Goal: Task Accomplishment & Management: Complete application form

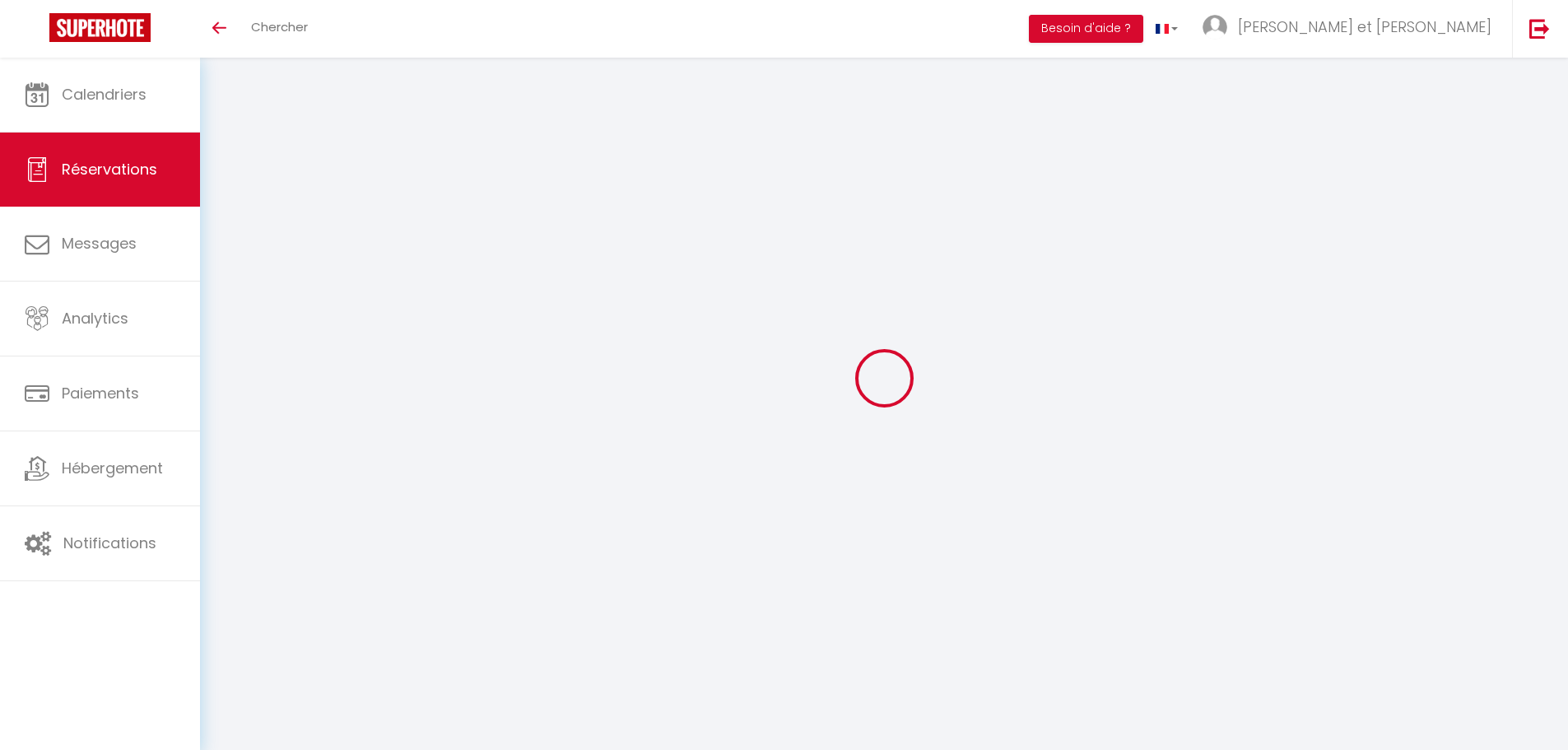
select select
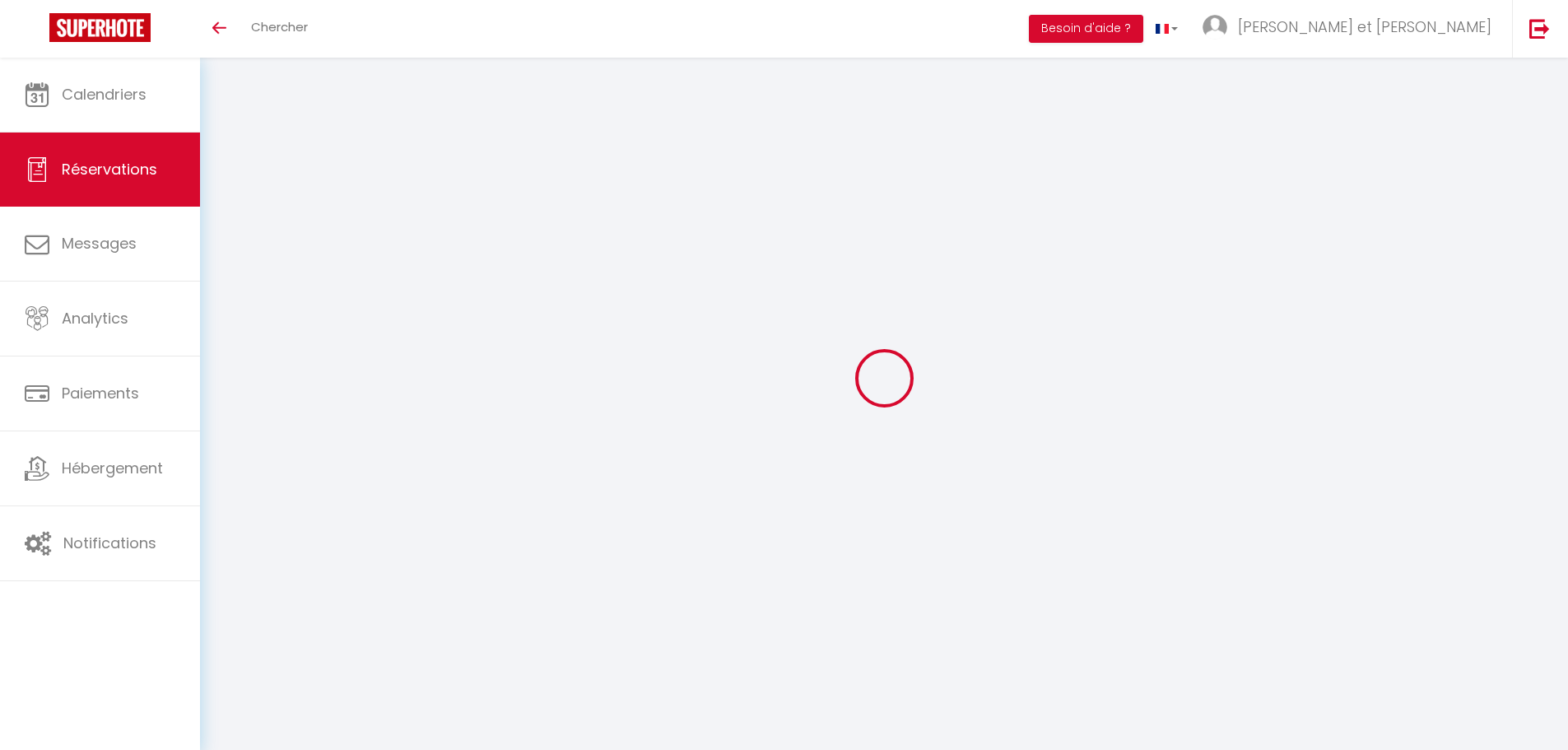
select select
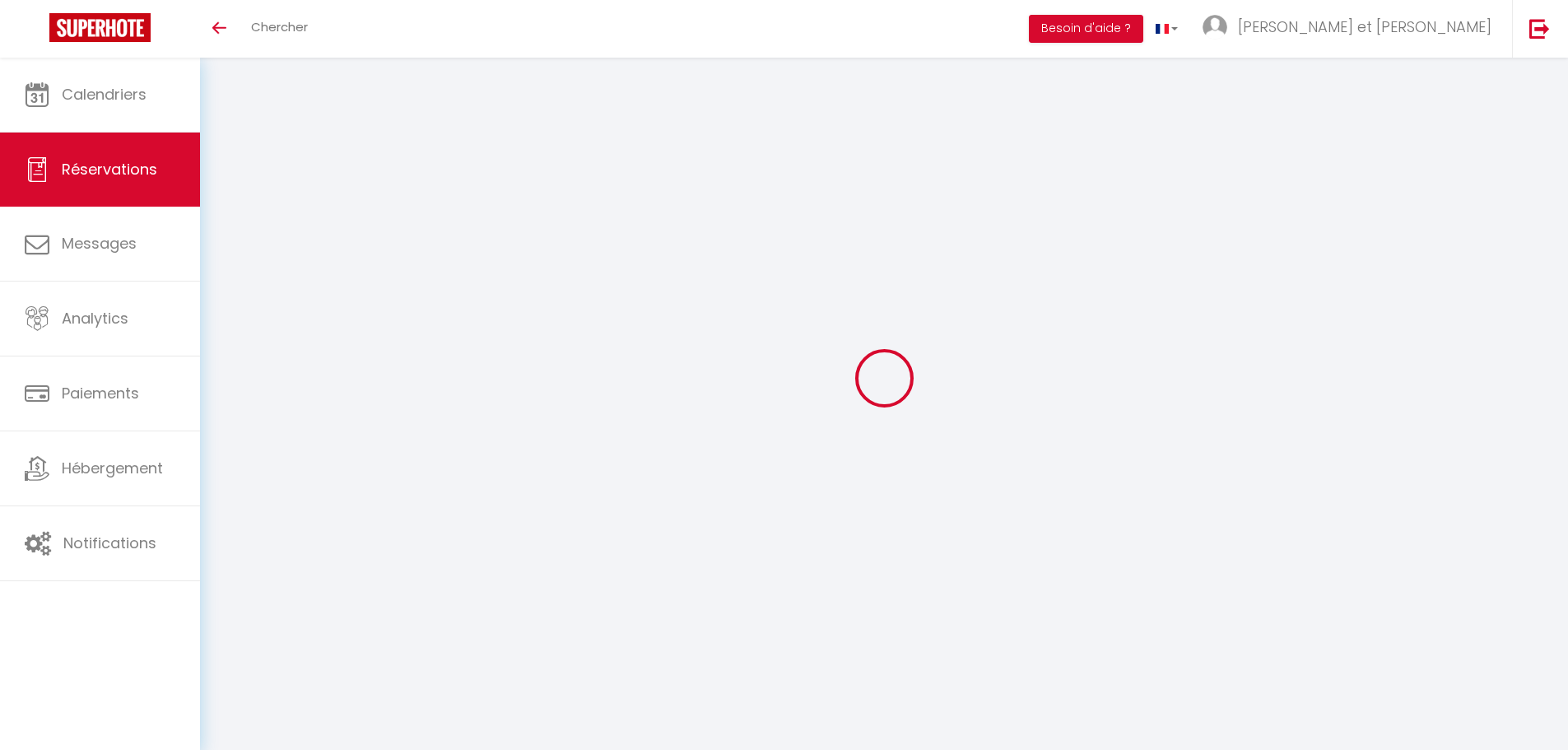
select select
checkbox input "false"
type input "Manoel"
type input "DIALINAS"
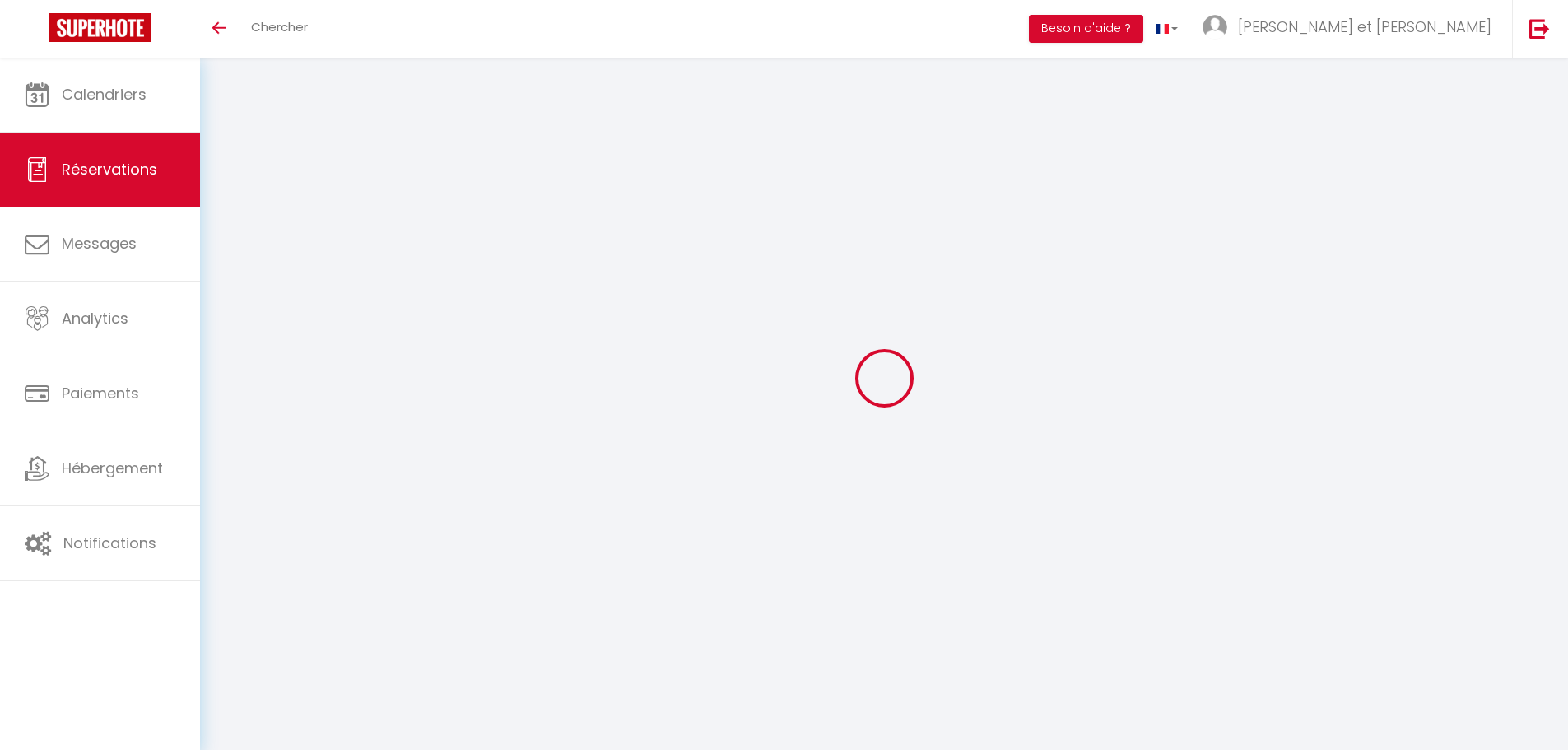
type input "manoel.dialinas@laposte.net"
type input "0672711198"
select select "FR"
select select "5858"
select select "1"
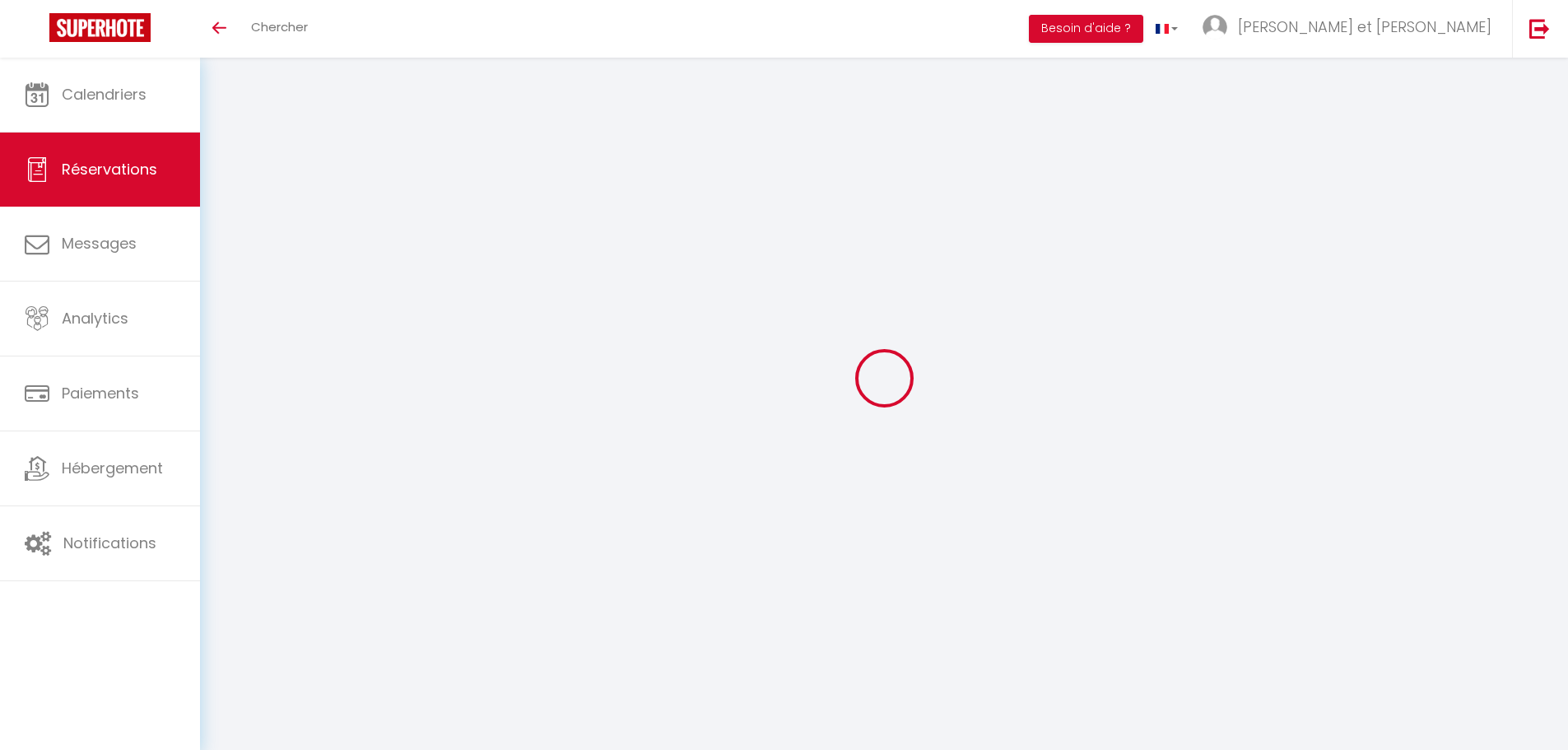
type input "Mar 23 Décembre 2025"
select select
type input "Sam 27 Décembre 2025"
select select
type input "16"
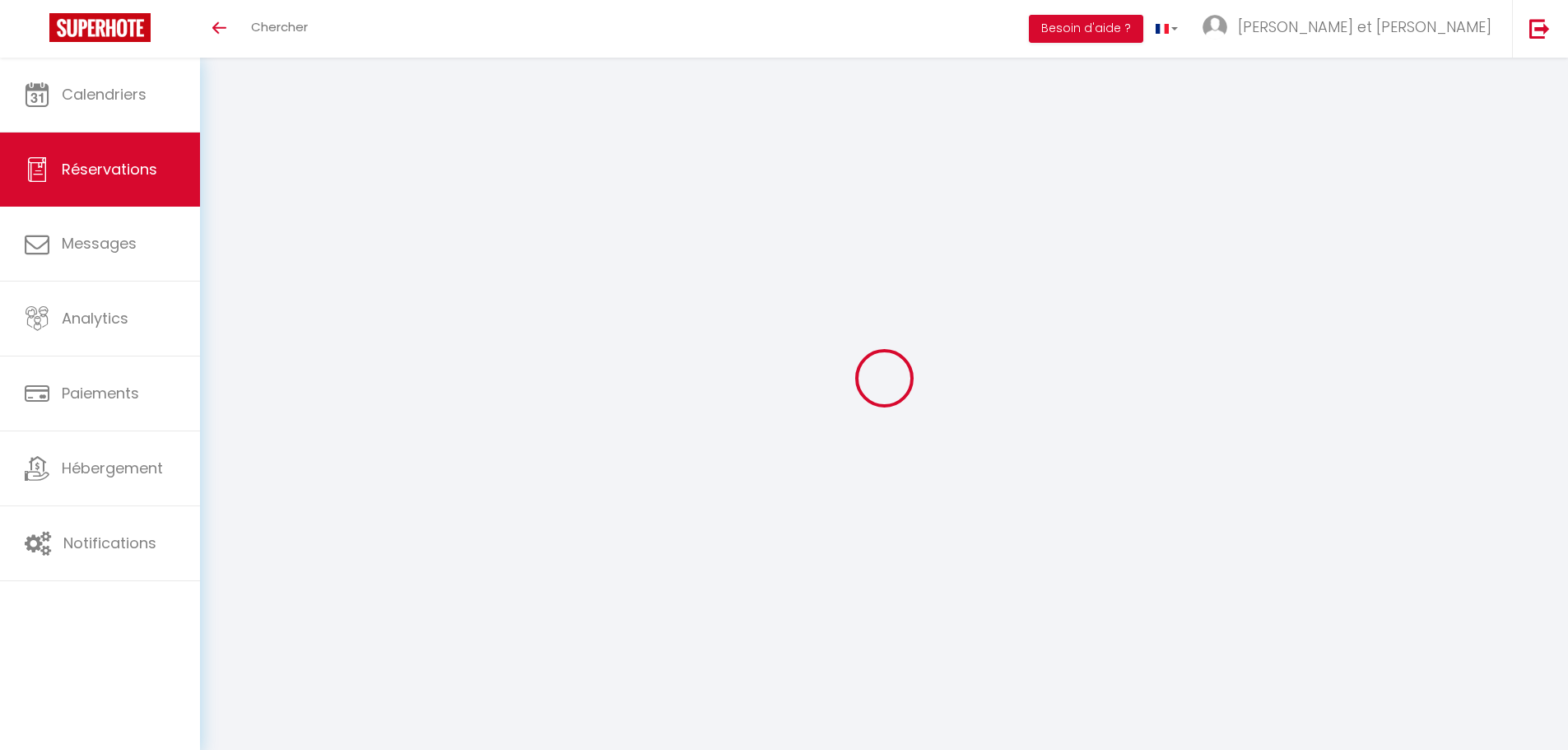
type input "2"
select select "12"
select select
type input "4000"
checkbox input "true"
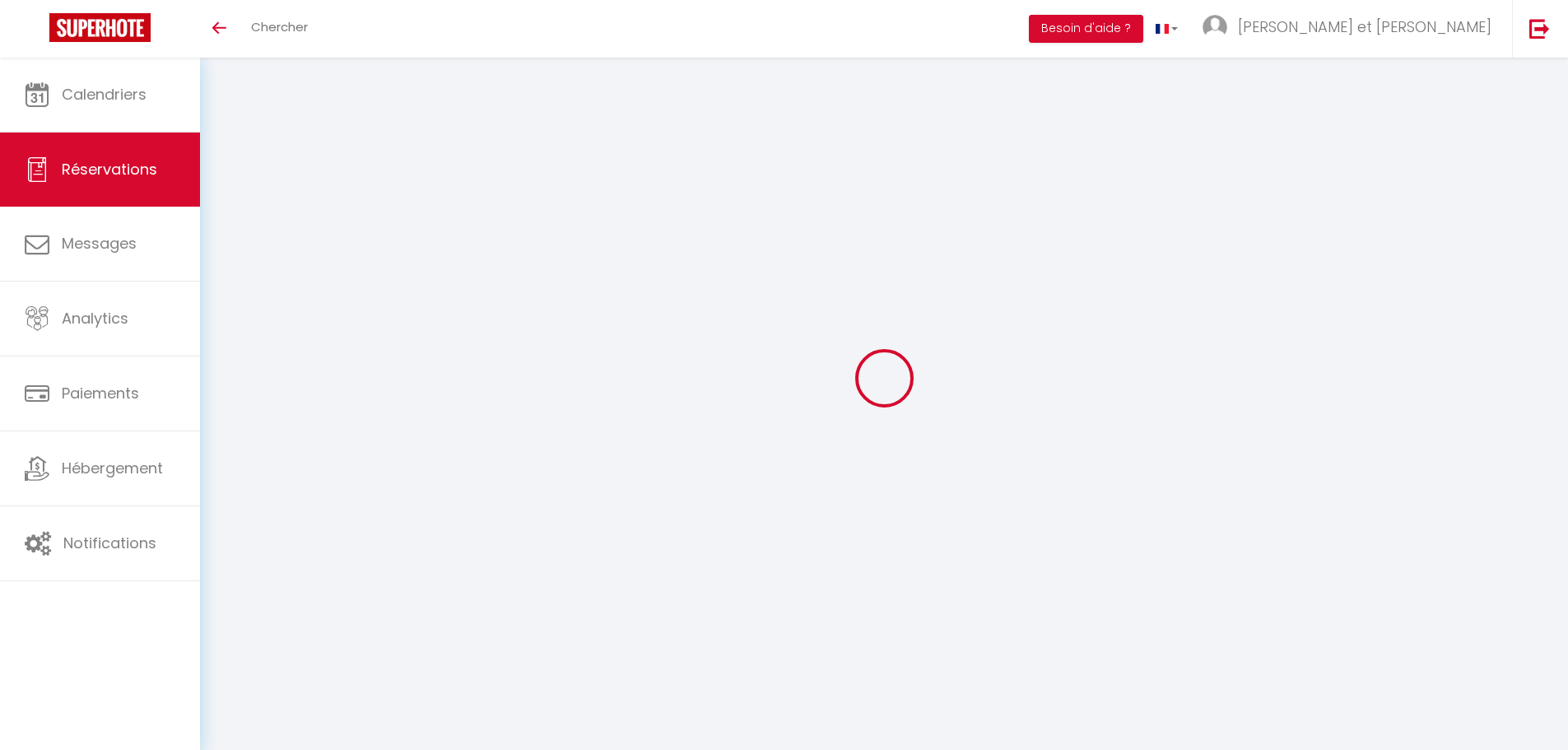
type input "0"
select select
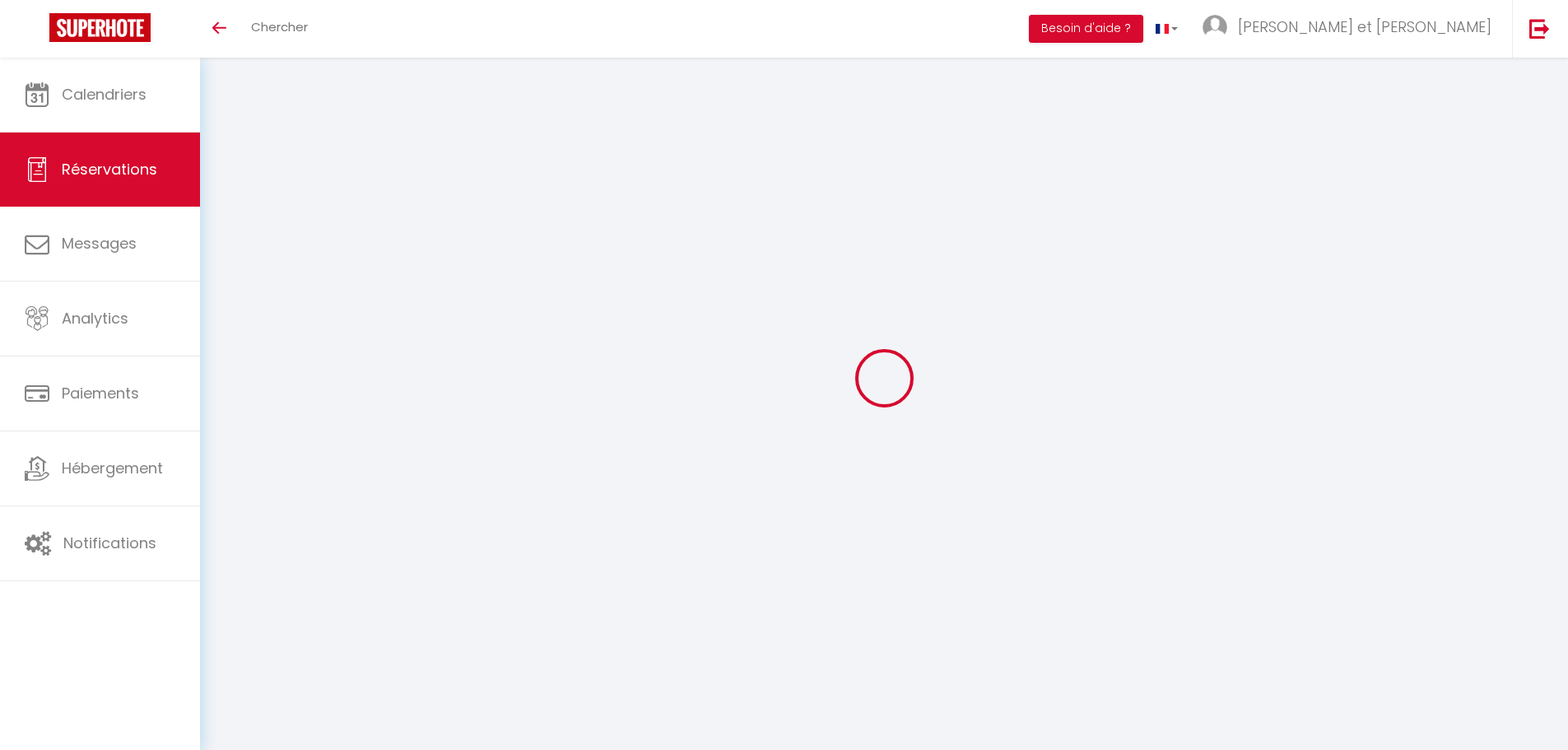
select select
select select "14"
checkbox input "true"
select select
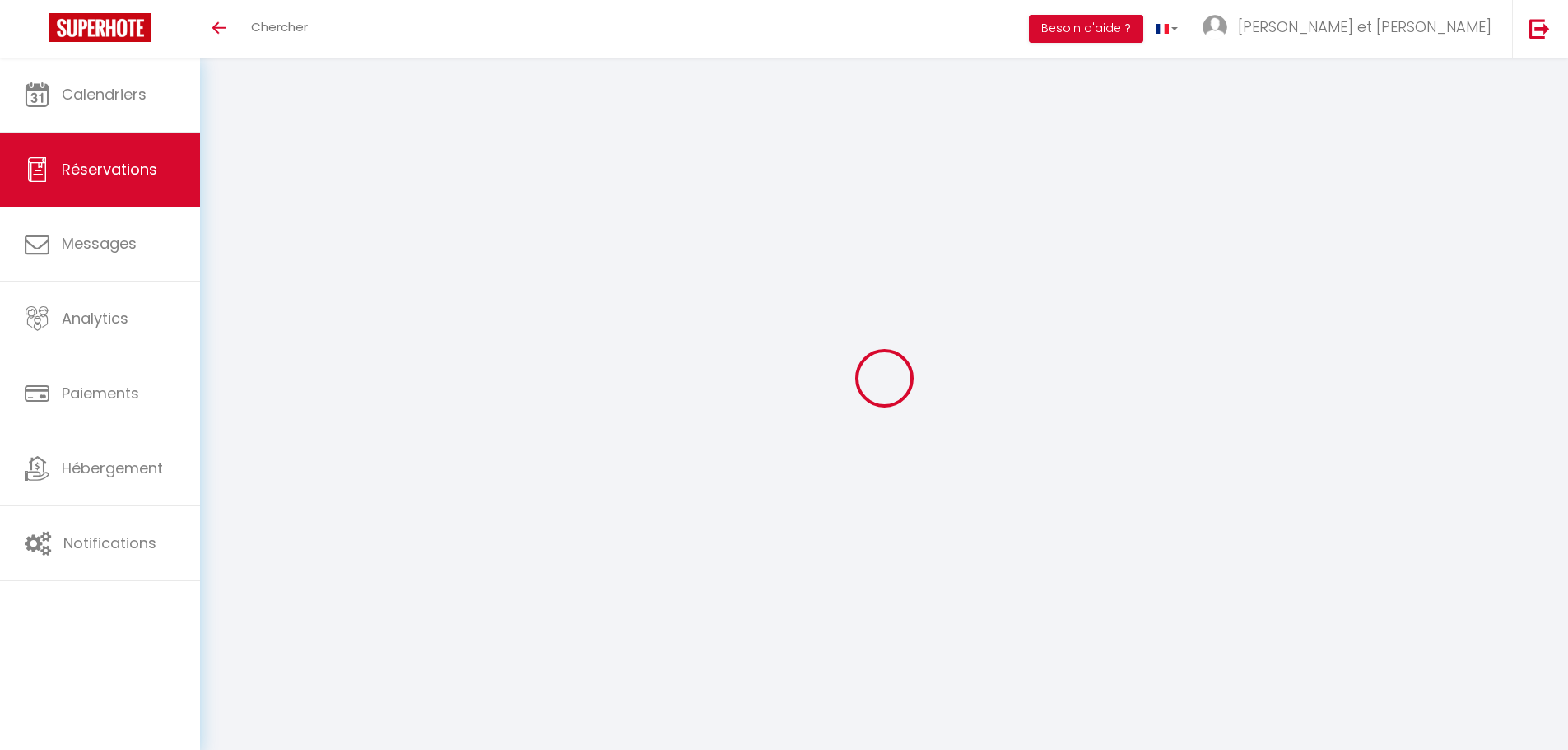
checkbox input "true"
select select
checkbox input "true"
select select
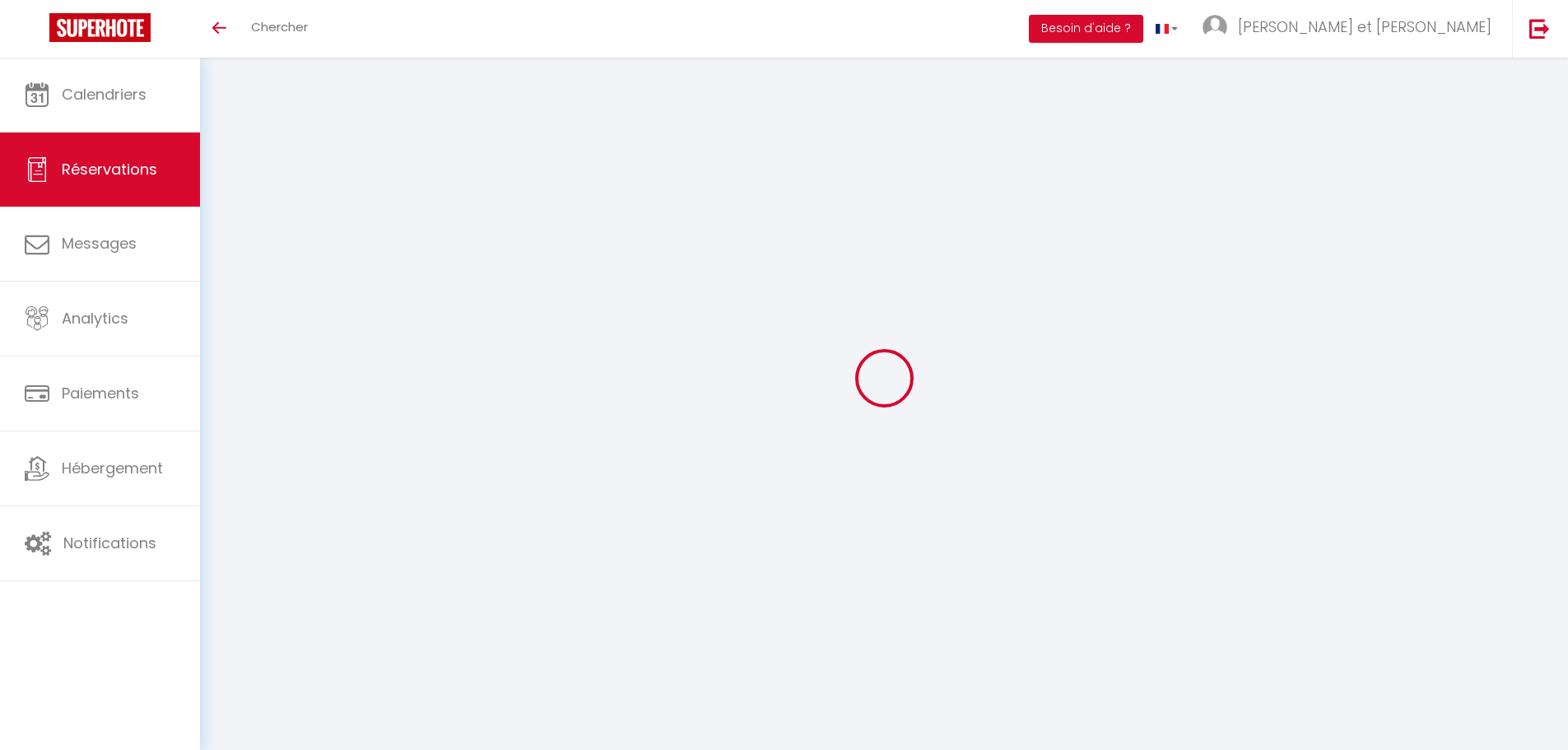
select select
checkbox input "true"
type textarea "Prévoir 2 lits parapluie Séjour = 4000€ Ménage = 190€ Draps 16 pers = 144€ taxe…"
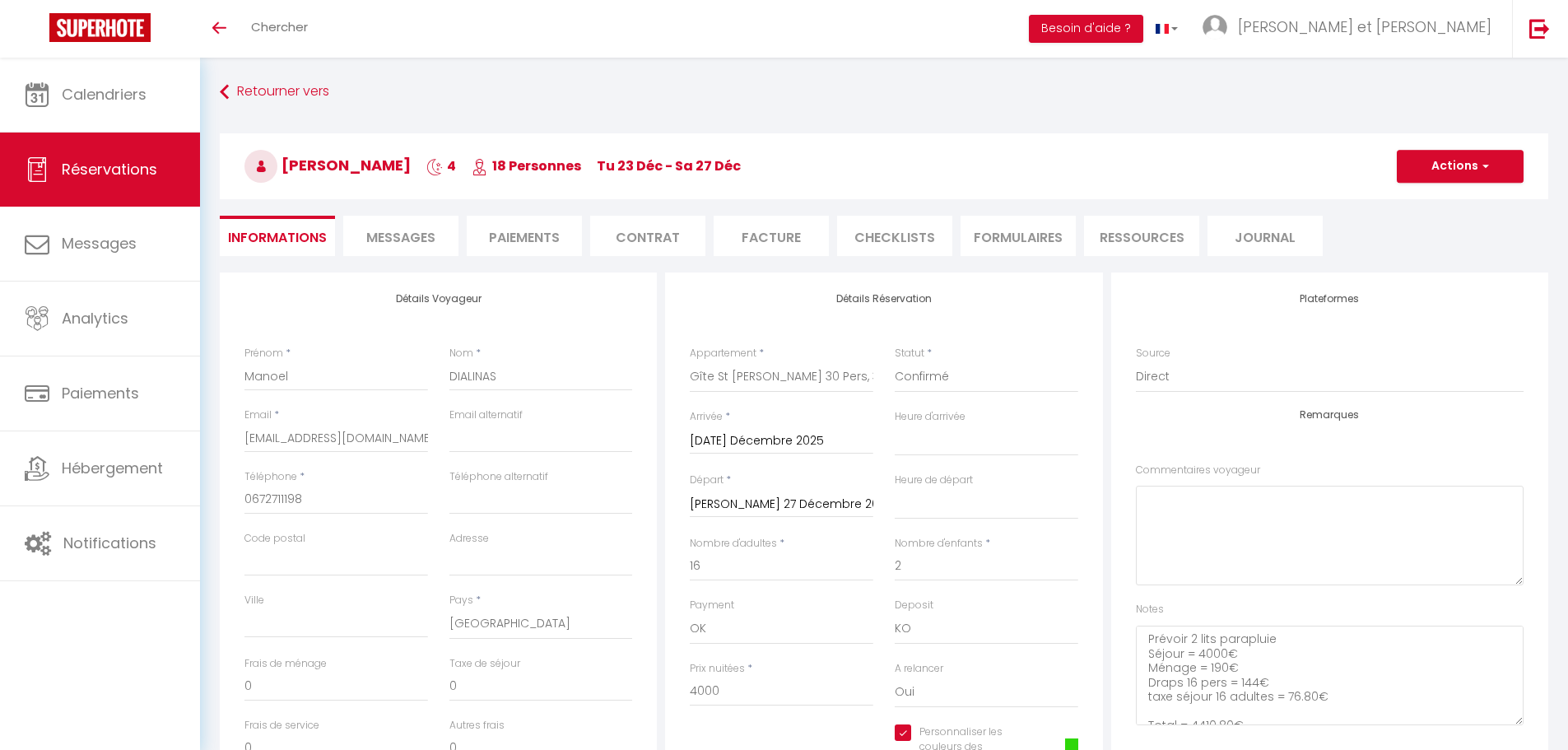
type input "190"
type input "76.8"
select select
checkbox input "true"
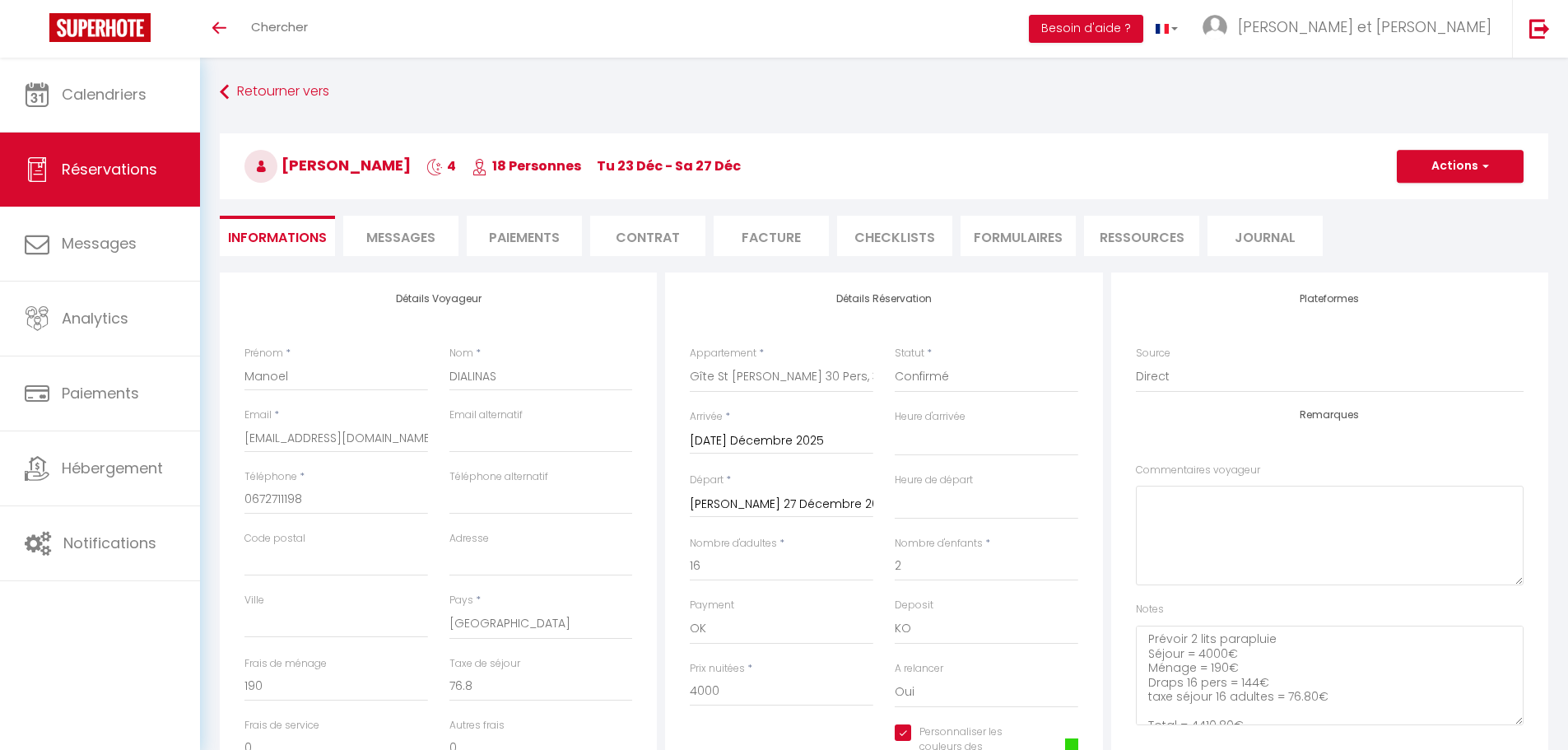
select select
click at [779, 239] on li "Facture" at bounding box center [771, 236] width 116 height 40
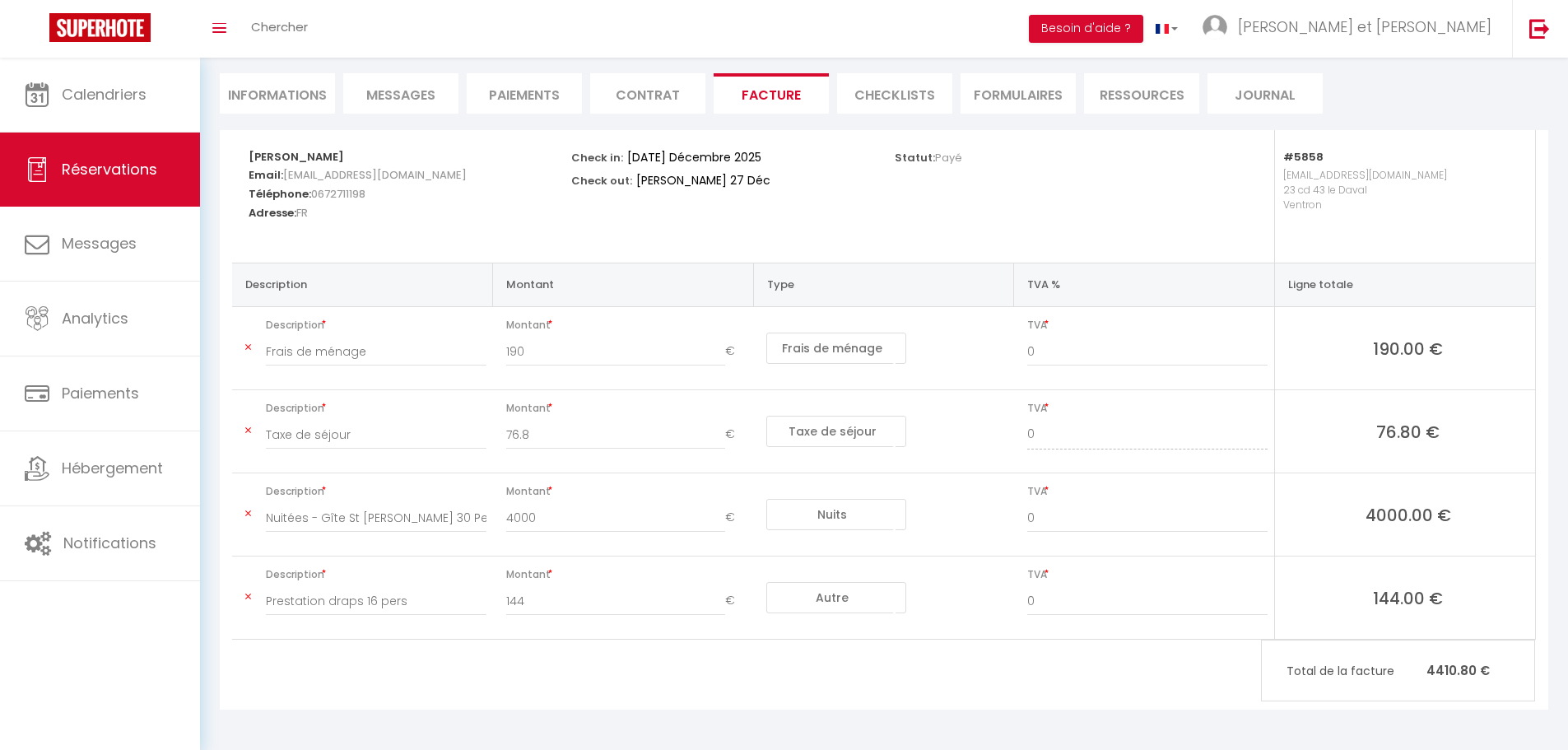
scroll to position [143, 0]
drag, startPoint x: 312, startPoint y: 353, endPoint x: 249, endPoint y: 357, distance: 63.1
click at [249, 357] on td "Description Frais de ménage" at bounding box center [362, 347] width 261 height 83
type input "Forfait ménage"
click at [1051, 347] on input "0" at bounding box center [1147, 350] width 240 height 29
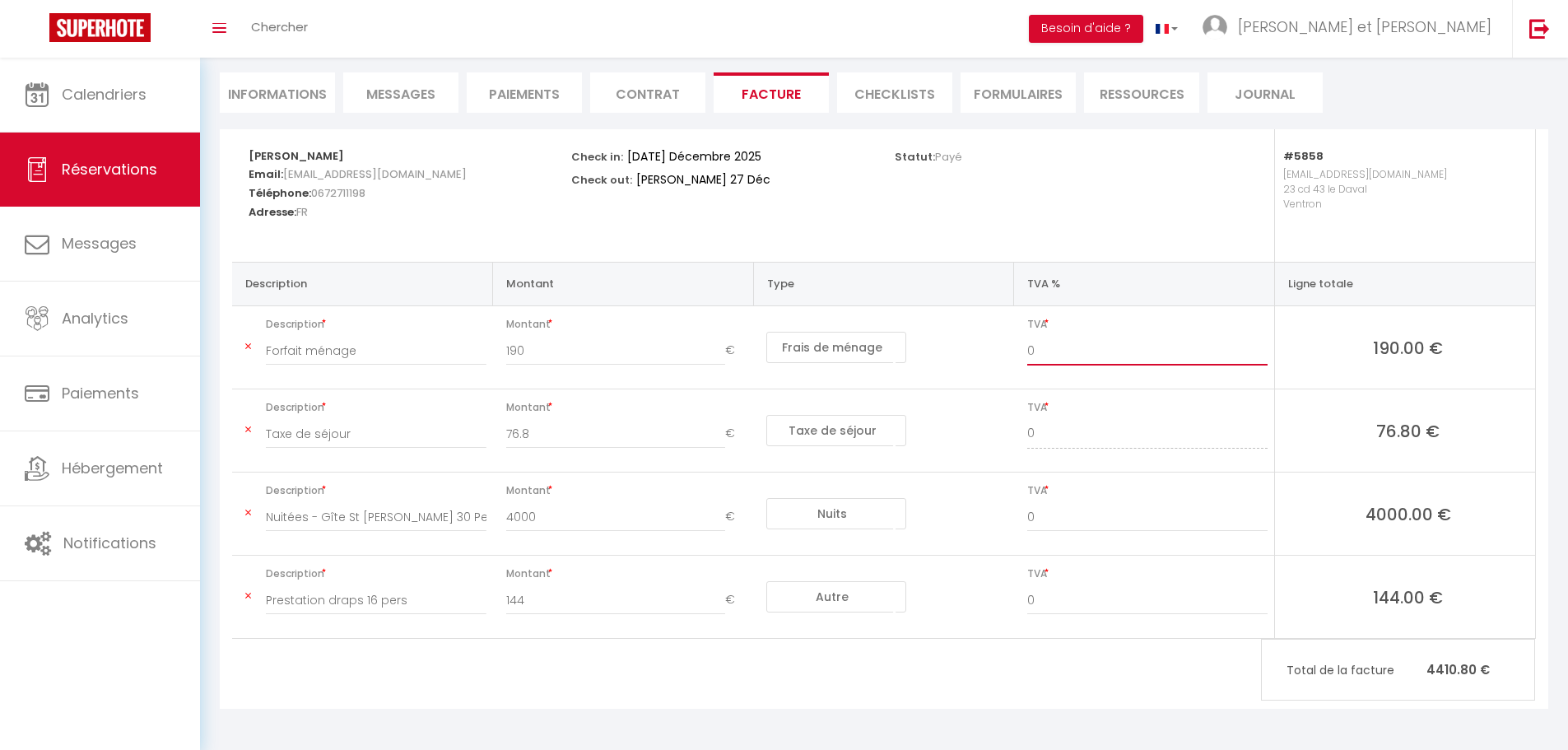
click at [1051, 347] on input "0" at bounding box center [1147, 350] width 240 height 29
type input "10"
click at [352, 433] on input "Taxe de séjour" at bounding box center [376, 433] width 220 height 29
click at [382, 521] on input "Nuitées - Gîte St Joseph 30 Pers, 3 épis, 7 CH, 7 SDB - Manoel DIALINAS" at bounding box center [376, 516] width 220 height 29
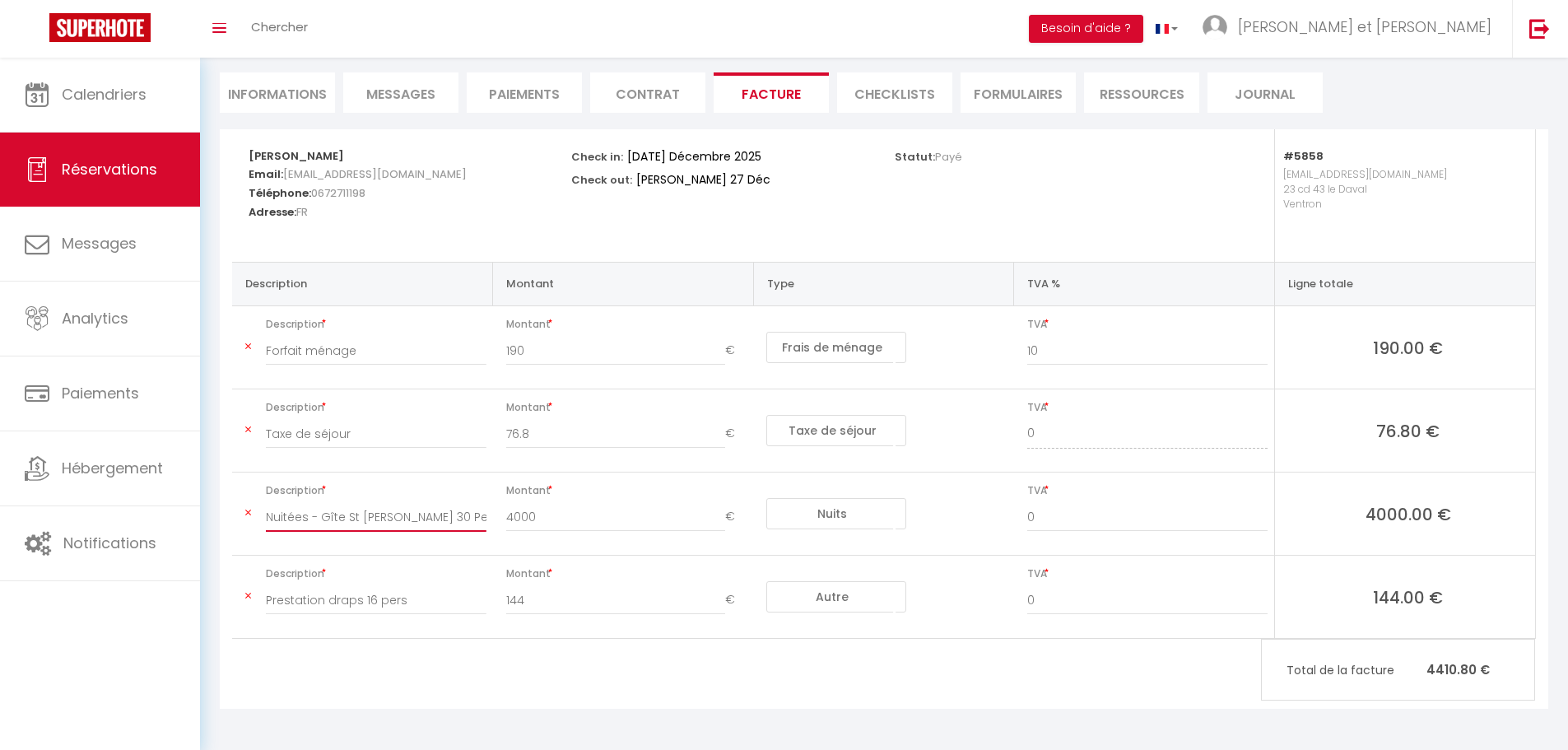
click at [382, 521] on input "Nuitées - Gîte St Joseph 30 Pers, 3 épis, 7 CH, 7 SDB - Manoel DIALINAS" at bounding box center [376, 516] width 220 height 29
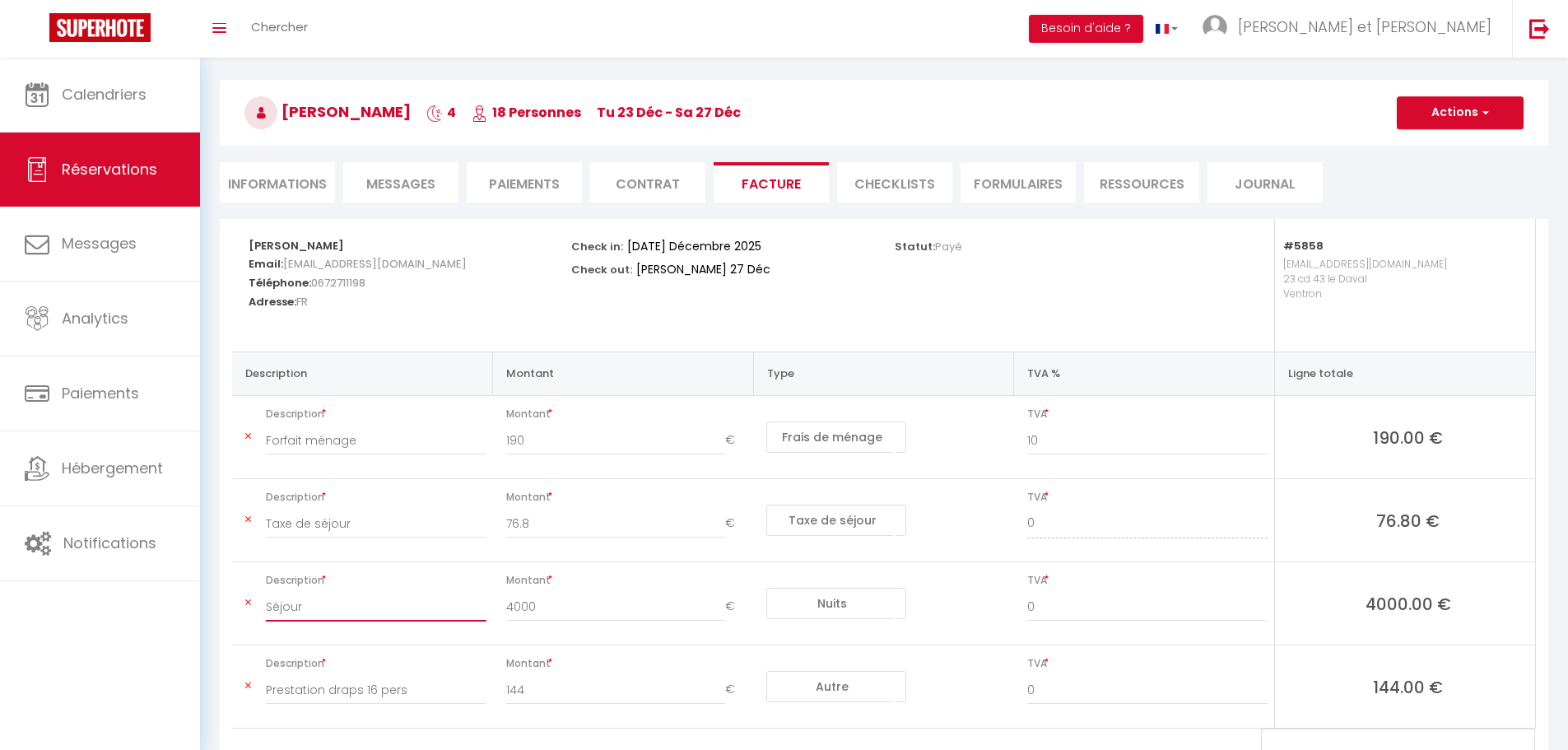
scroll to position [82, 0]
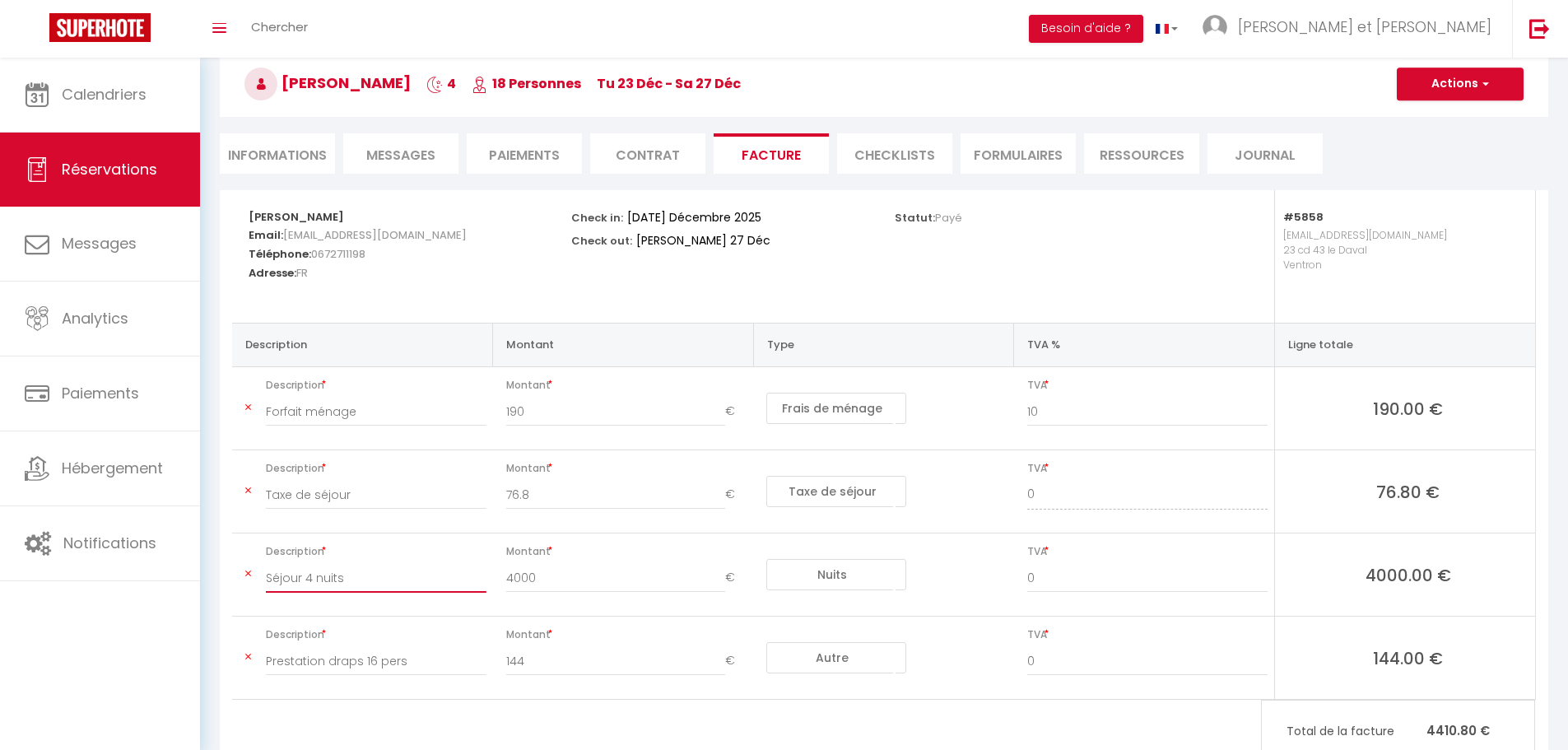
type input "Séjour 4 nuits"
click at [1046, 582] on input "0" at bounding box center [1147, 577] width 240 height 29
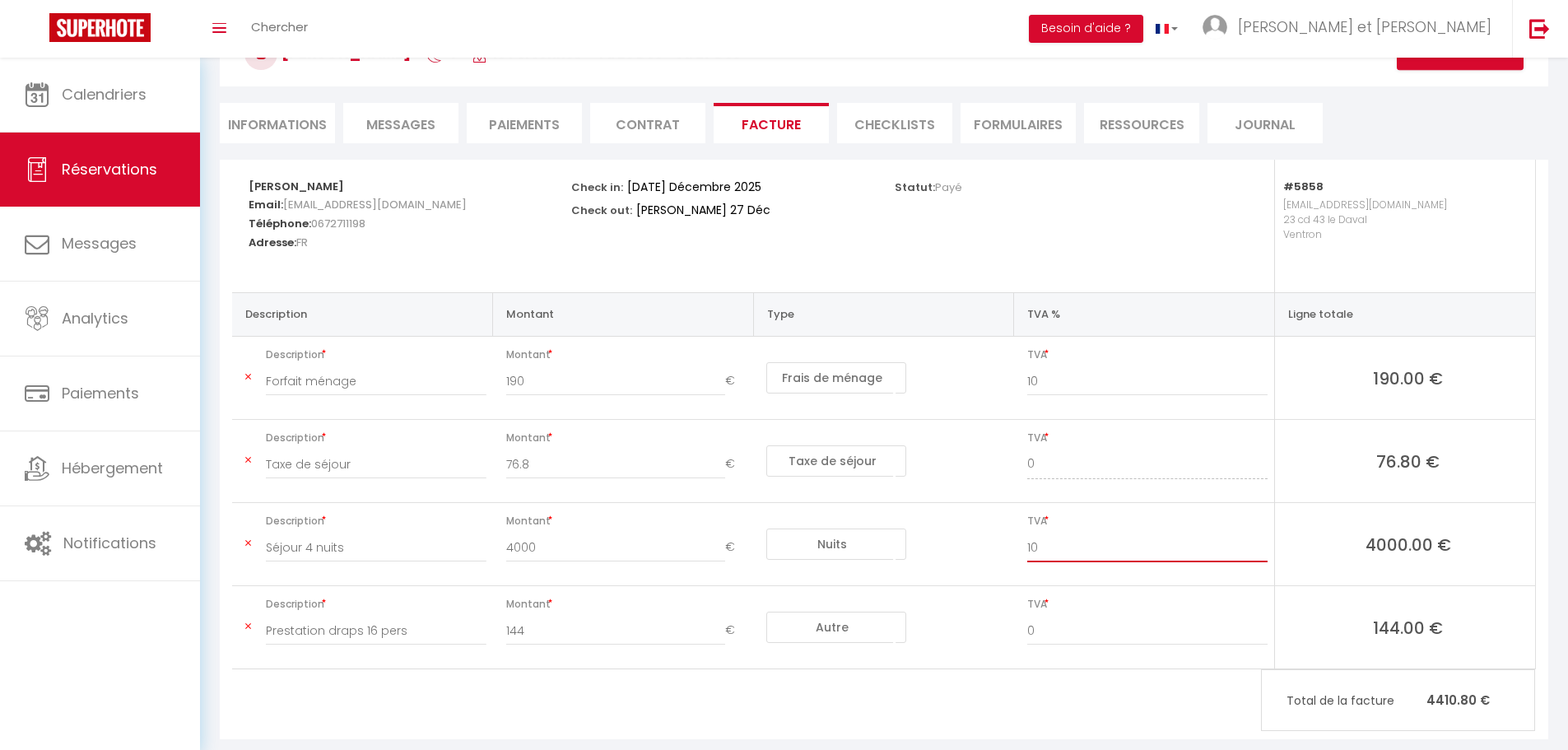
scroll to position [143, 0]
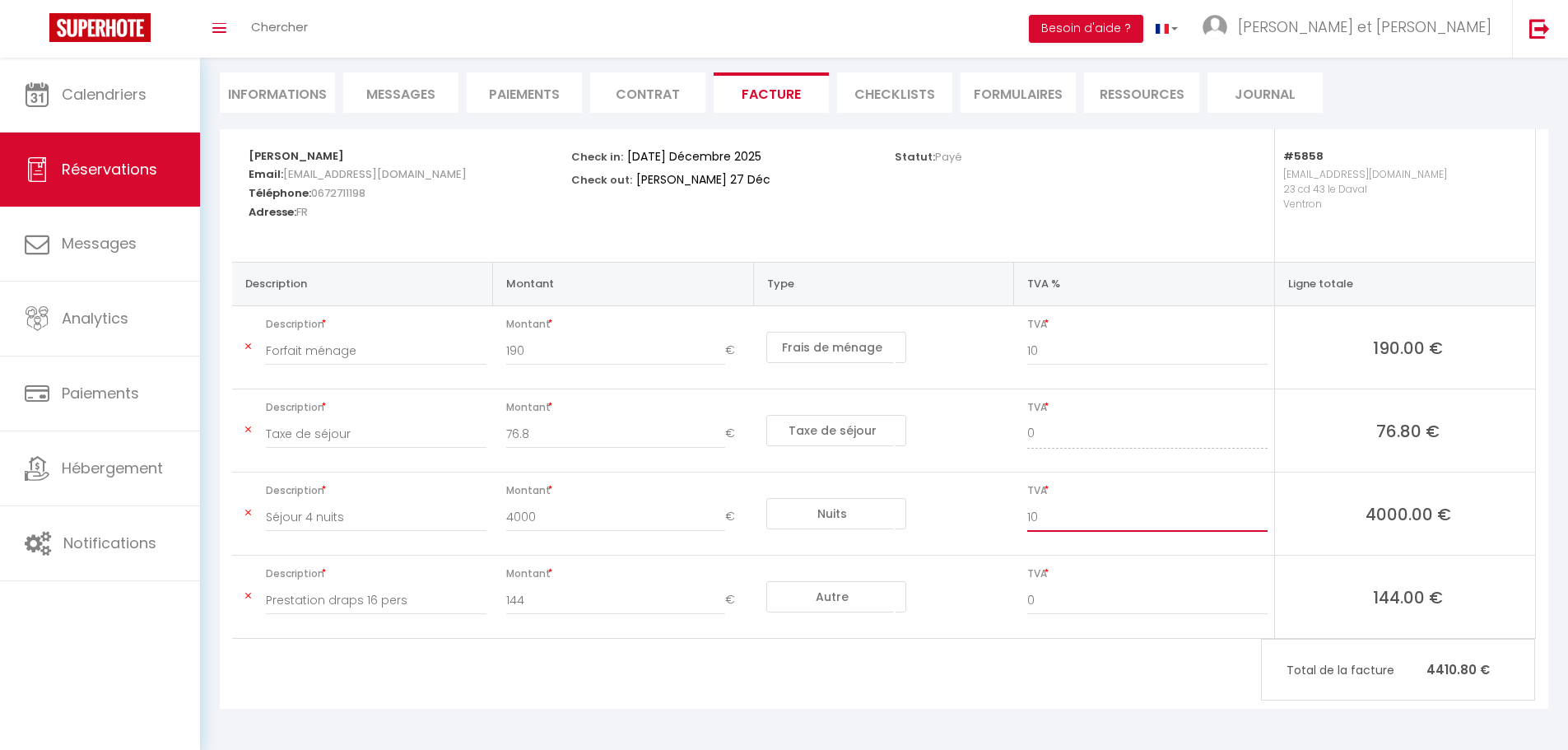
type input "10"
click at [428, 607] on input "Prestation draps 16 pers" at bounding box center [376, 599] width 220 height 29
click at [1088, 605] on input "0" at bounding box center [1147, 599] width 240 height 29
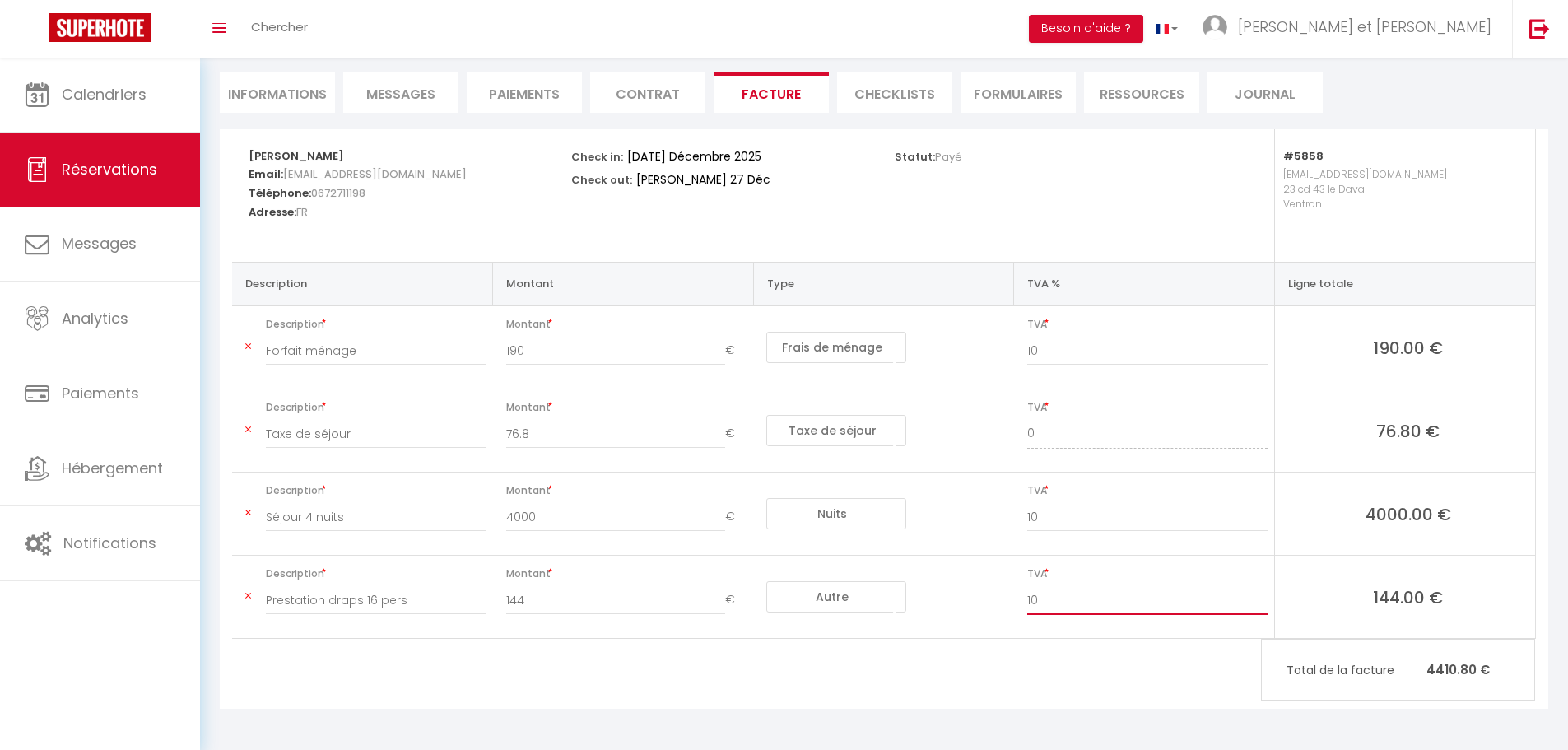
type input "10"
click at [427, 346] on input "Forfait ménage" at bounding box center [376, 350] width 220 height 29
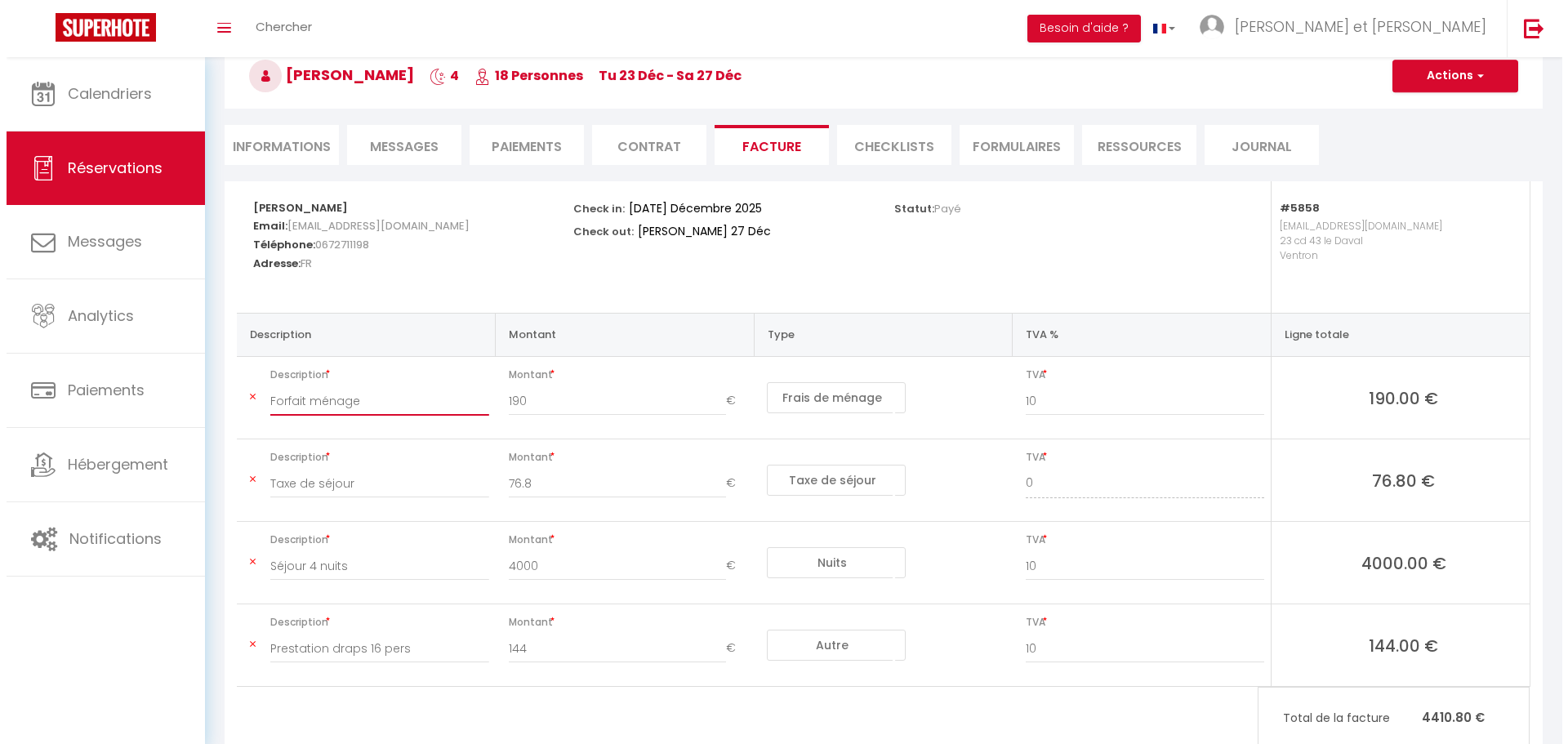
scroll to position [61, 0]
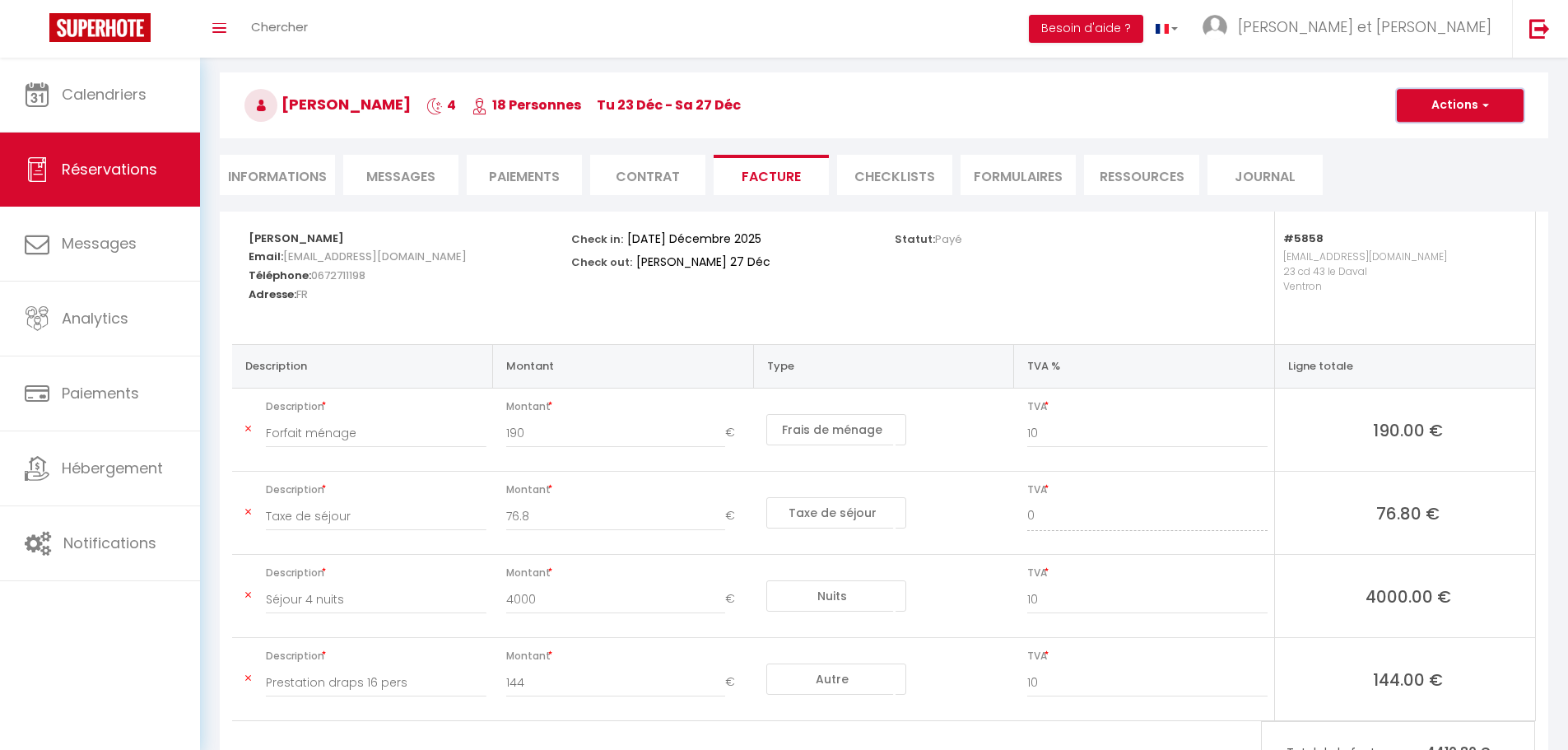
click at [1442, 110] on button "Actions" at bounding box center [1459, 105] width 126 height 33
click at [1433, 140] on link "Enregistrer" at bounding box center [1447, 141] width 138 height 22
click at [1452, 112] on button "Actions" at bounding box center [1459, 105] width 126 height 33
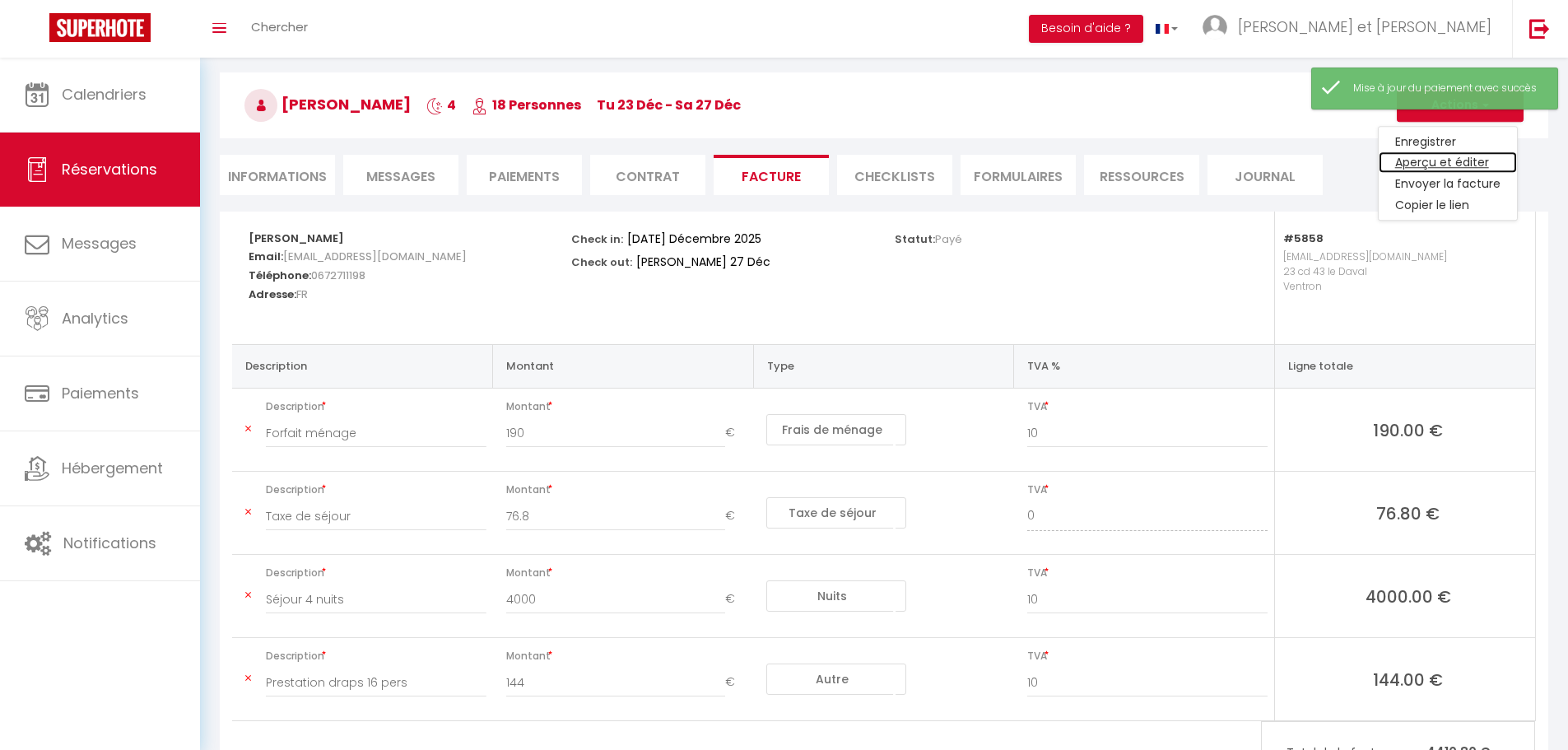
click at [1452, 169] on link "Aperçu et éditer" at bounding box center [1447, 163] width 138 height 22
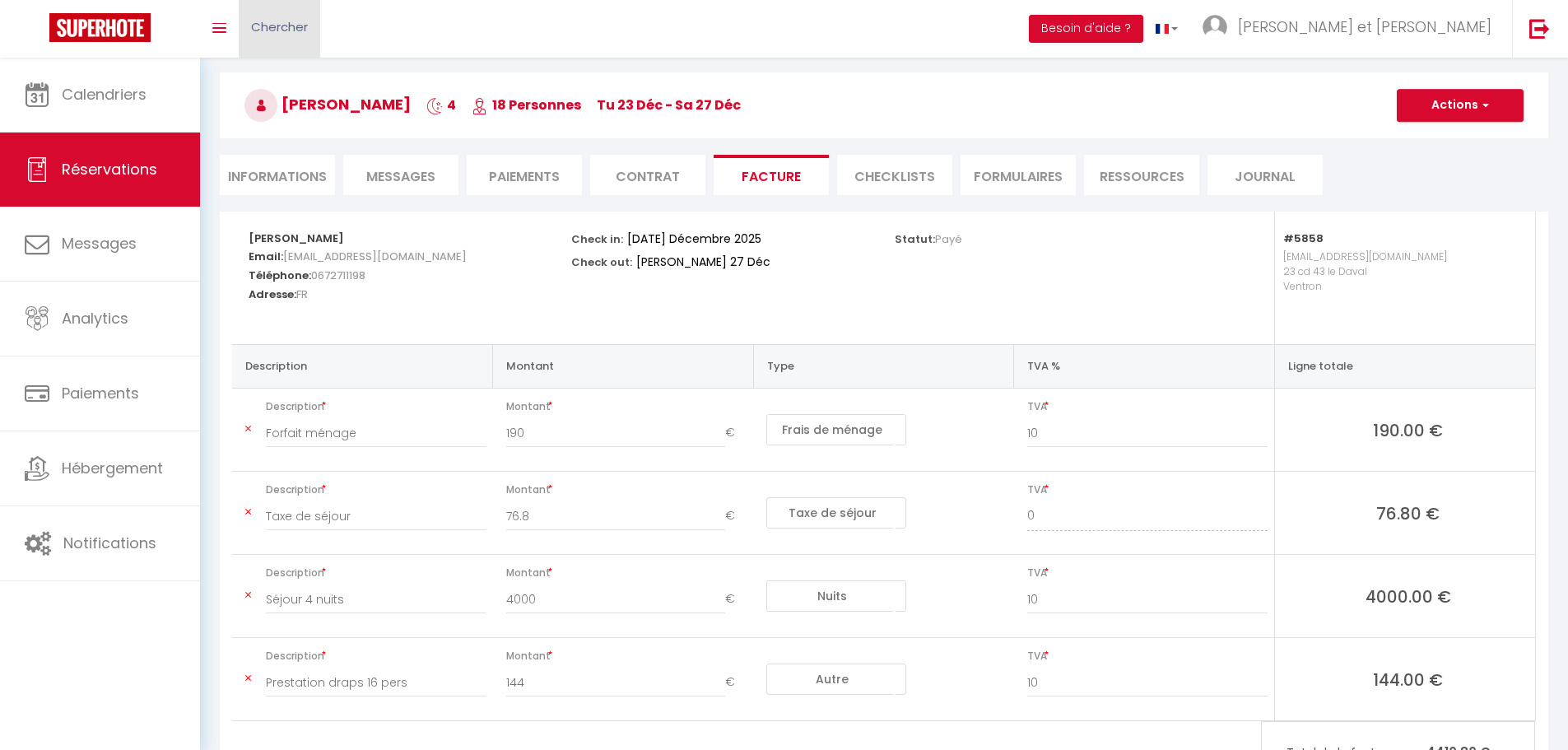
click at [283, 26] on span "Chercher" at bounding box center [280, 27] width 57 height 18
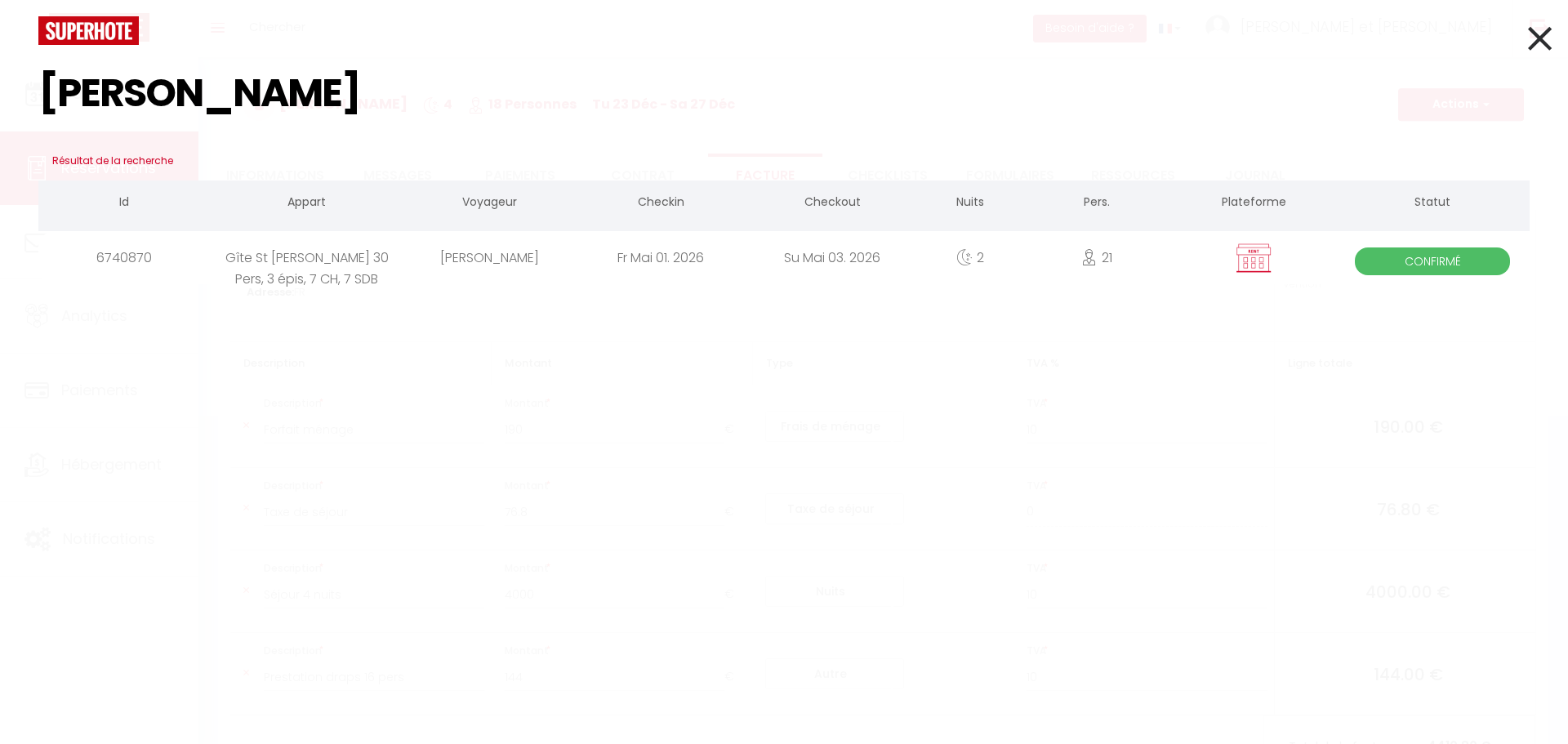
type input "straub"
click at [517, 266] on div "Cynthia STRAUB" at bounding box center [489, 257] width 171 height 53
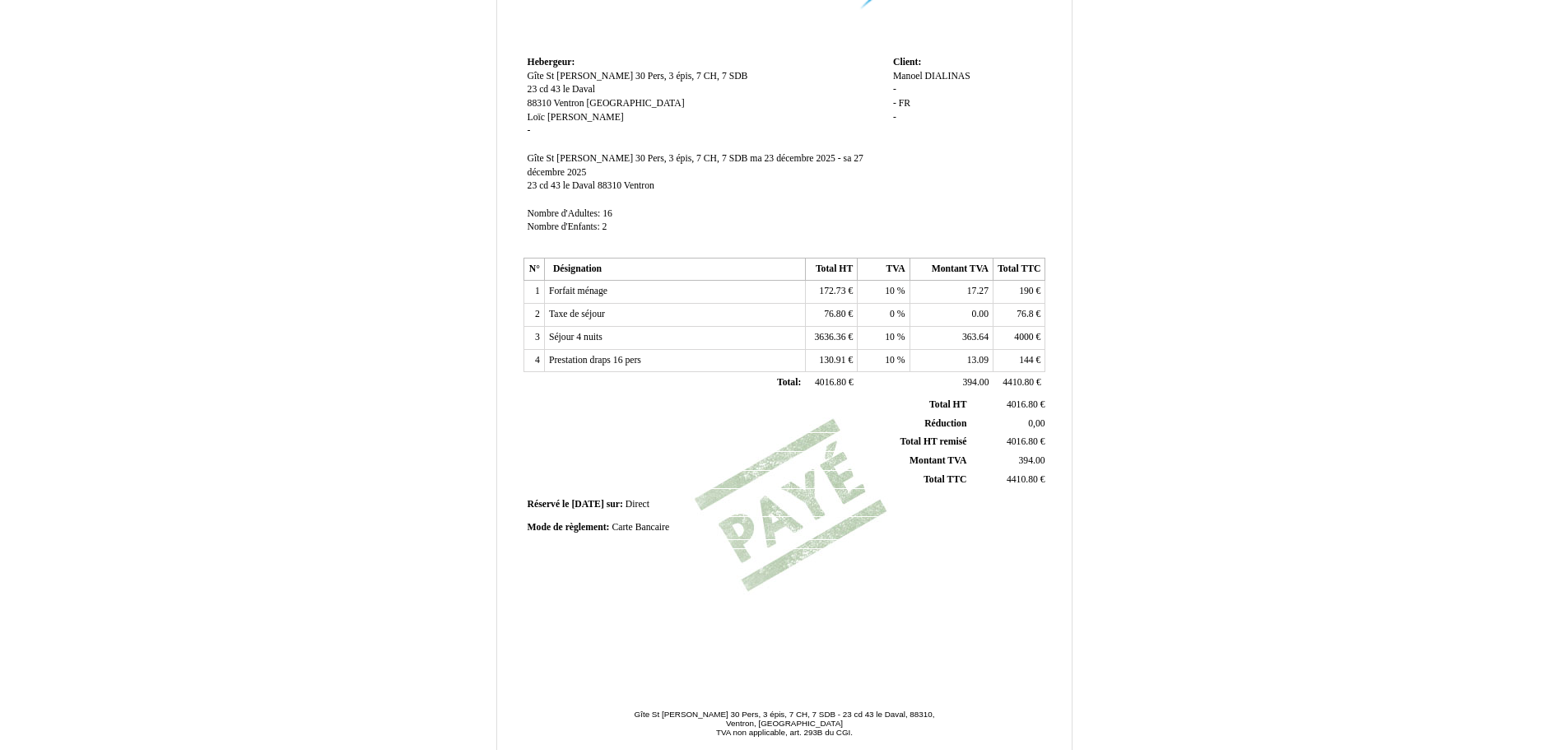
scroll to position [244, 0]
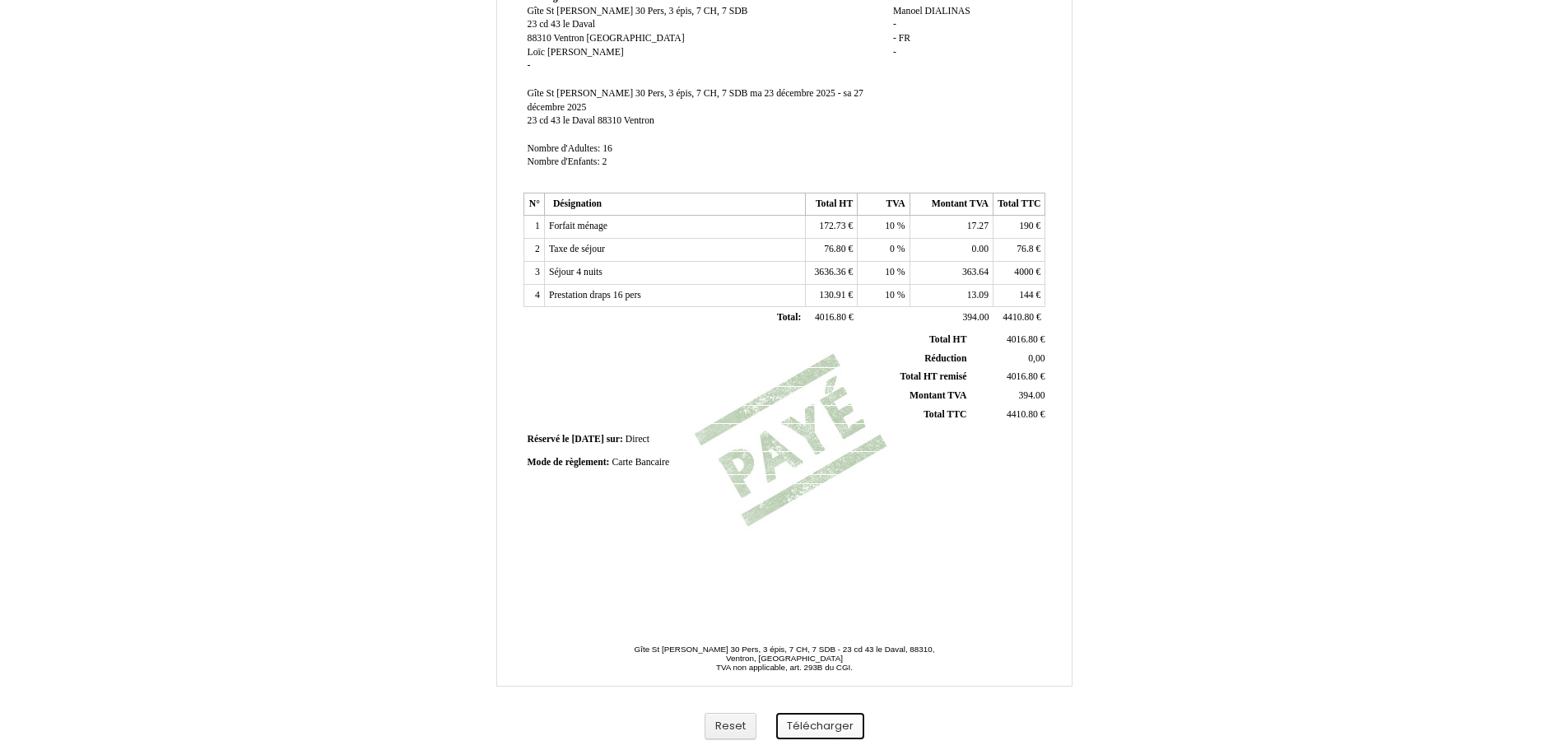
click at [825, 733] on button "Télécharger" at bounding box center [820, 726] width 88 height 27
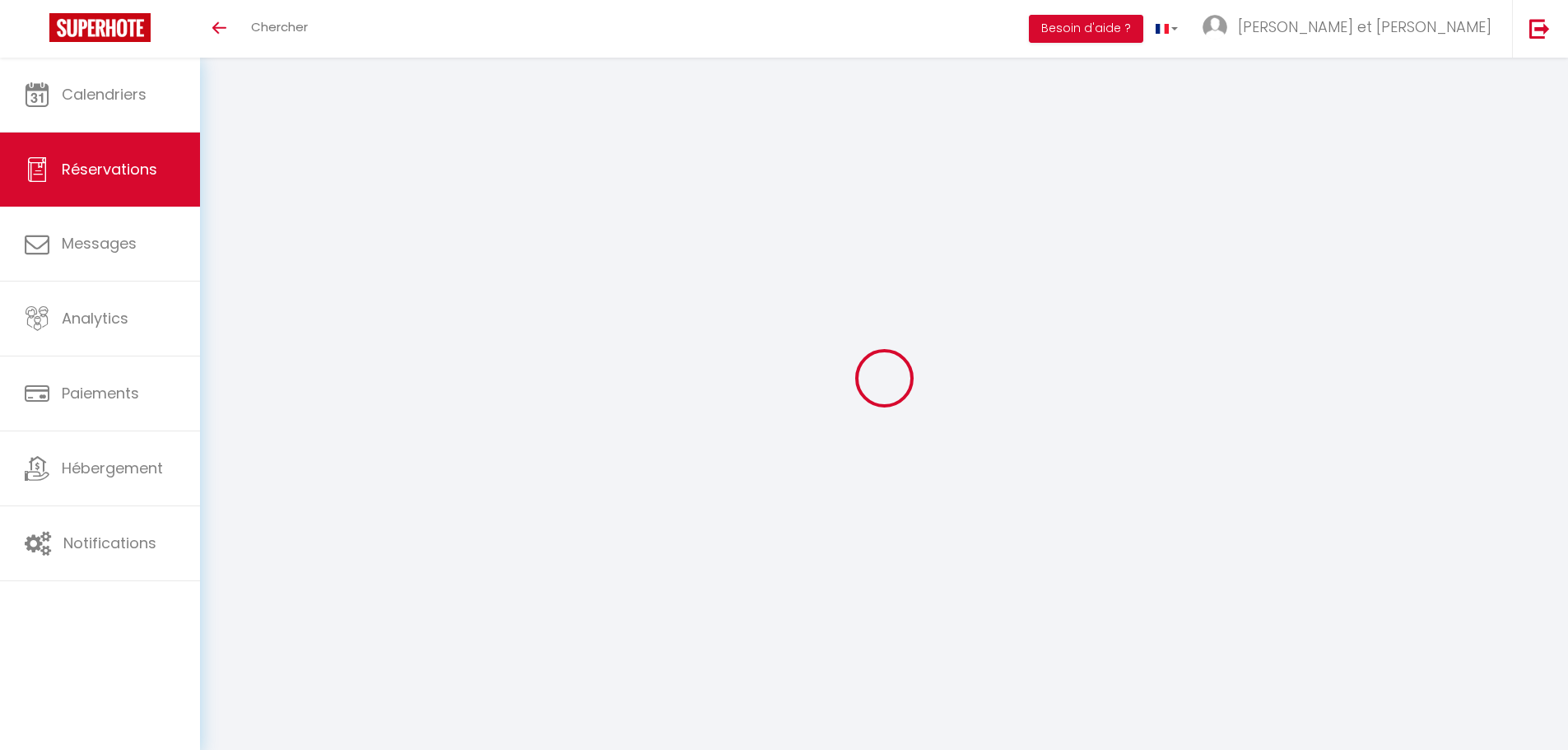
scroll to position [58, 0]
select select
select select "14"
checkbox input "true"
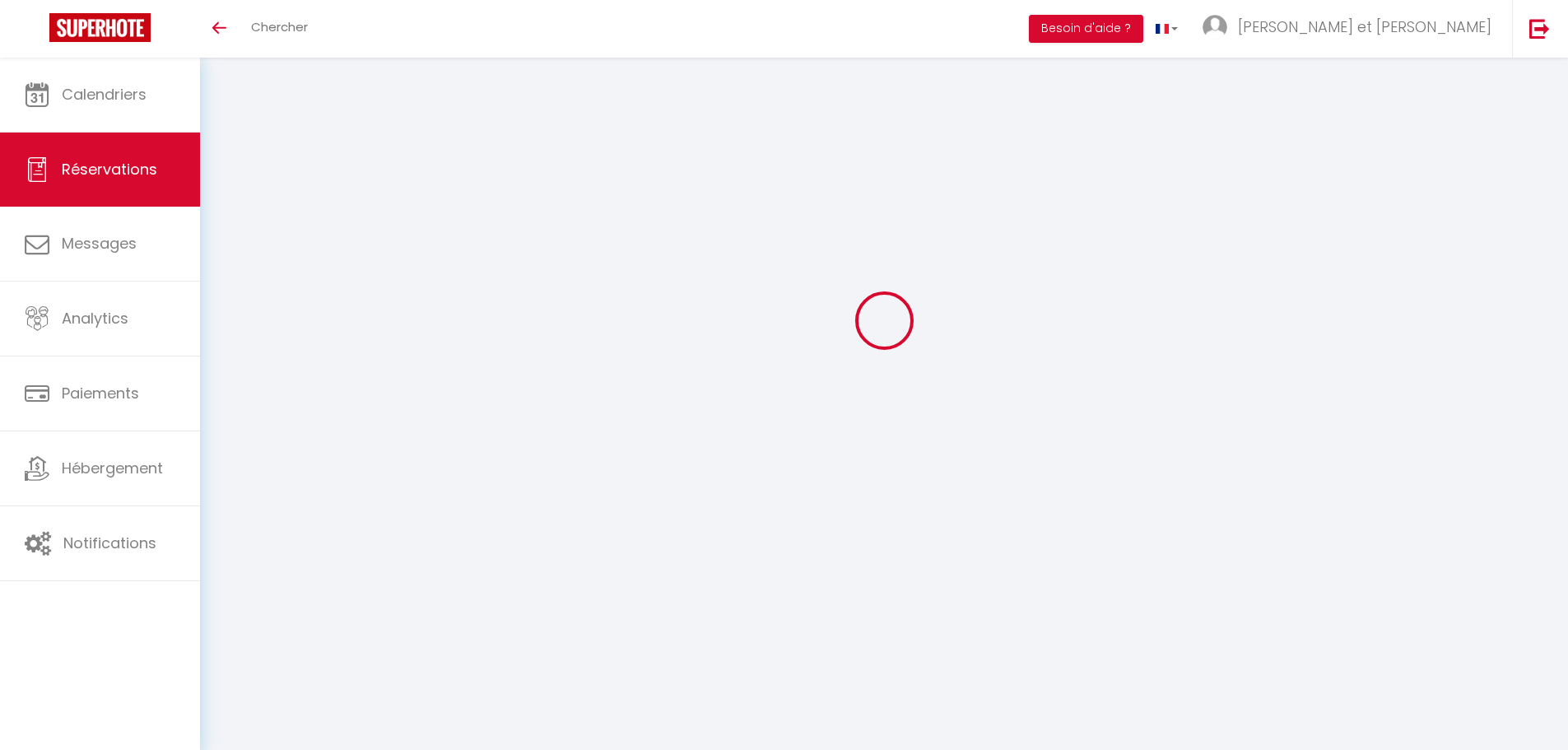
select select
checkbox input "true"
select select
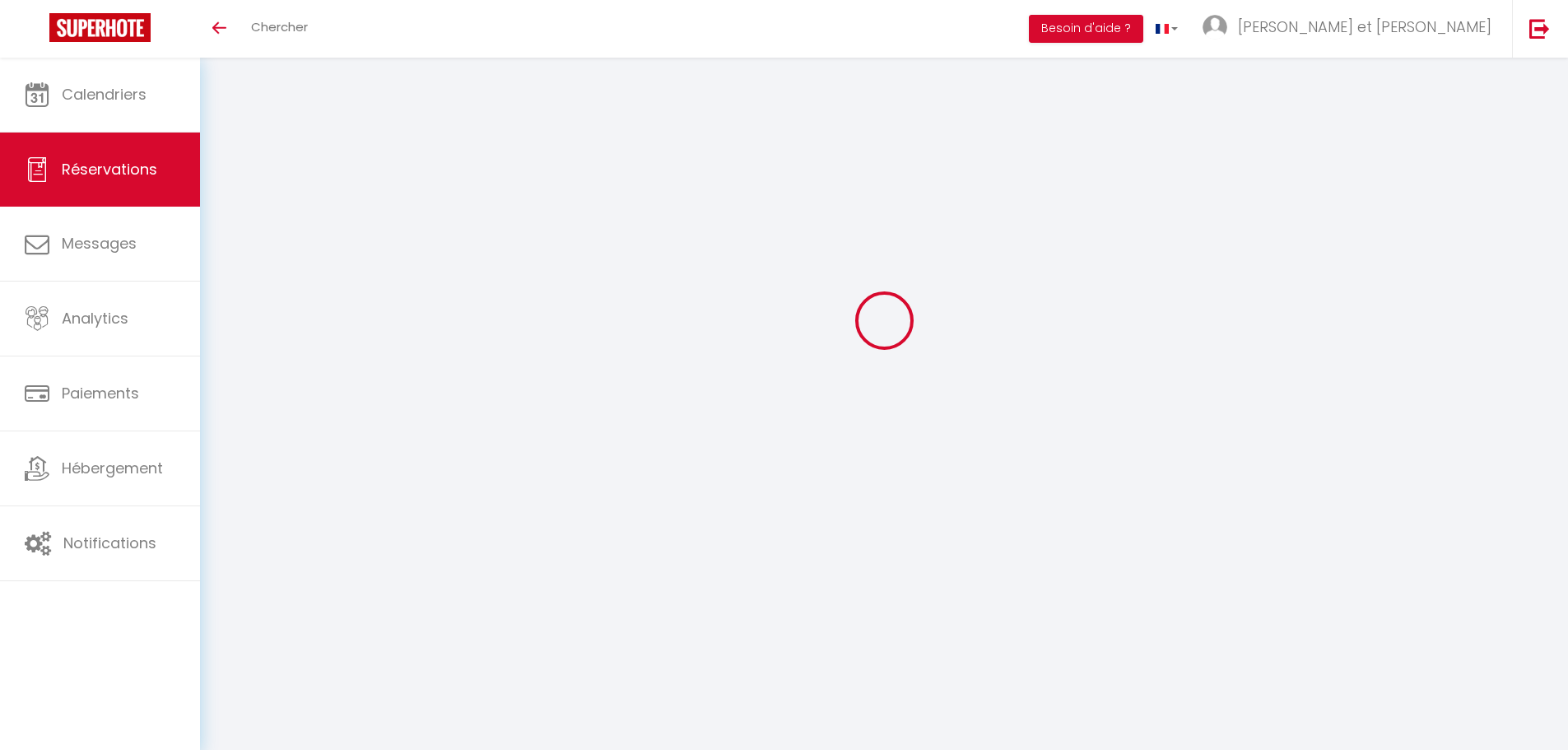
checkbox input "true"
type textarea "séjour = 1300 ménage = 190 draps 23 pers = 207 taxe 21 a = 50.40 Total = 1747.4…"
type input "190"
type input "50.4"
select select
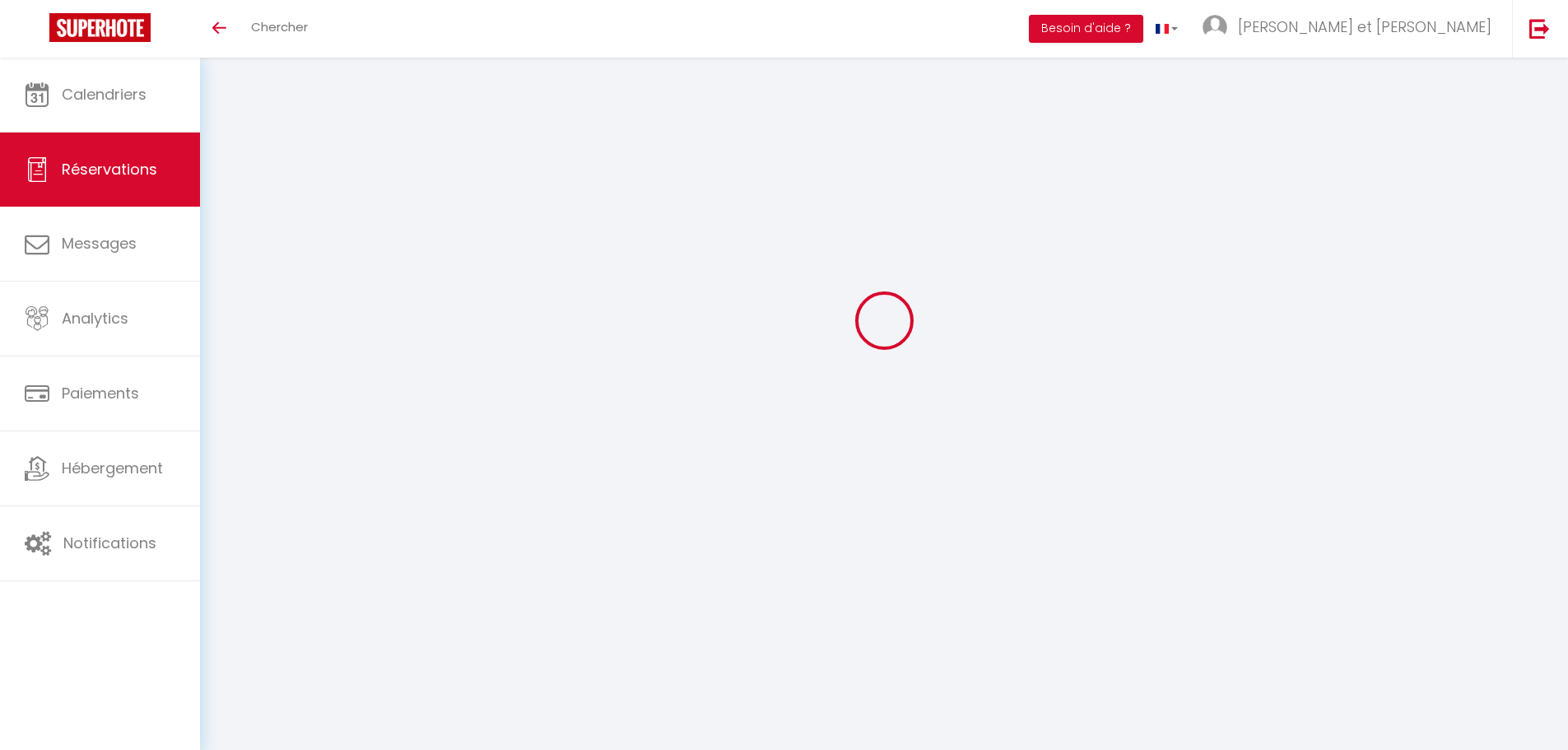
select select
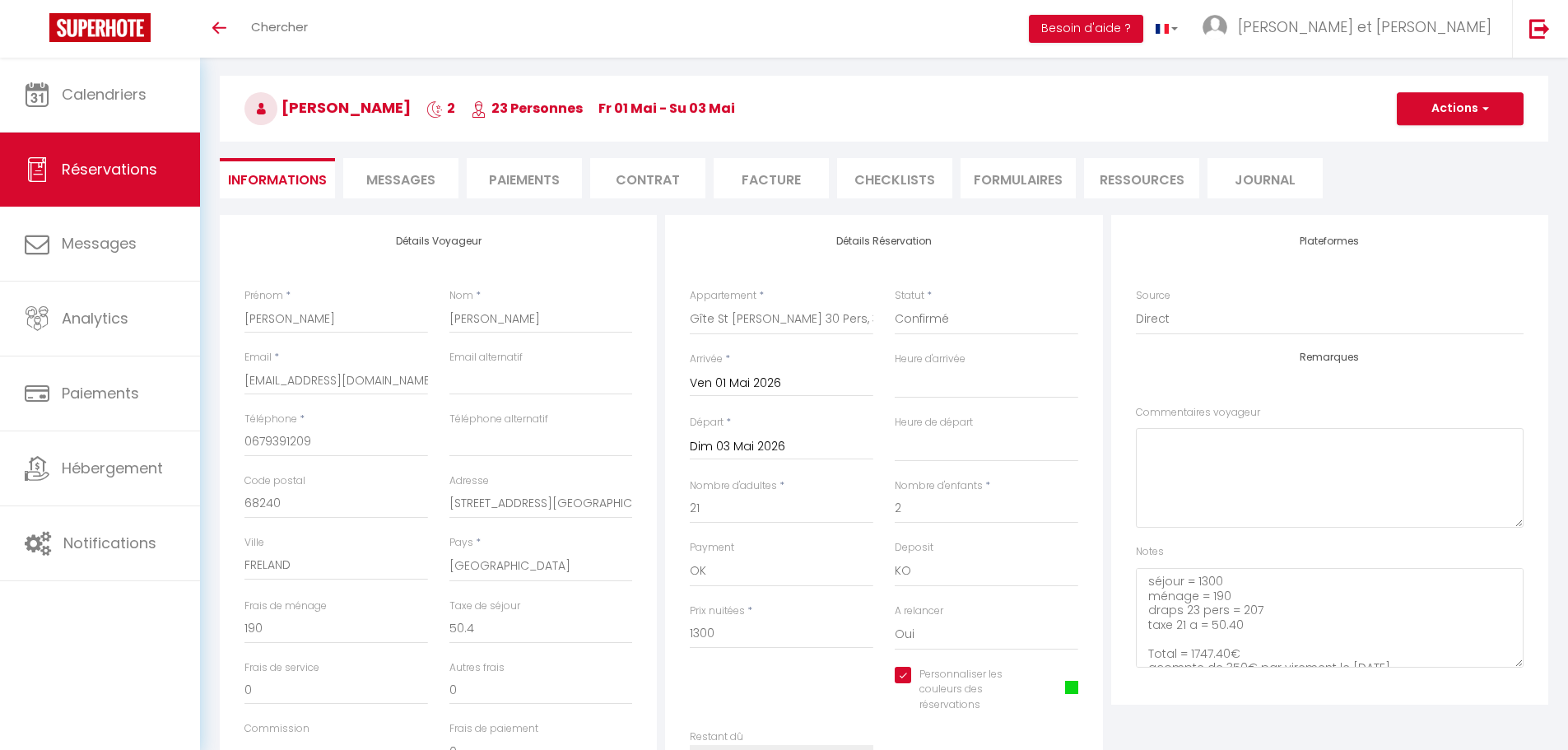
checkbox input "true"
select select
click at [765, 187] on li "Facture" at bounding box center [771, 178] width 116 height 40
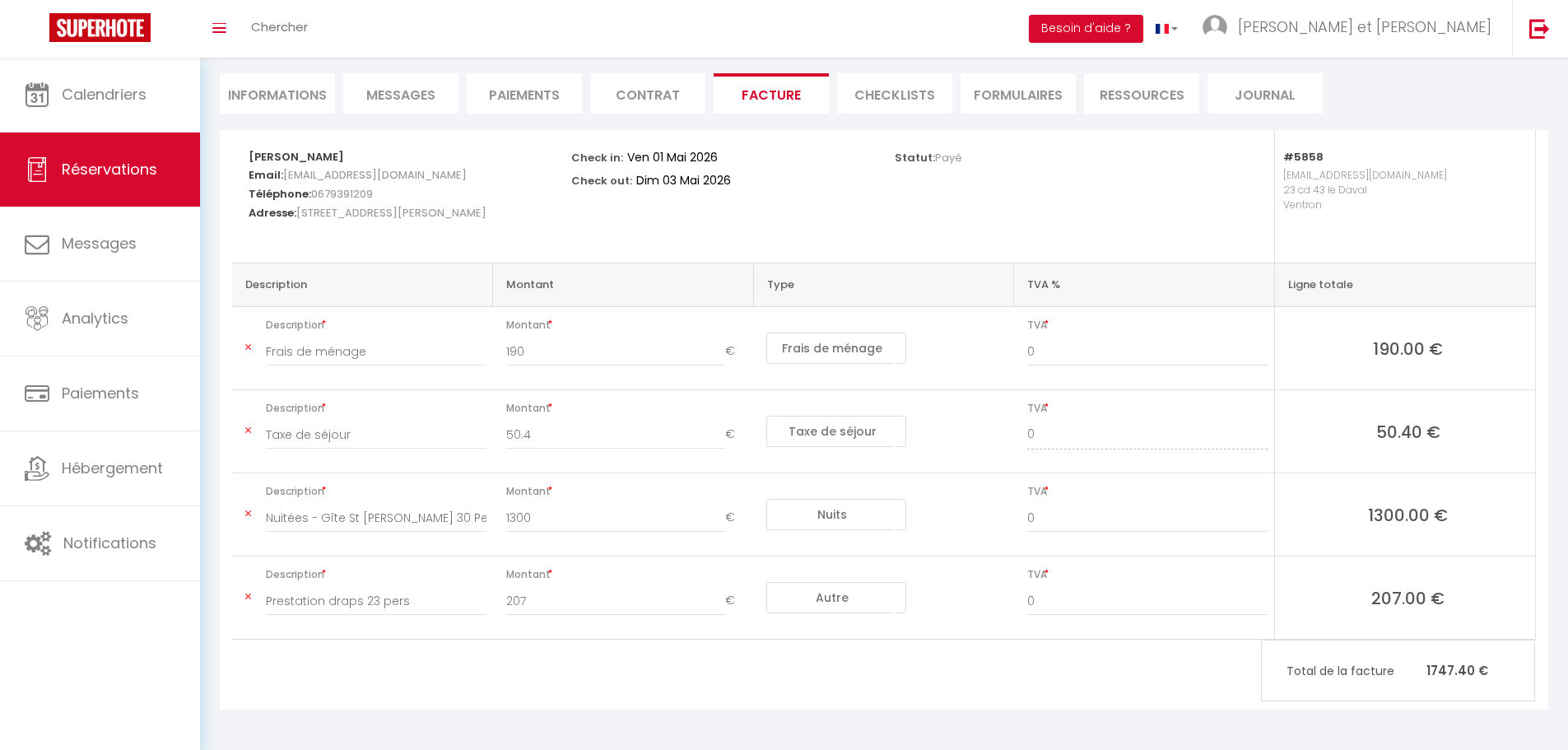
scroll to position [143, 0]
drag, startPoint x: 311, startPoint y: 352, endPoint x: 241, endPoint y: 352, distance: 70.0
click at [241, 352] on td "Description Frais de ménage" at bounding box center [362, 347] width 261 height 83
type input "Forfait ménage"
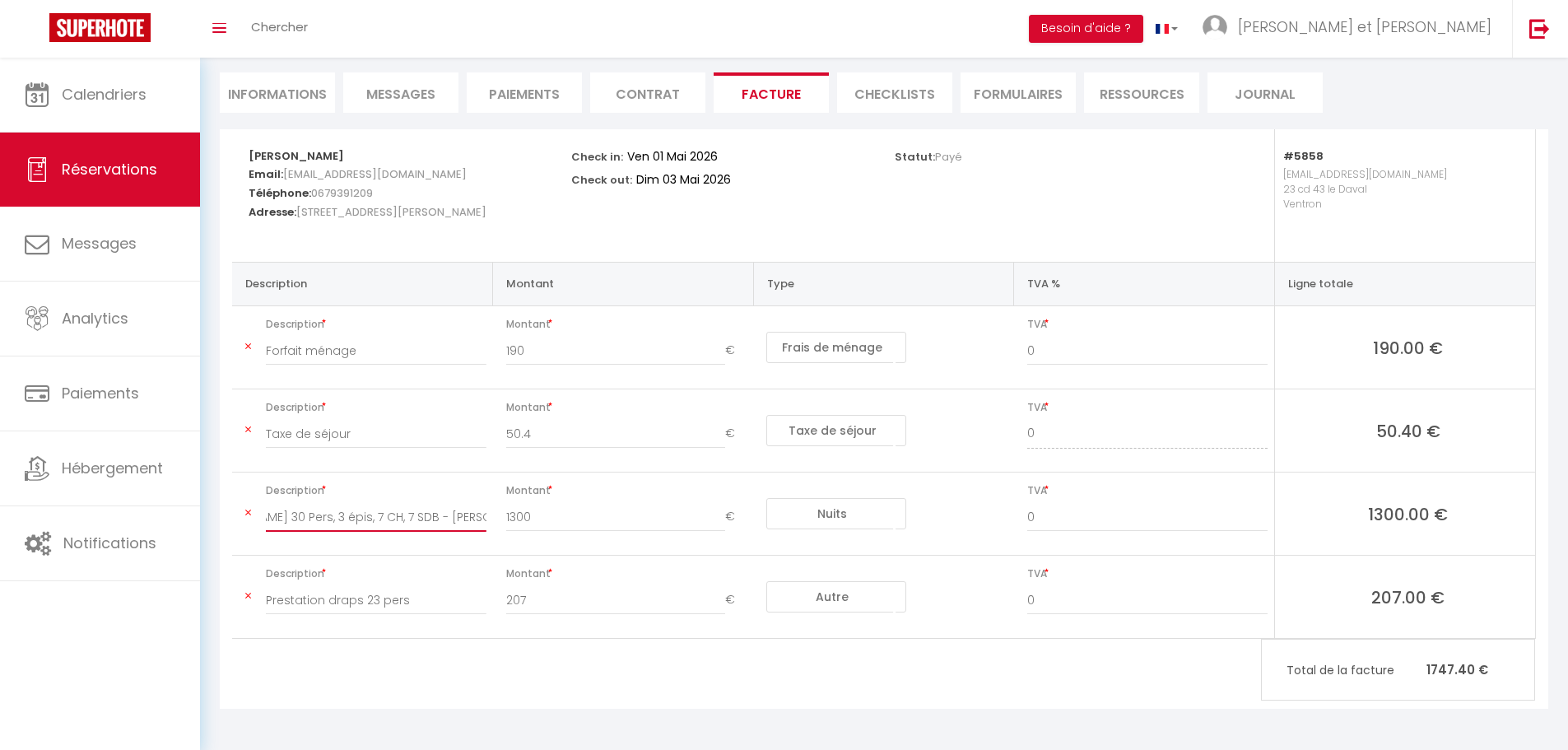
drag, startPoint x: 266, startPoint y: 512, endPoint x: 550, endPoint y: 517, distance: 284.0
click at [550, 517] on tr "Description Nuitées - Gîte St Joseph 30 Pers, 3 épis, 7 CH, 7 SDB - Cynthia STR…" at bounding box center [883, 513] width 1303 height 83
type input "Séjour 2 nuits"
click at [438, 436] on input "Taxe de séjour" at bounding box center [376, 433] width 220 height 29
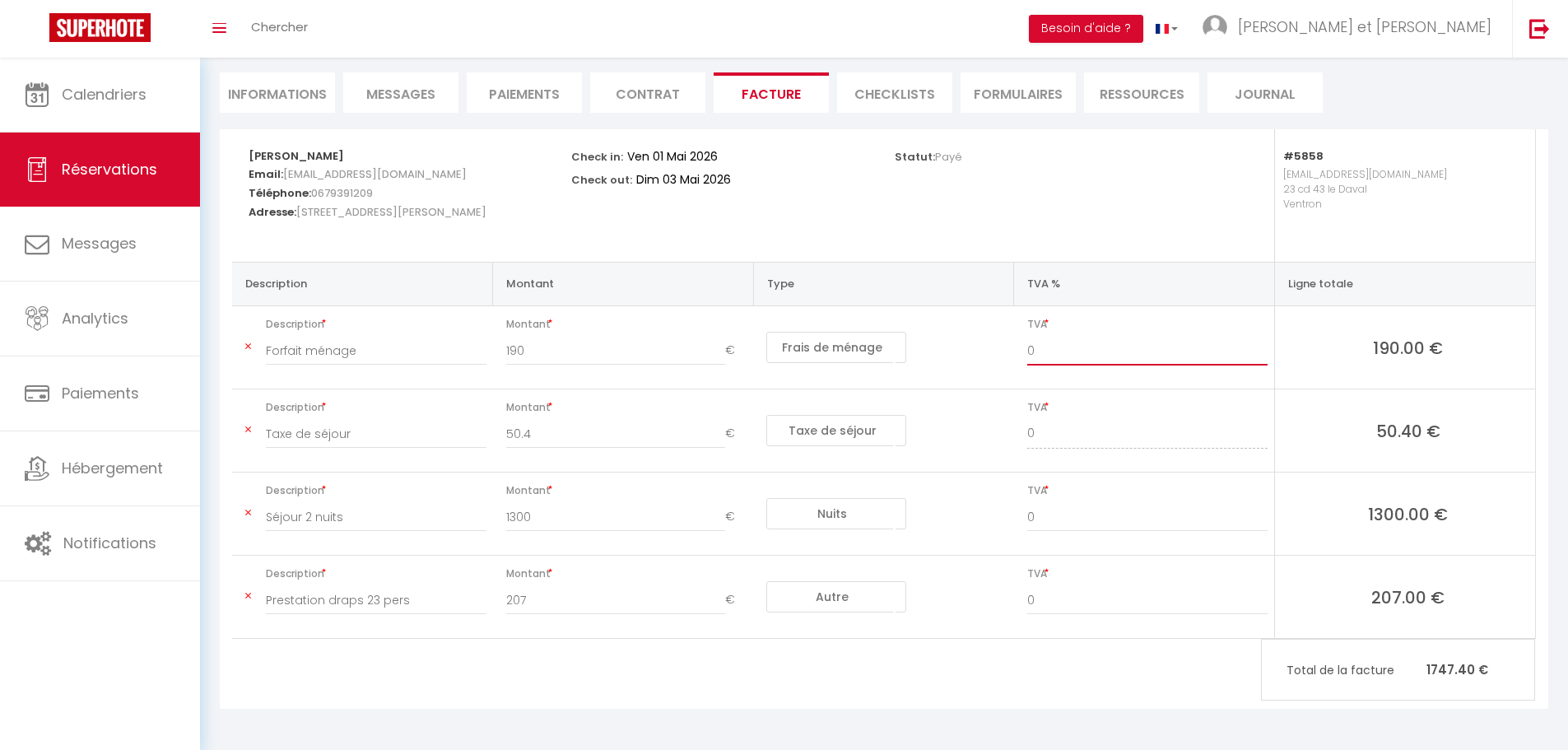
click at [1041, 351] on input "0" at bounding box center [1147, 350] width 240 height 29
type input "10"
click at [1055, 515] on input "0" at bounding box center [1147, 516] width 240 height 29
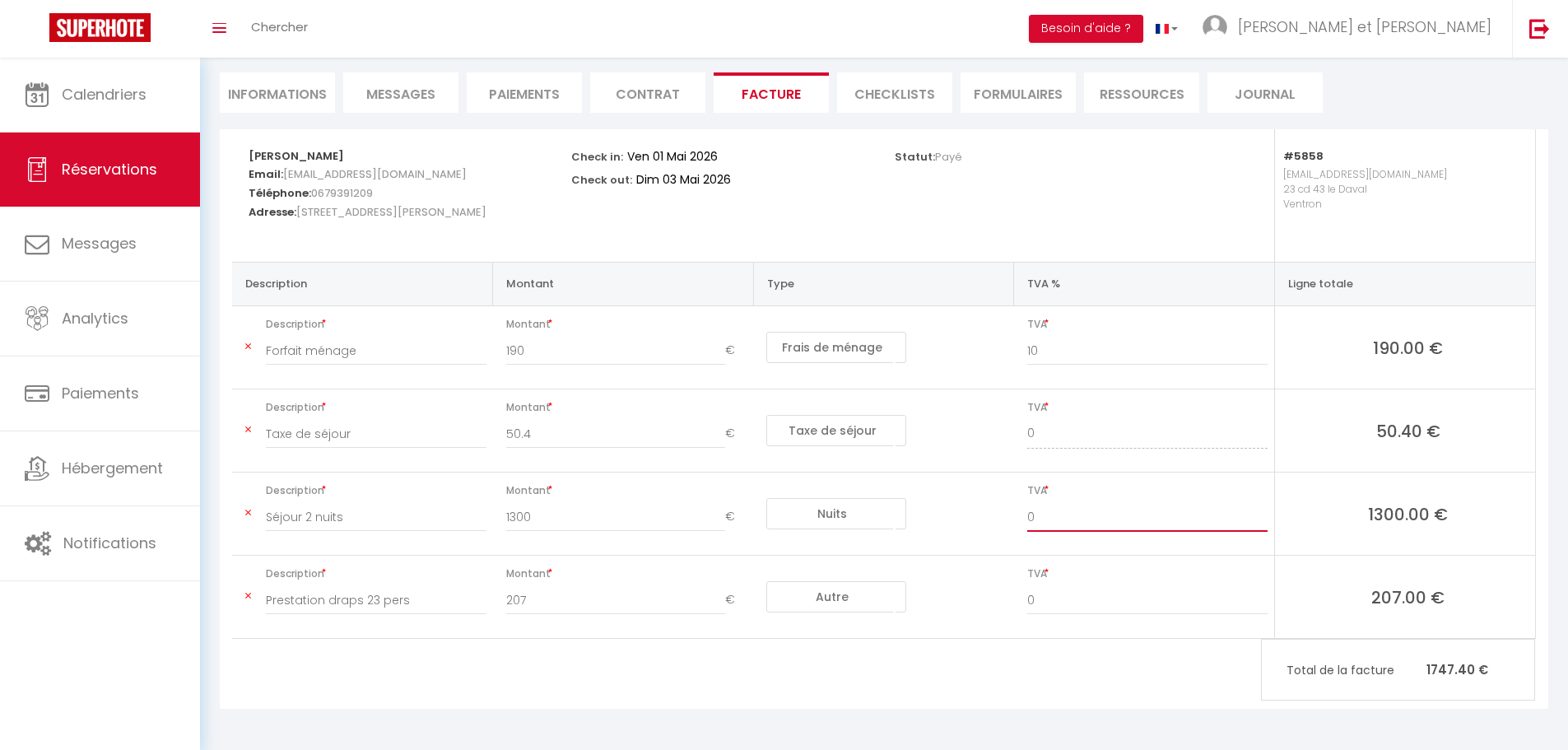
click at [1055, 515] on input "0" at bounding box center [1147, 516] width 240 height 29
type input "10"
click at [1062, 598] on input "0" at bounding box center [1147, 599] width 240 height 29
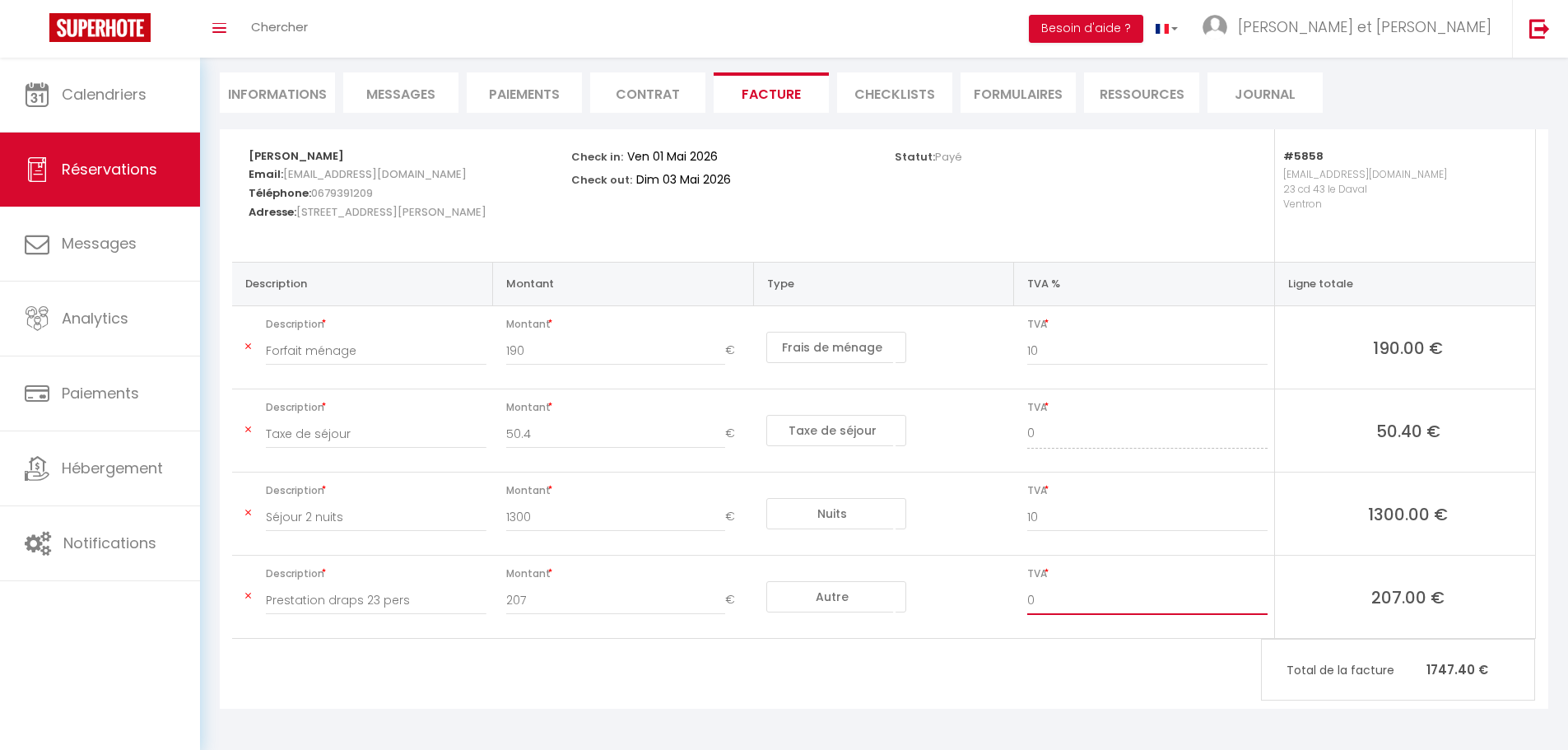
click at [1062, 598] on input "0" at bounding box center [1147, 599] width 240 height 29
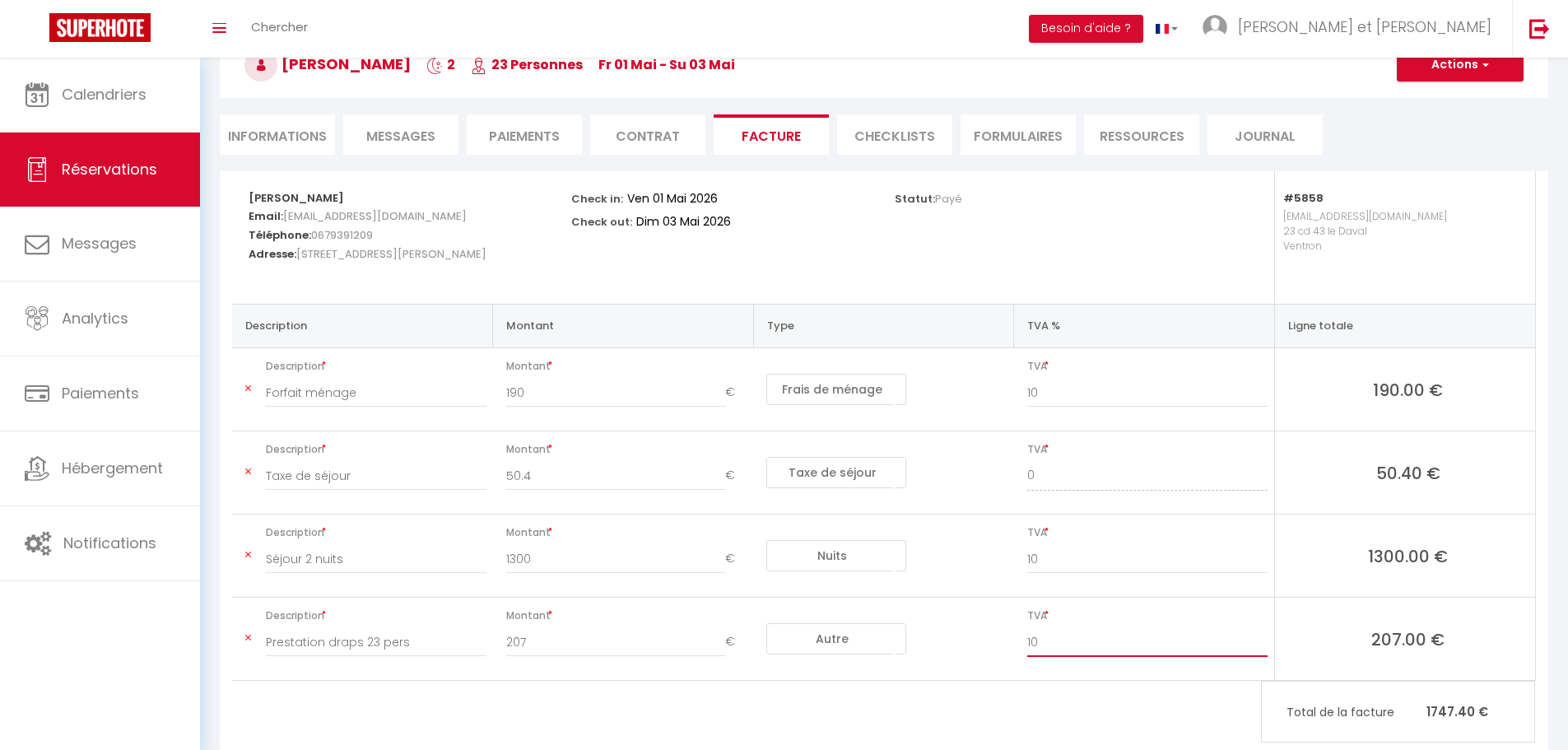
scroll to position [61, 0]
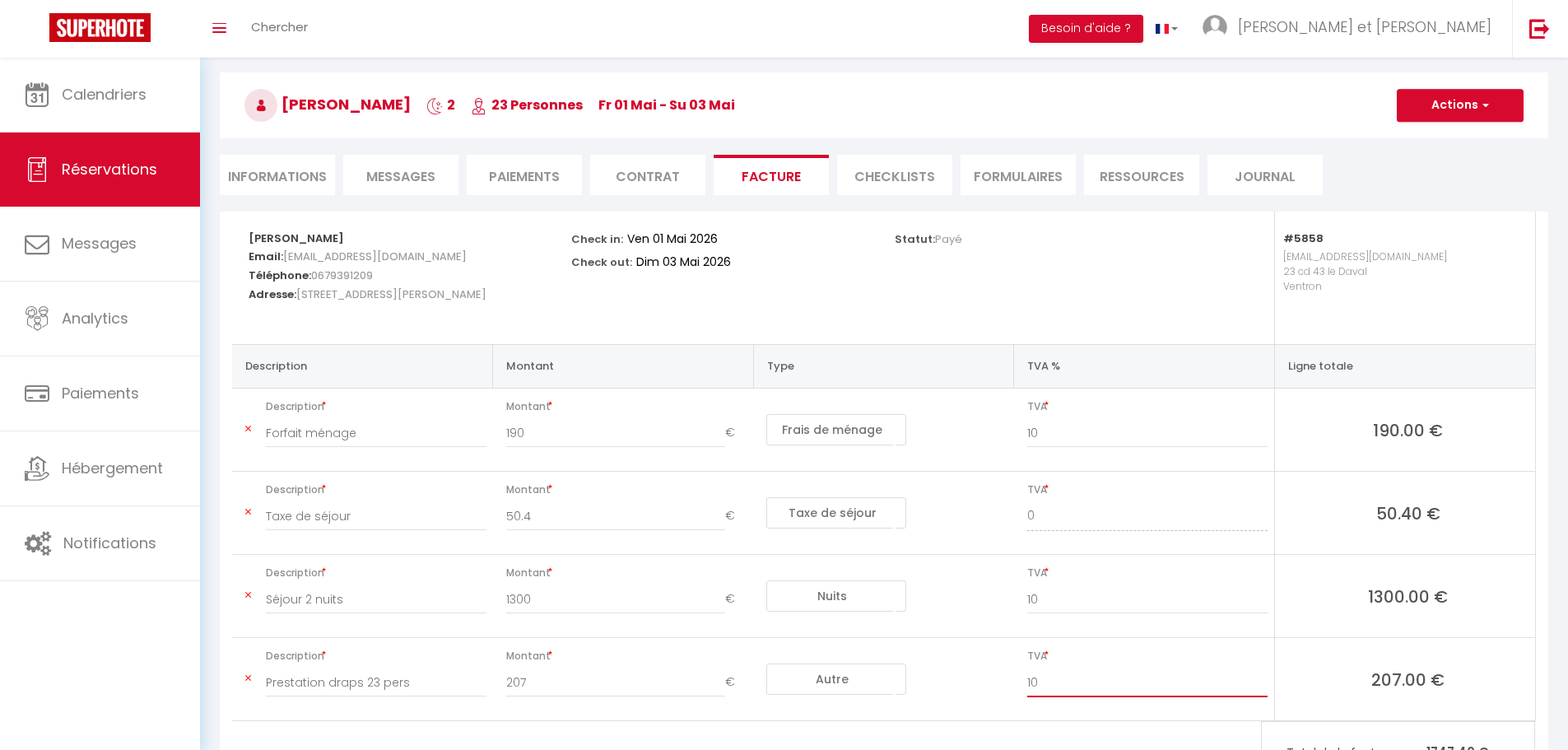
type input "10"
click at [1415, 116] on button "Actions" at bounding box center [1459, 105] width 126 height 33
click at [1413, 147] on link "Enregistrer" at bounding box center [1447, 141] width 138 height 22
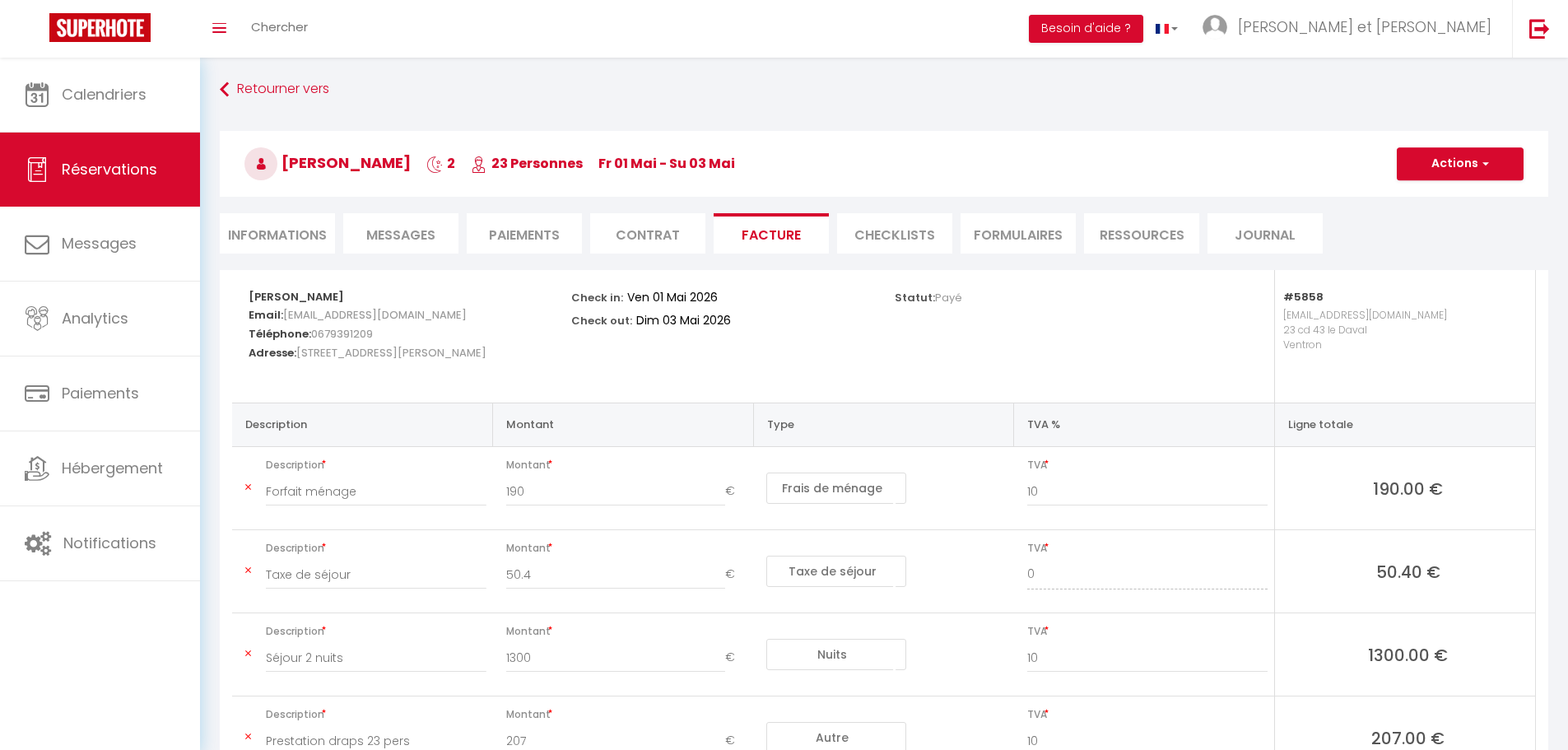
scroll to position [0, 0]
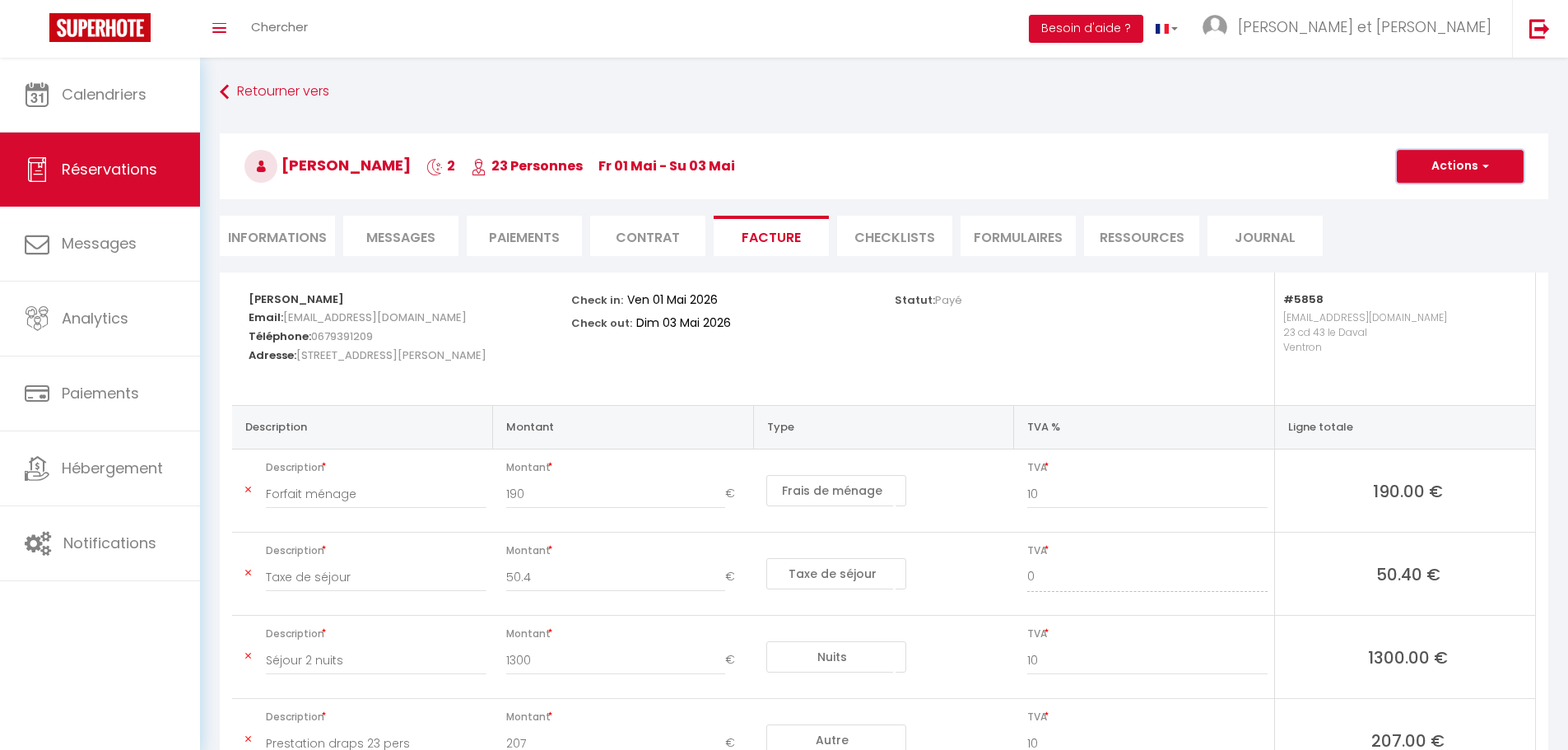
click at [1473, 159] on button "Actions" at bounding box center [1459, 166] width 126 height 33
click at [1455, 220] on link "Aperçu et éditer" at bounding box center [1447, 224] width 138 height 22
click at [294, 243] on li "Informations" at bounding box center [277, 236] width 116 height 40
select select
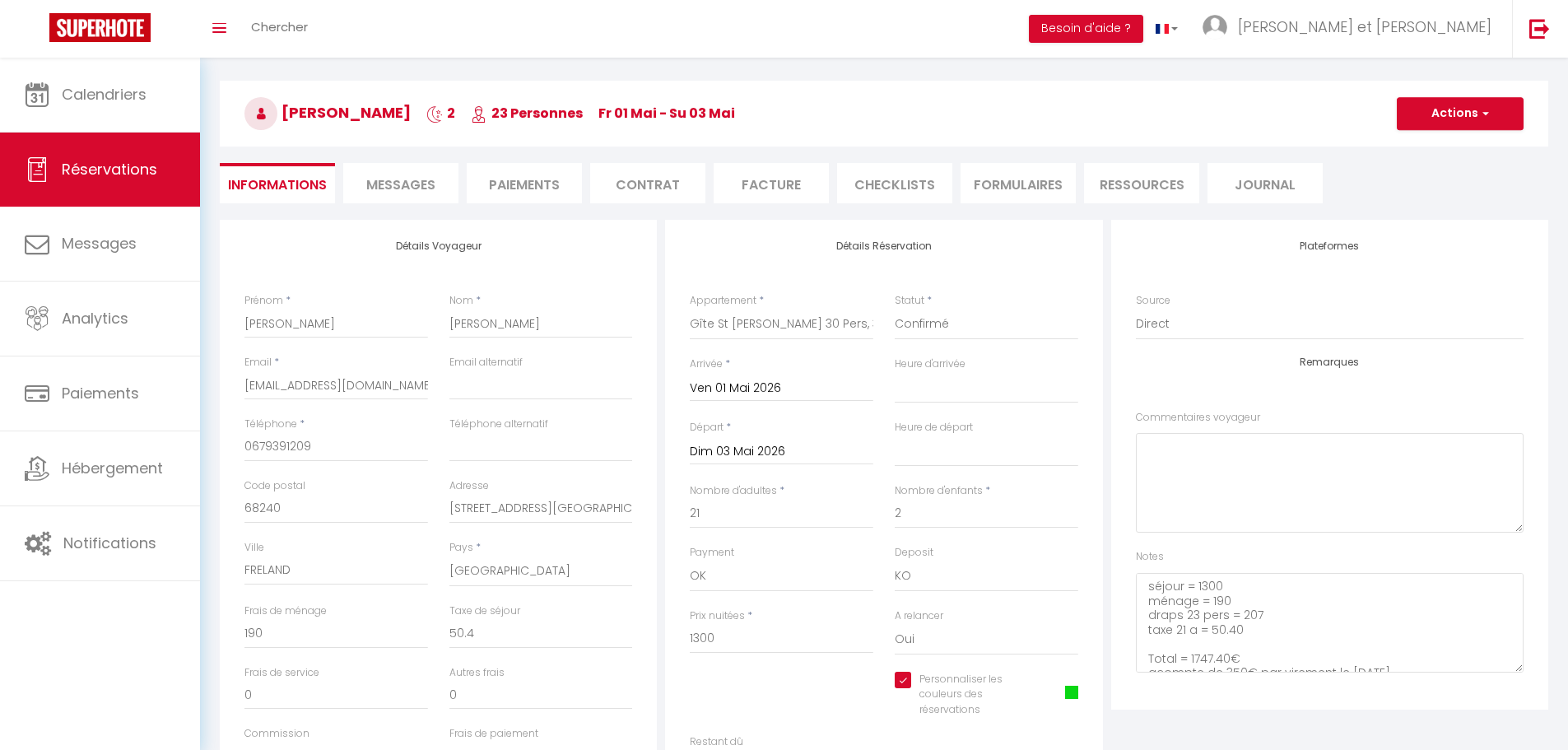
scroll to position [82, 0]
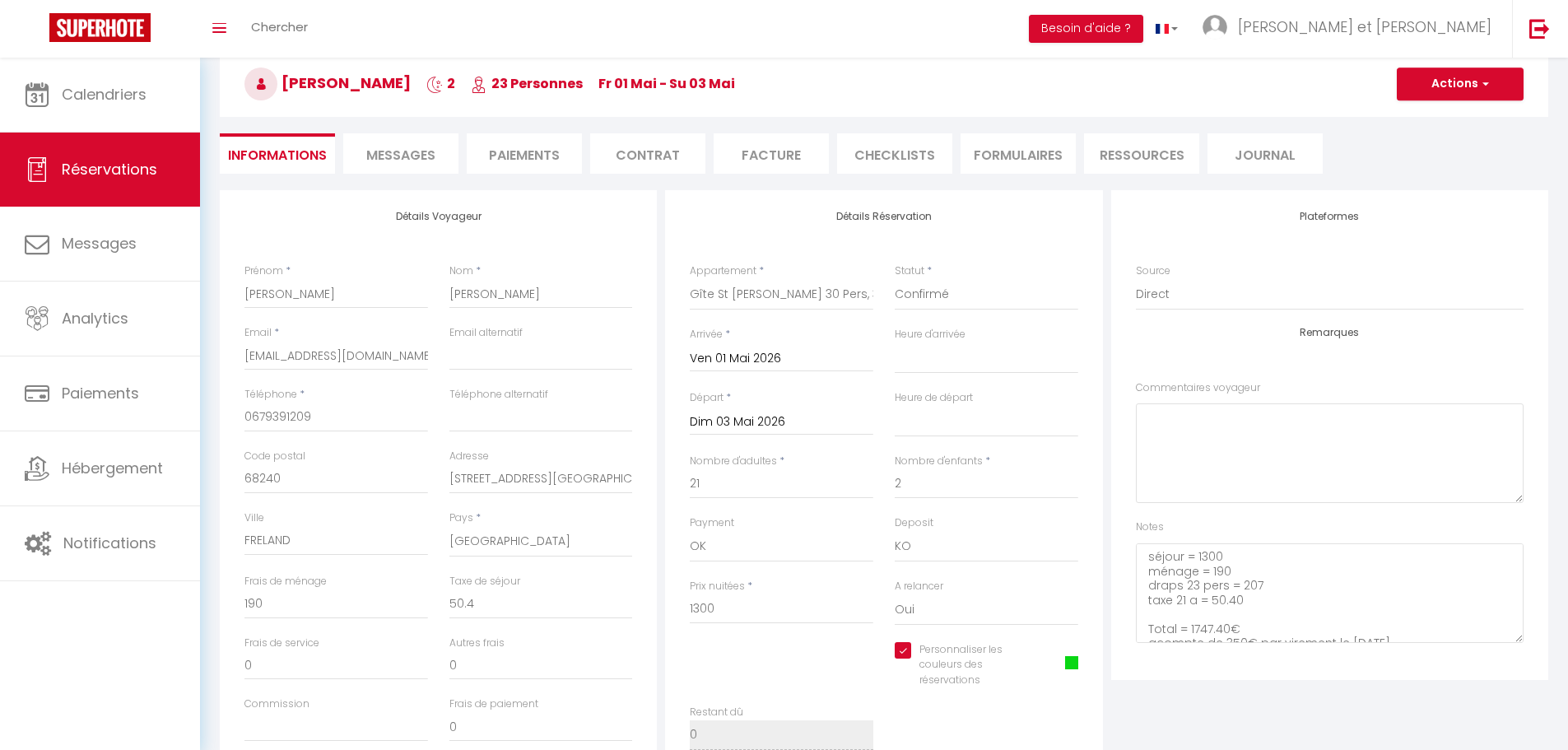
click at [383, 153] on span "Messages" at bounding box center [400, 155] width 69 height 19
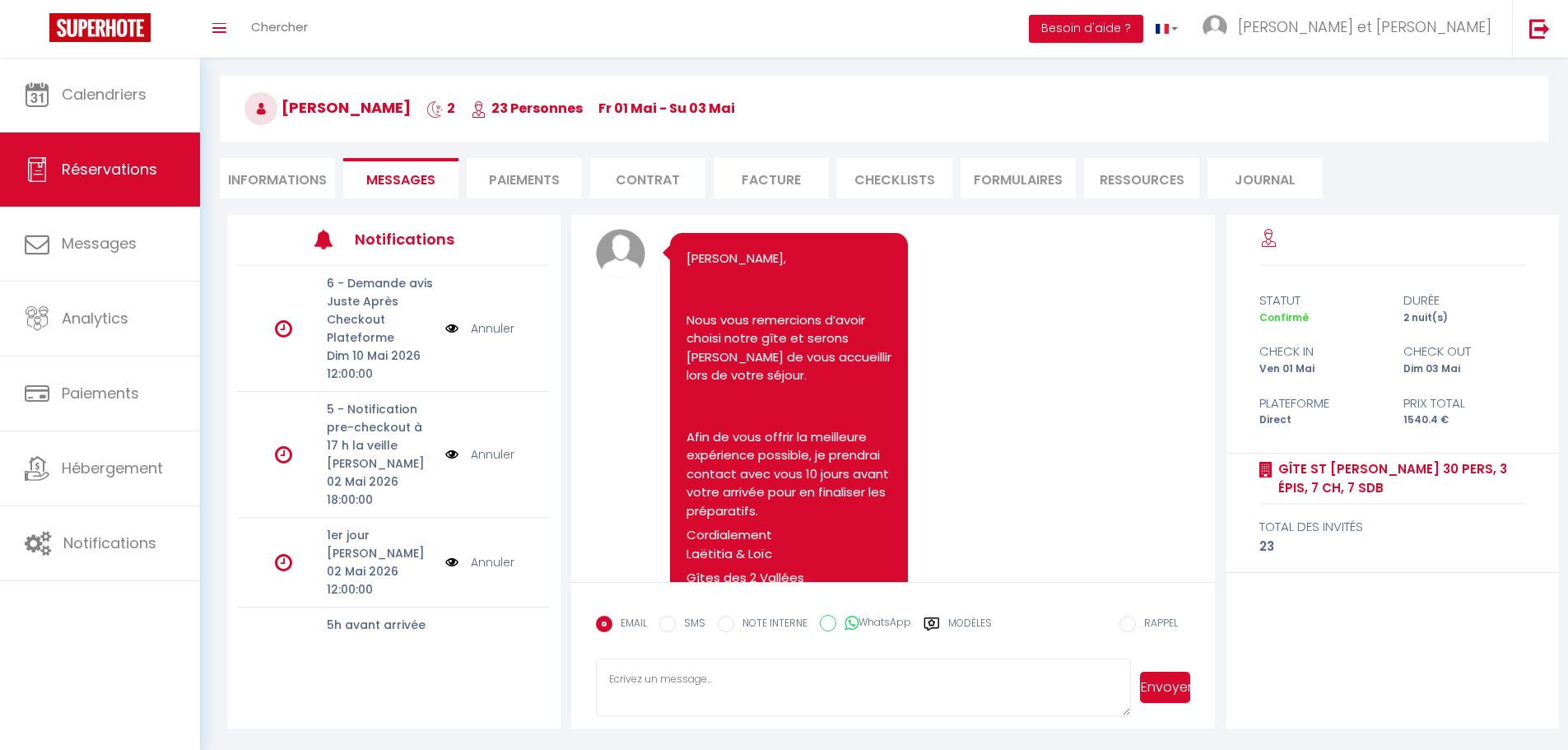
scroll to position [19, 0]
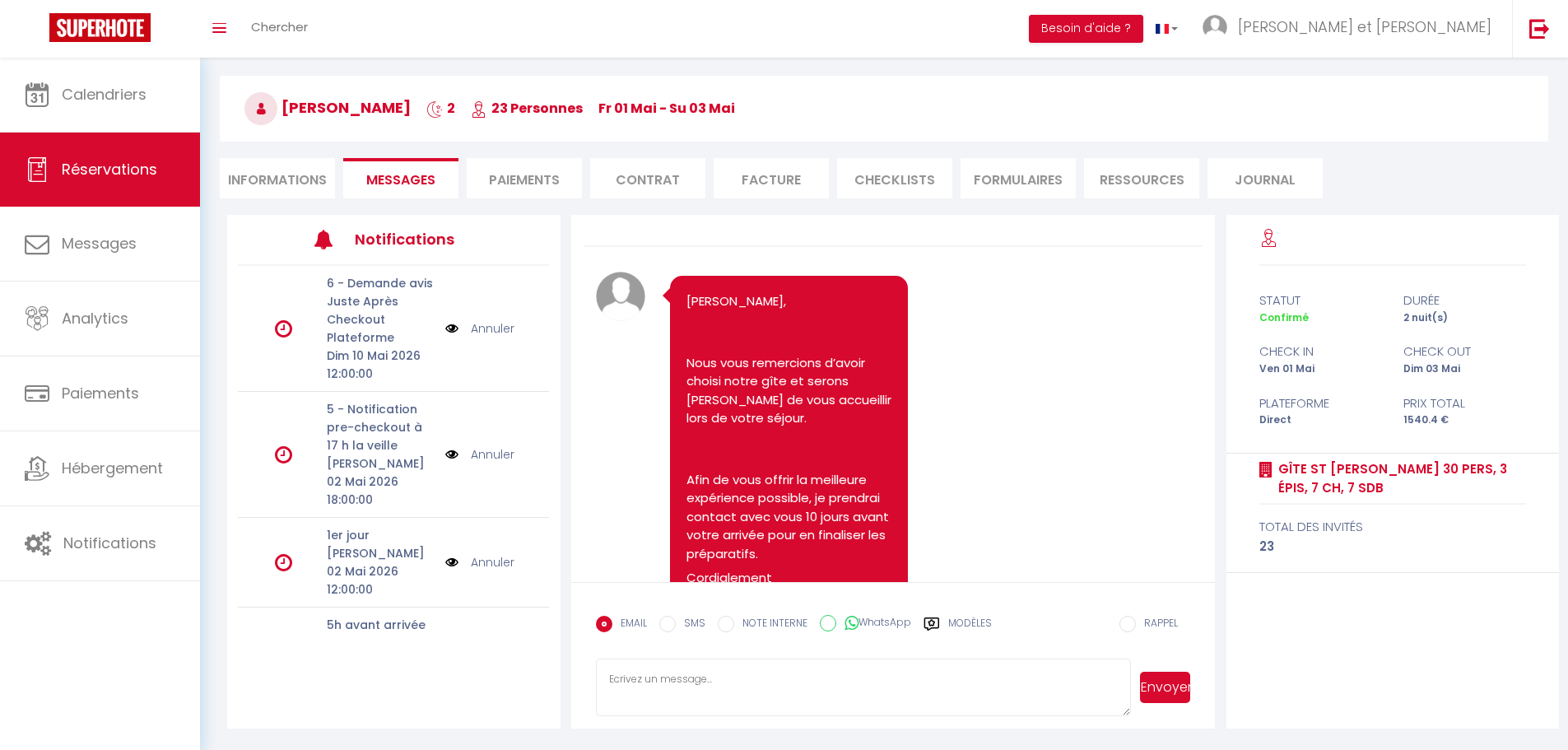
click at [285, 175] on li "Informations" at bounding box center [277, 178] width 116 height 40
select select
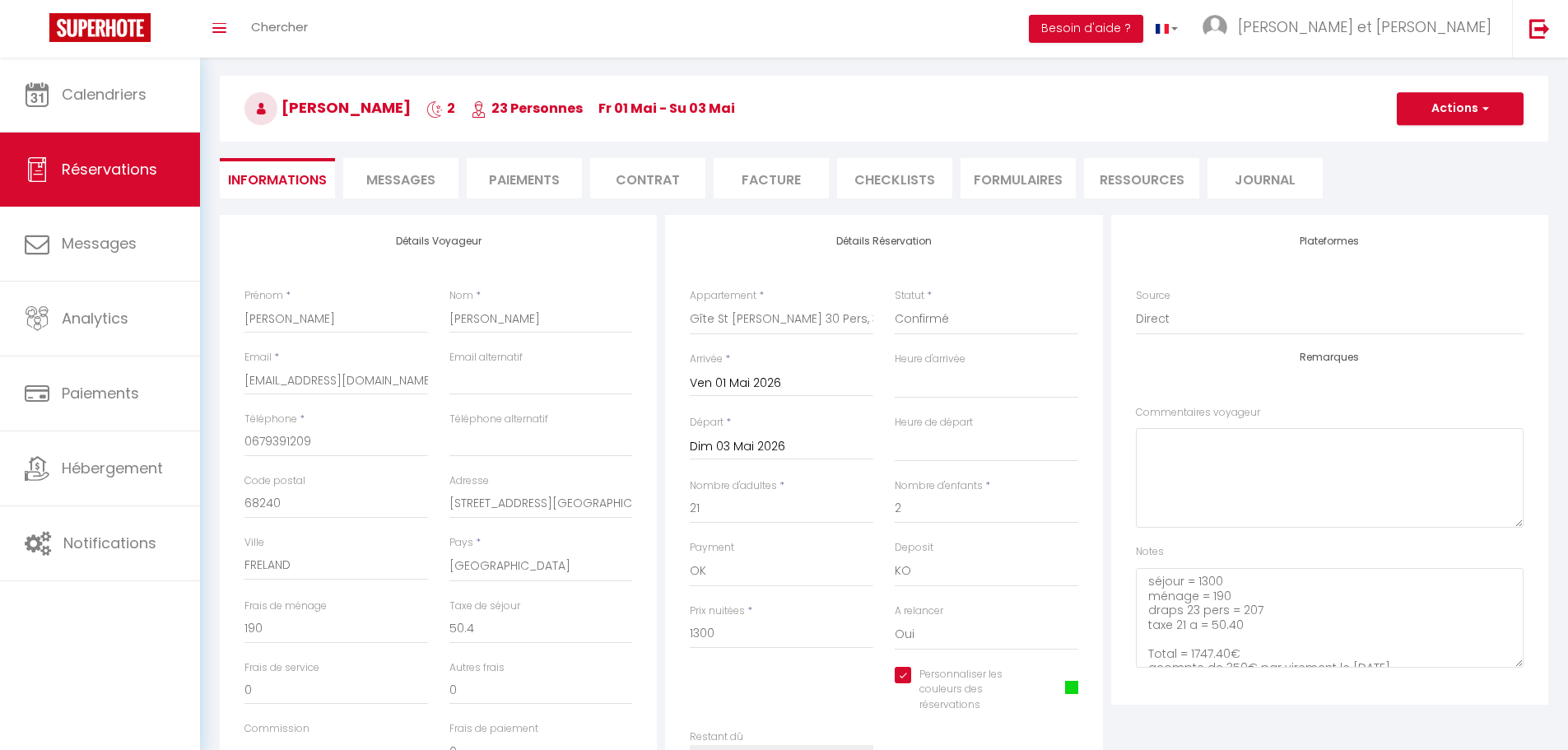
select select
checkbox input "true"
select select
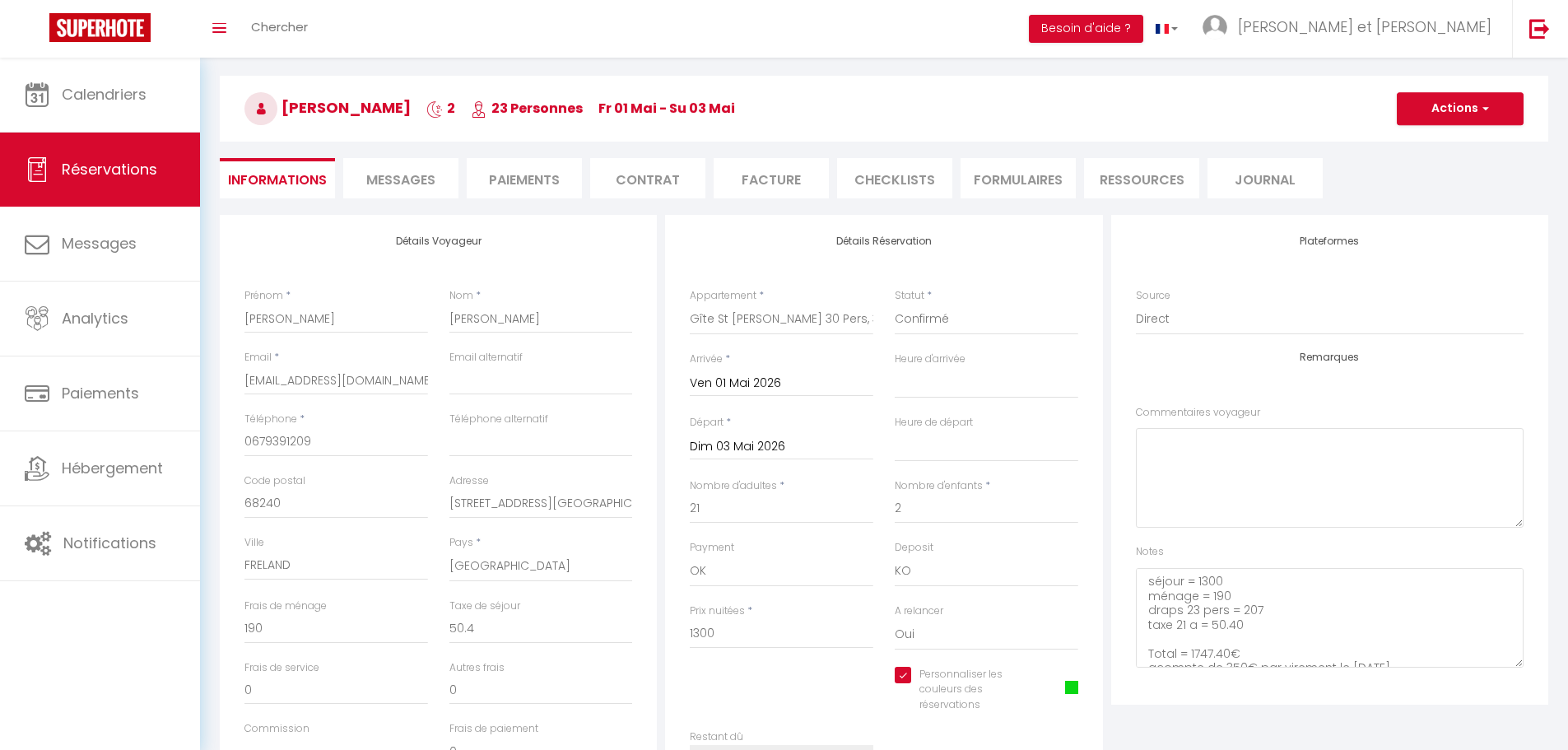
checkbox input "true"
select select
checkbox input "true"
select select
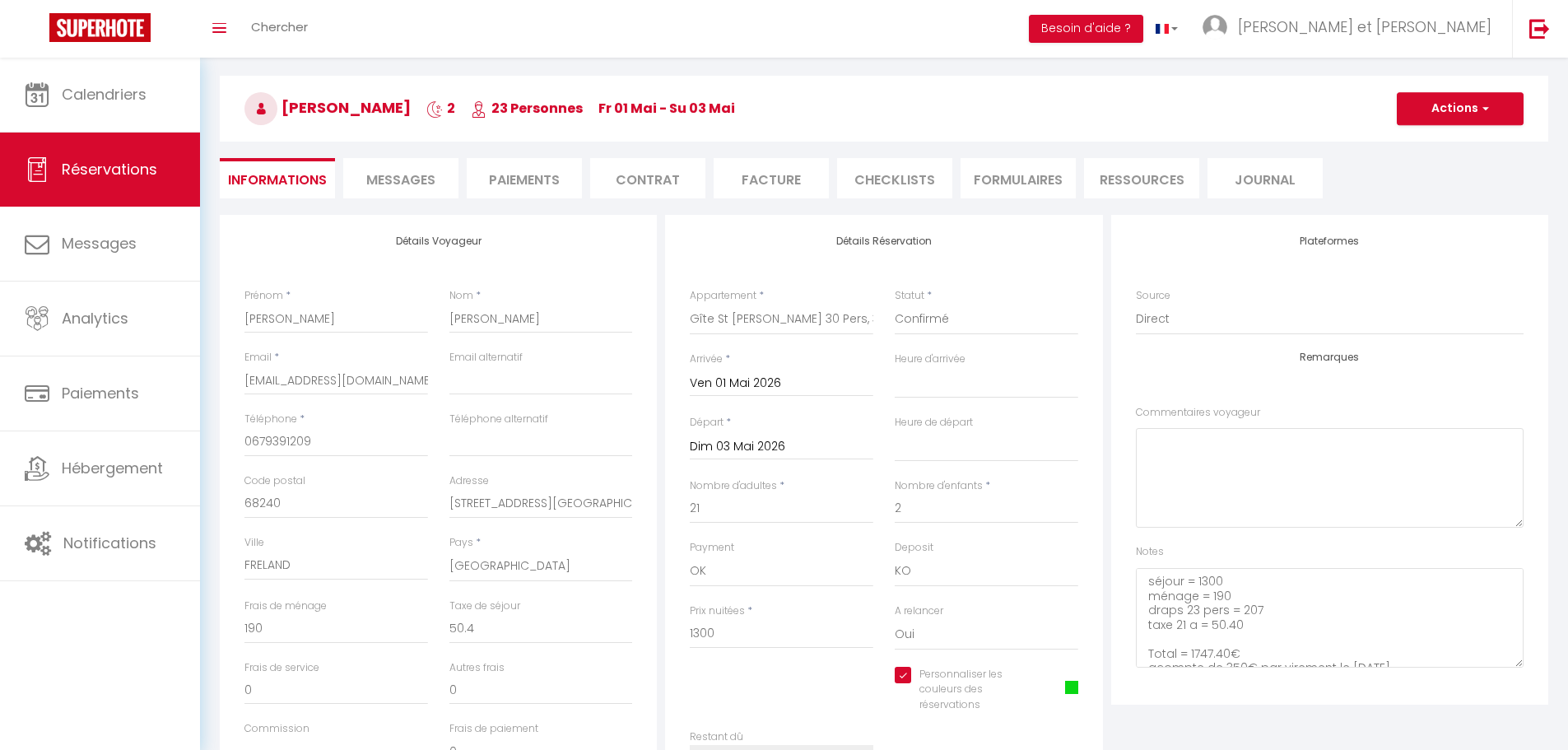
select select
checkbox input "true"
select select
checkbox input "true"
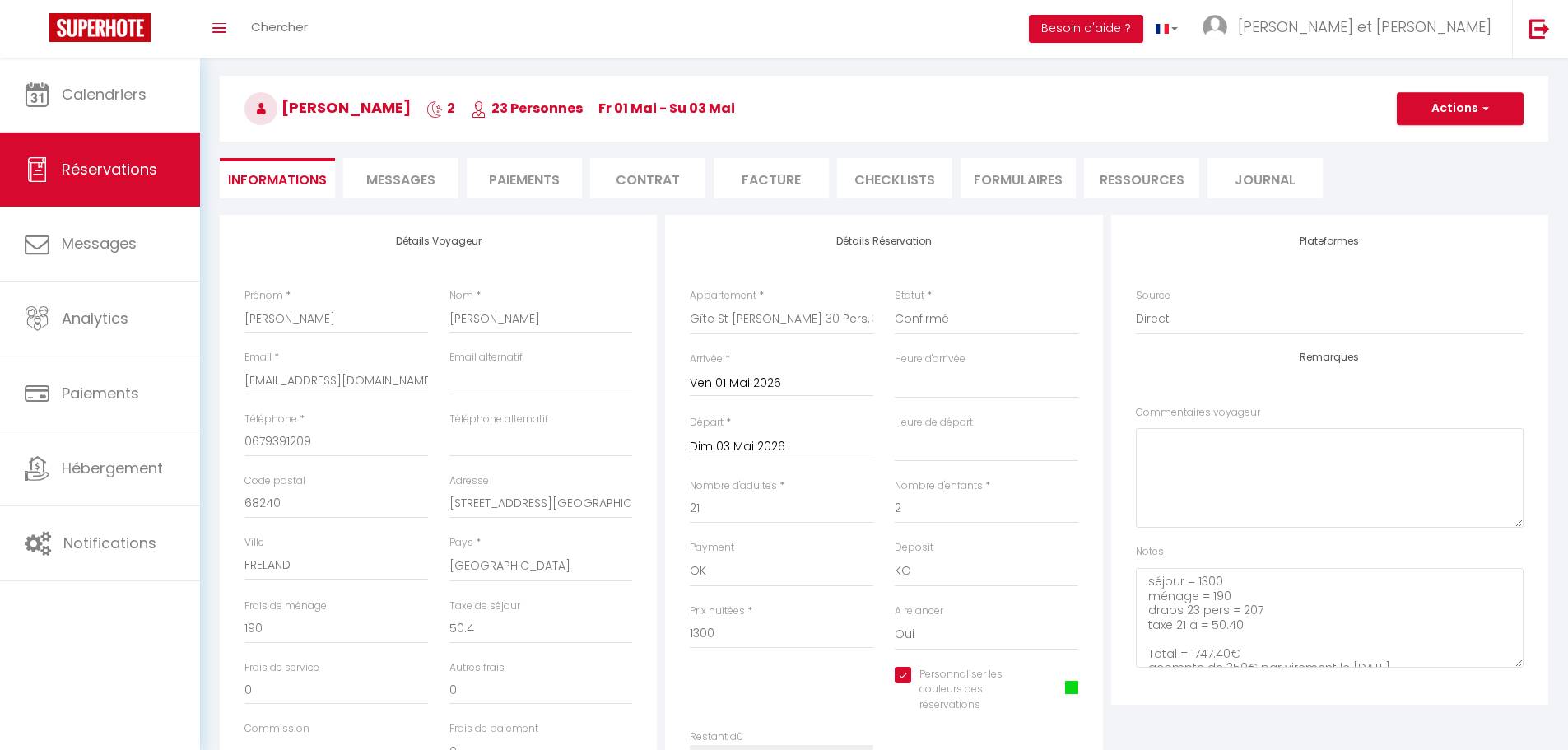
select select
checkbox input "true"
select select
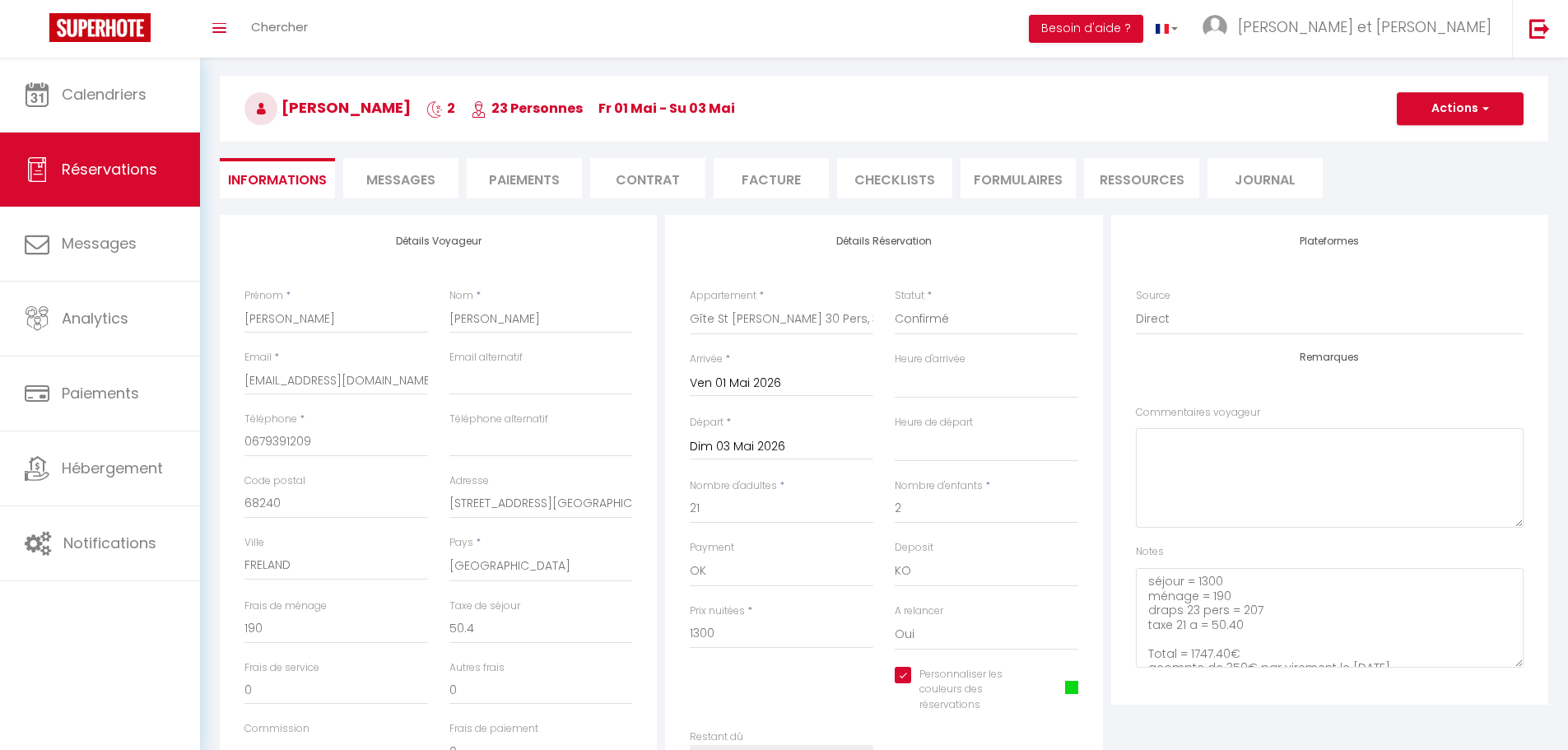
checkbox input "true"
select select
checkbox input "true"
select select
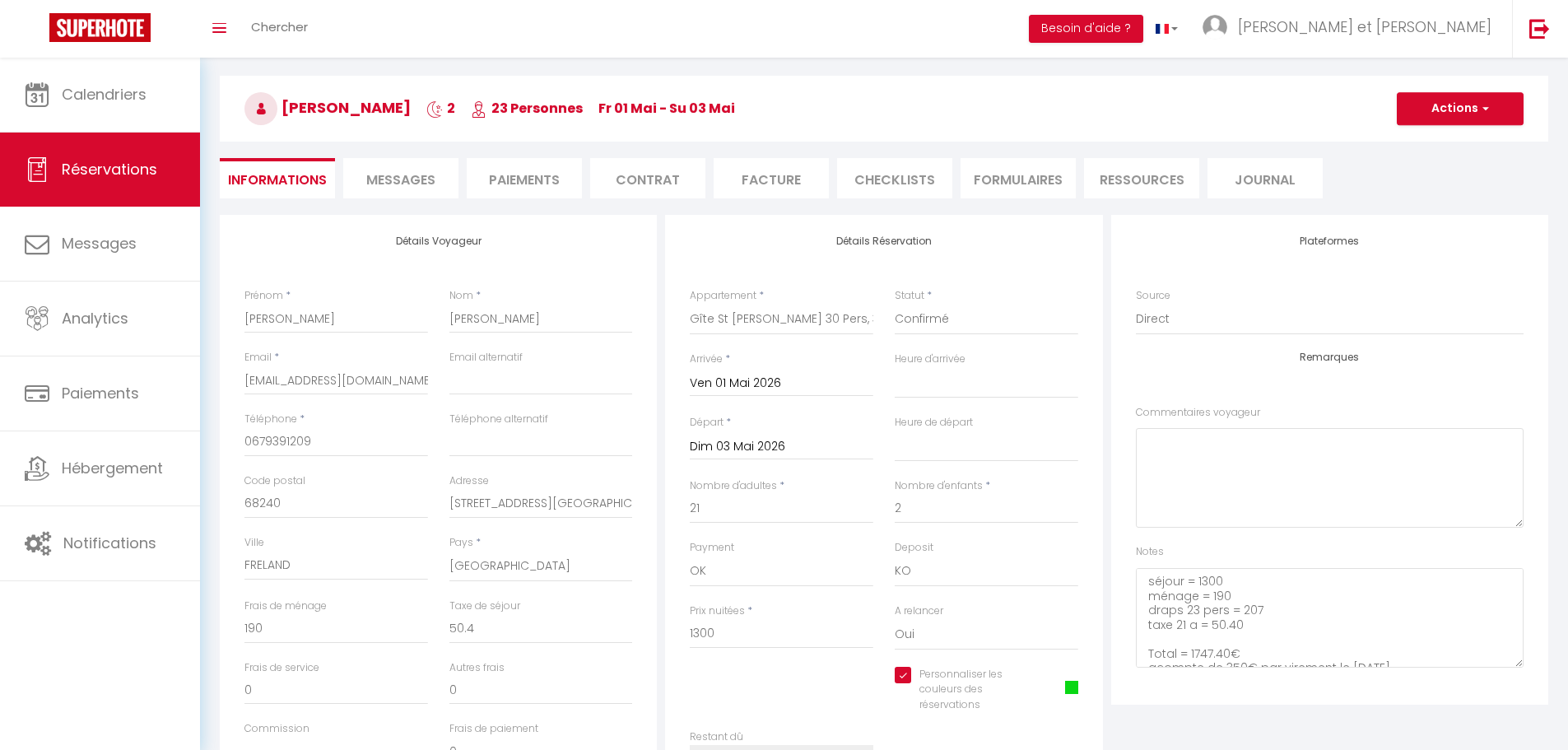
select select
checkbox input "true"
select select
checkbox input "true"
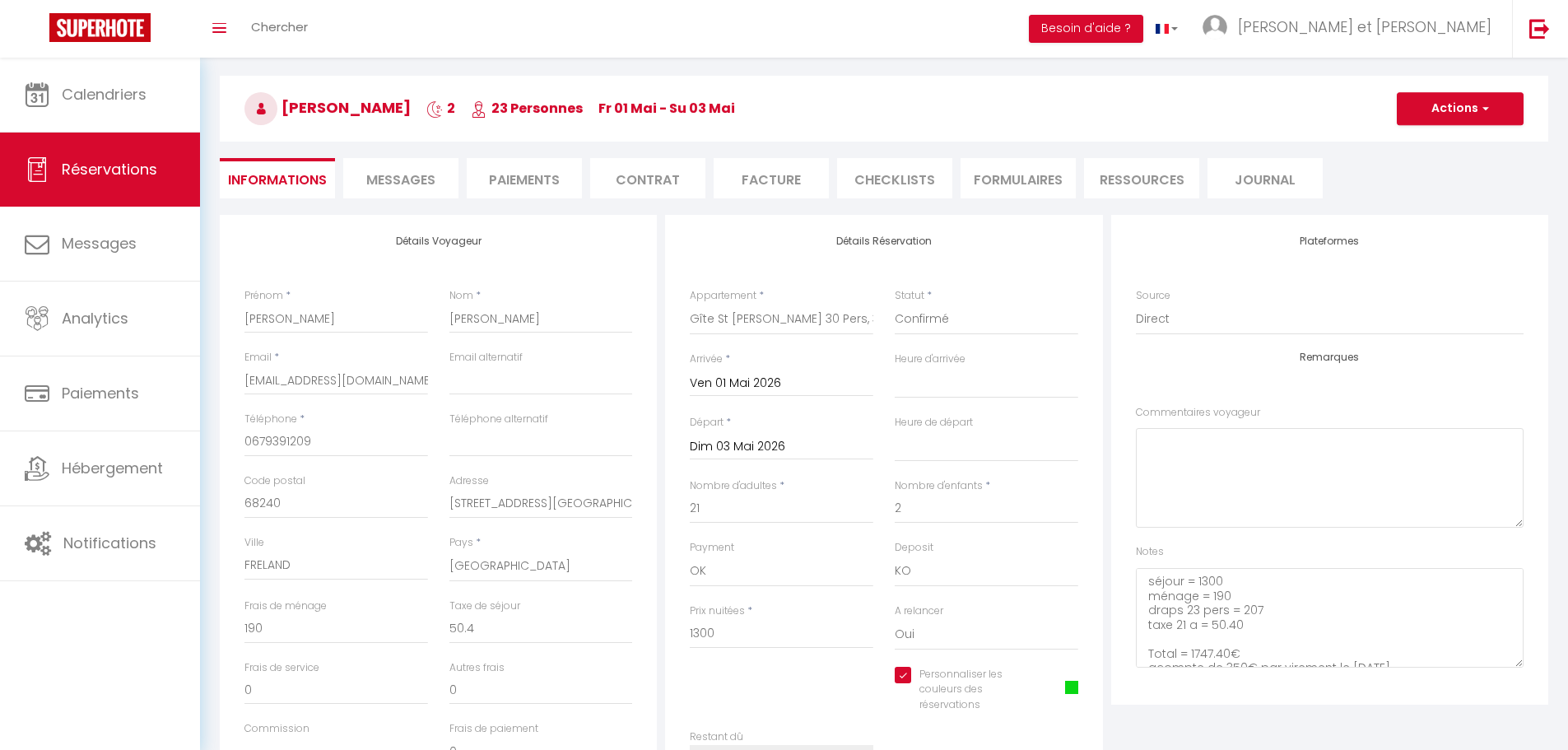
select select
checkbox input "true"
select select
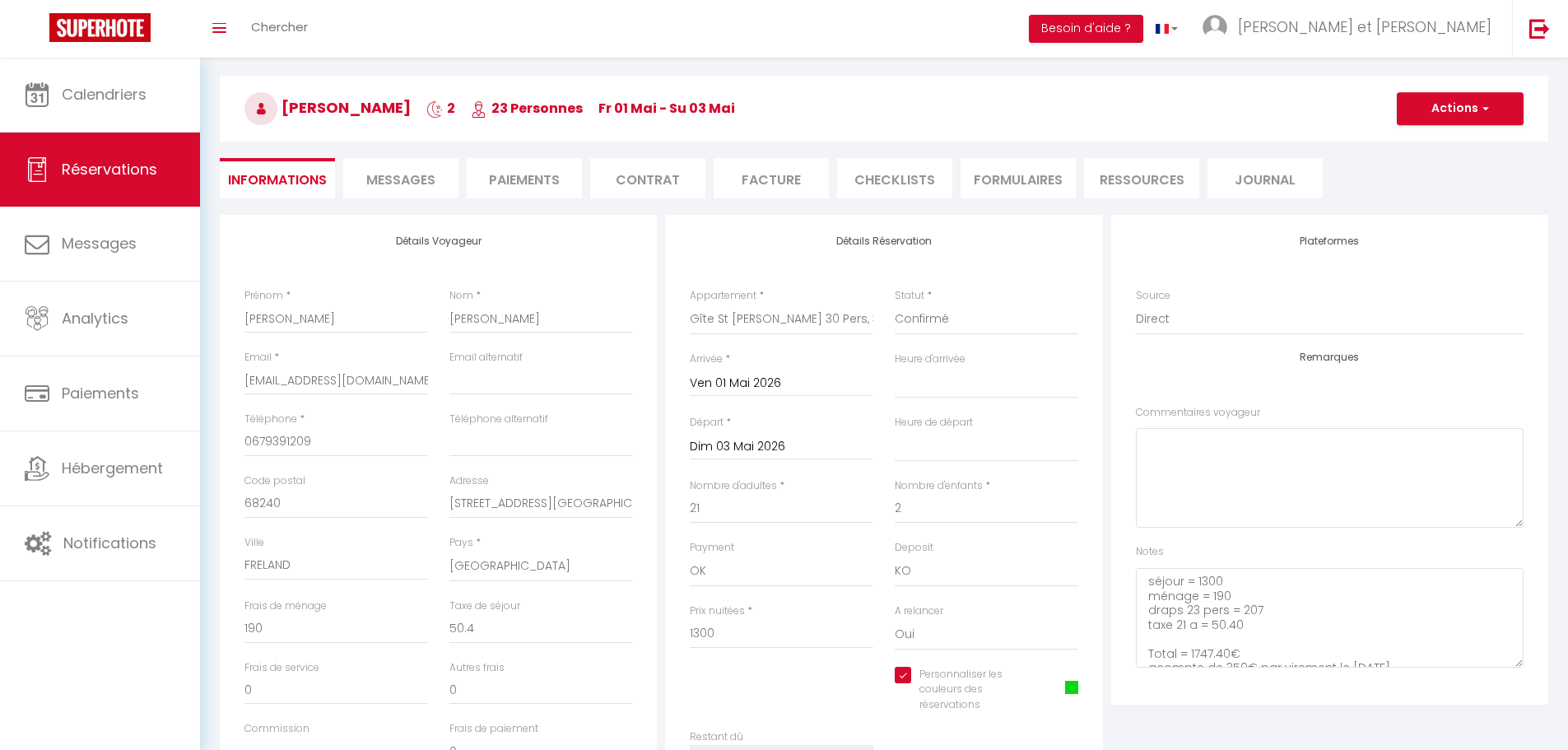
checkbox input "true"
select select
checkbox input "true"
select select
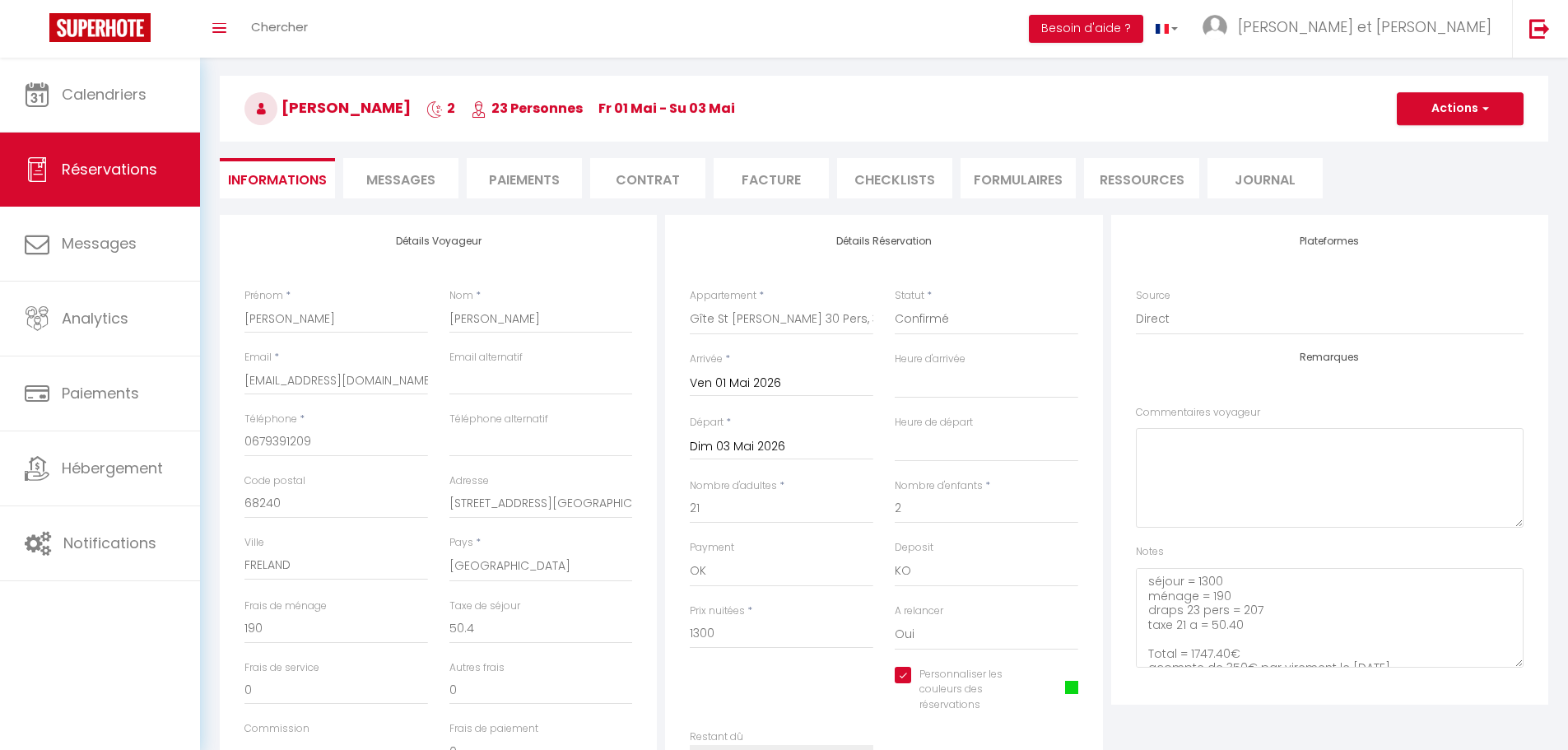
select select
checkbox input "true"
select select
checkbox input "true"
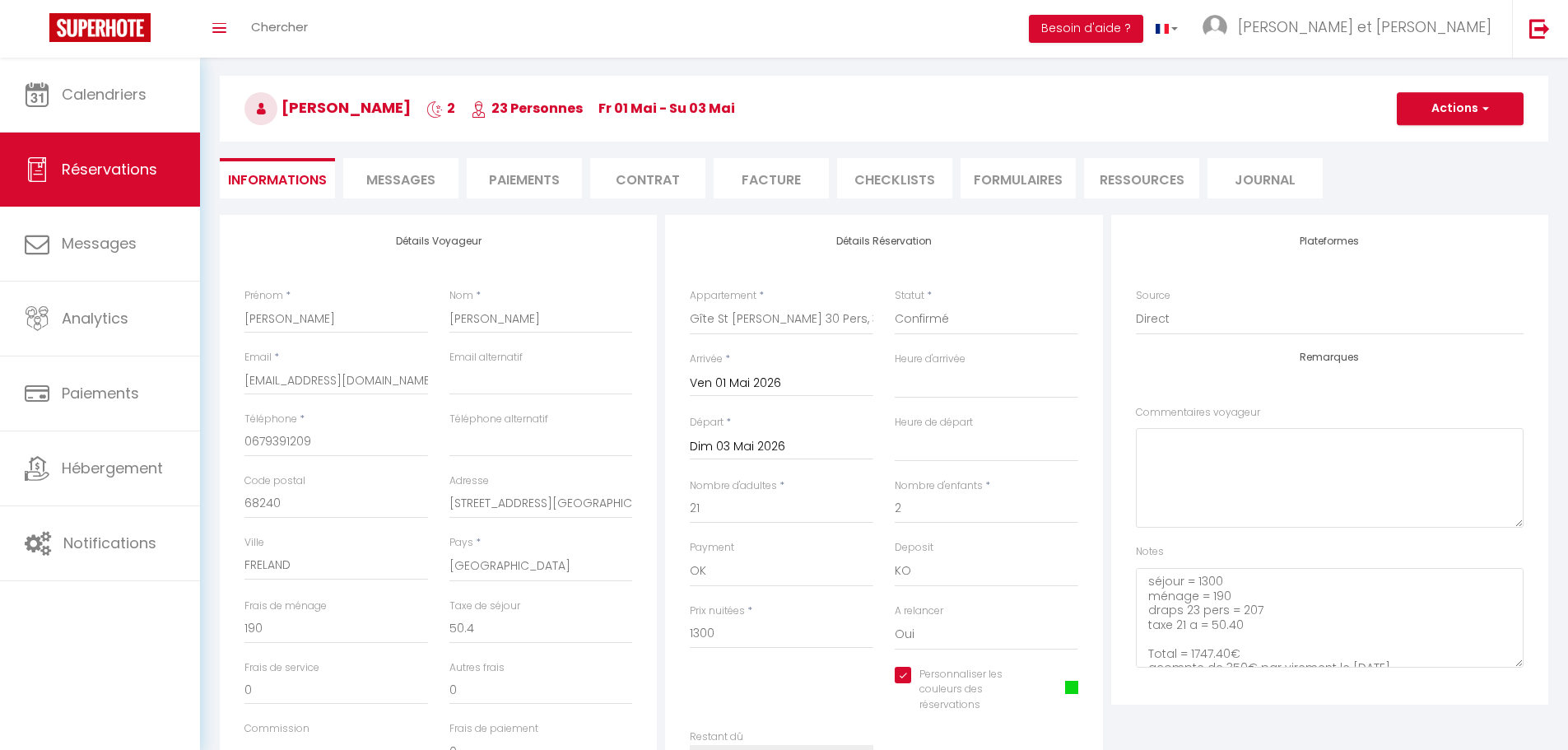
select select
checkbox input "true"
select select
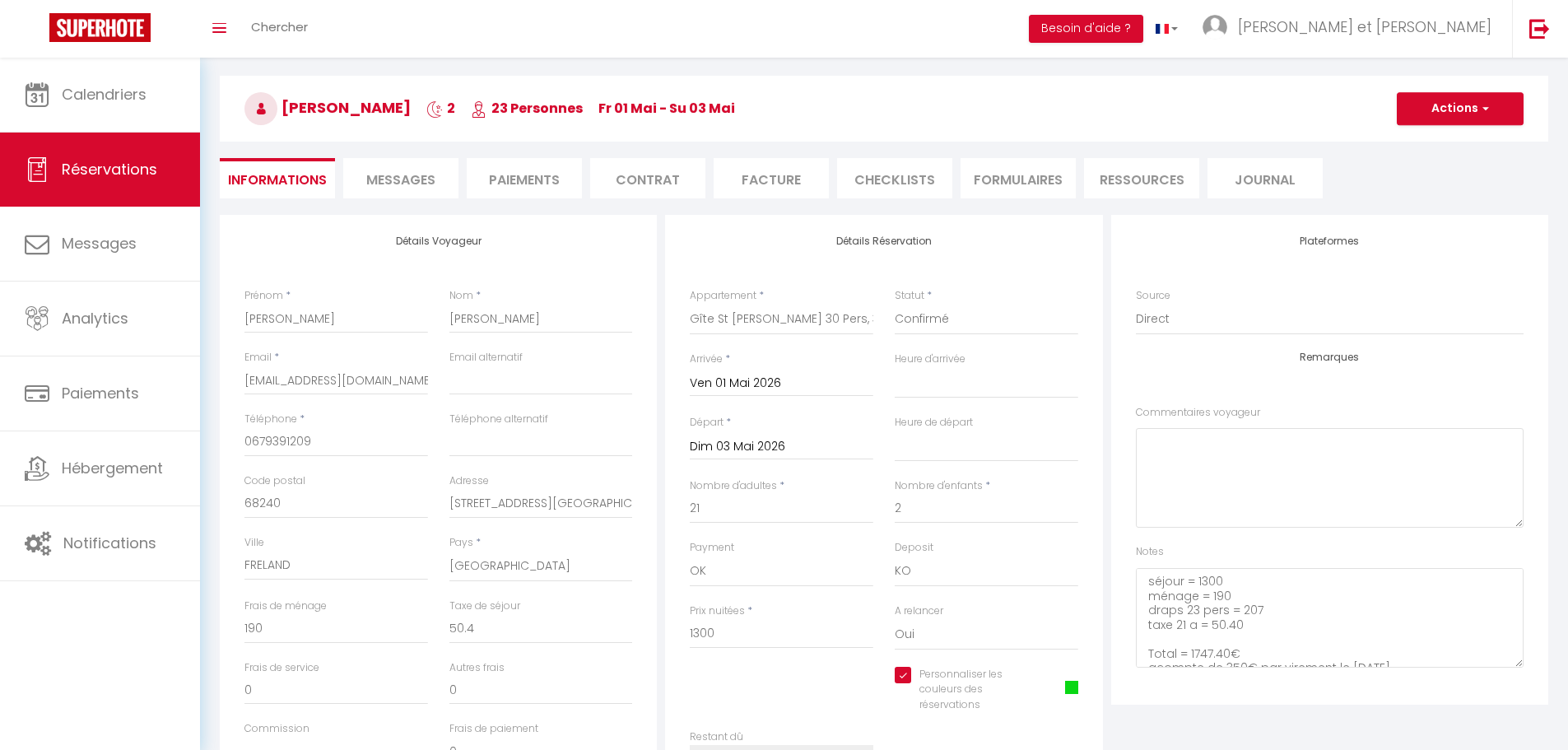
checkbox input "true"
select select
checkbox input "true"
select select
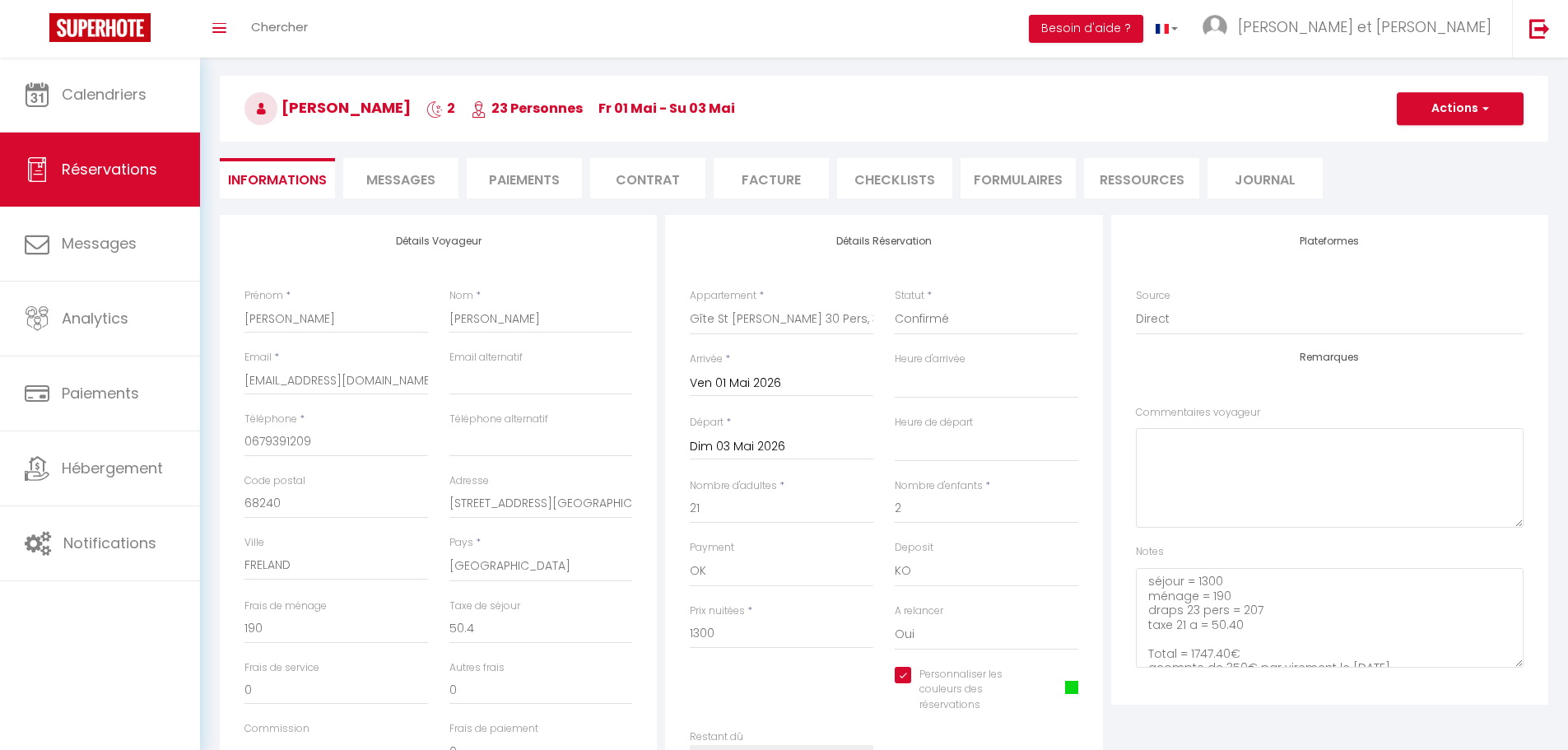
select select
checkbox input "true"
select select
checkbox input "true"
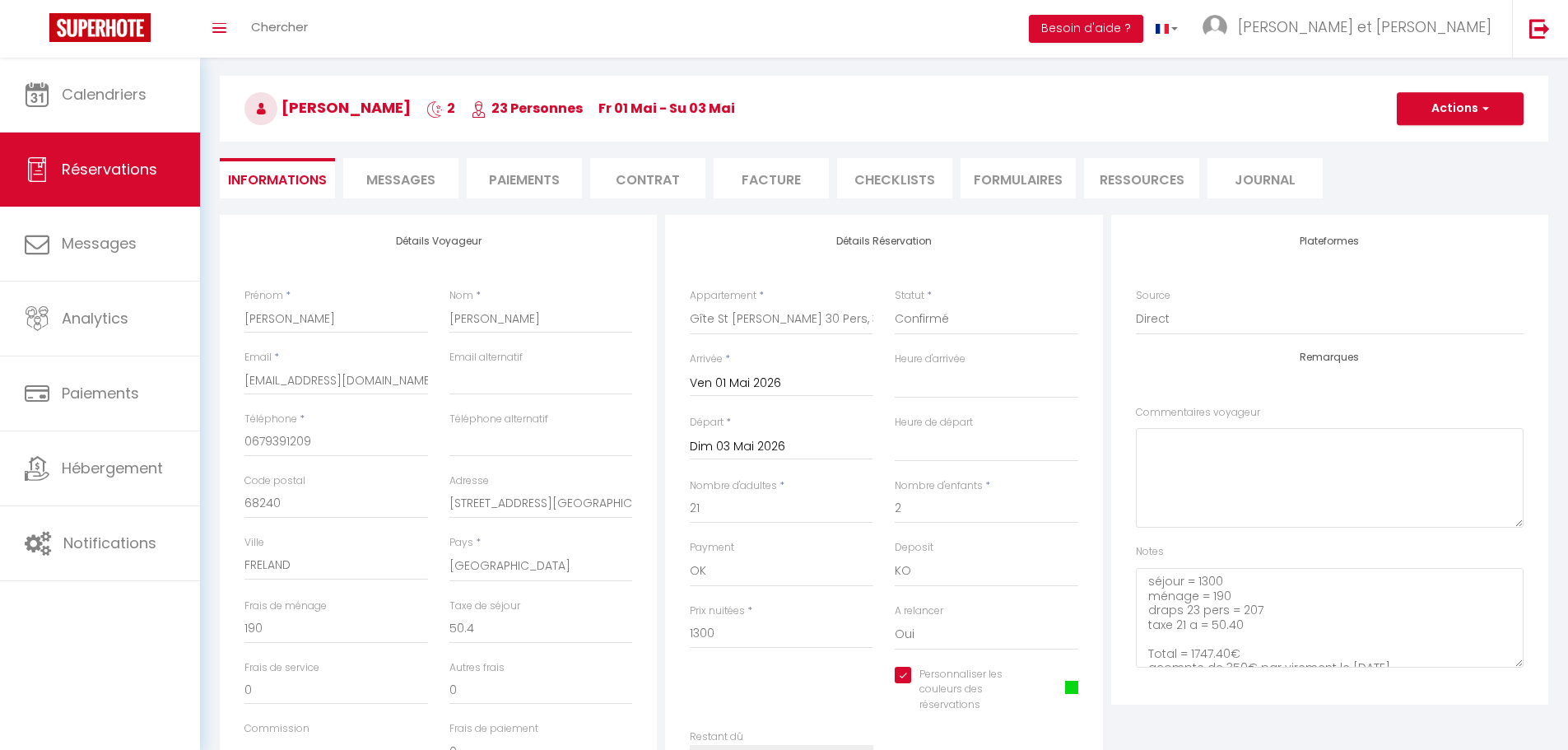
select select
checkbox input "true"
select select
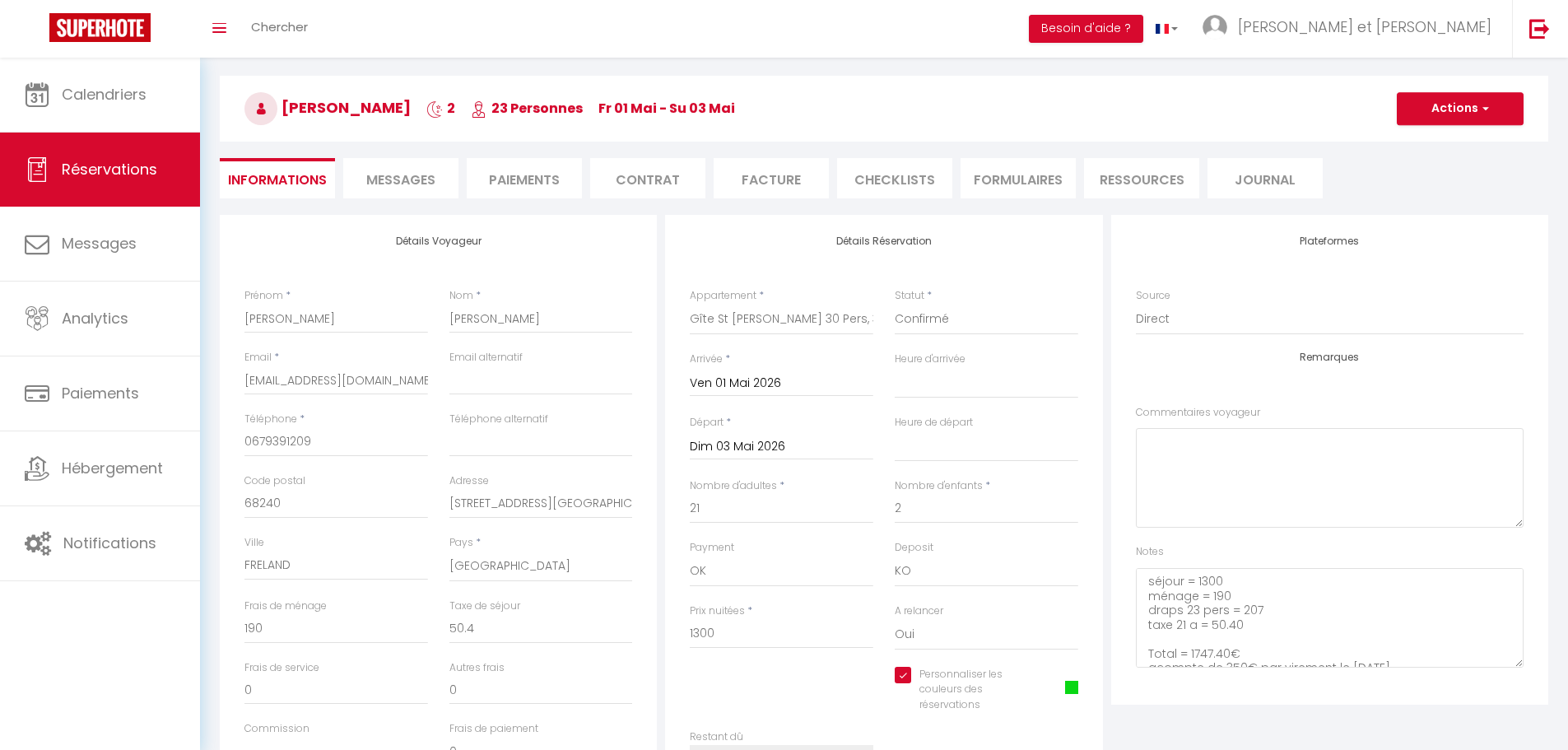
checkbox input "true"
select select
checkbox input "true"
select select
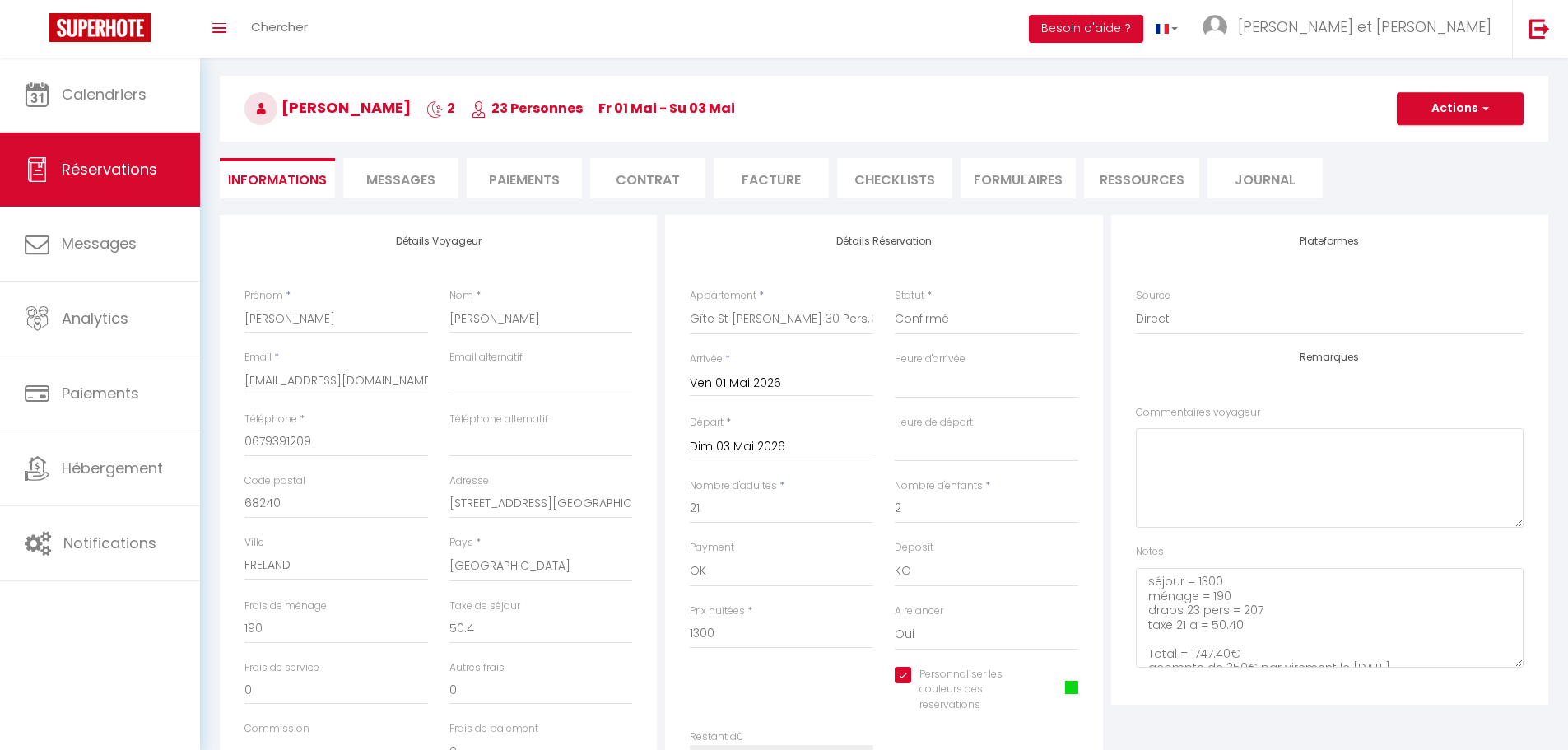
select select
checkbox input "true"
select select
checkbox input "true"
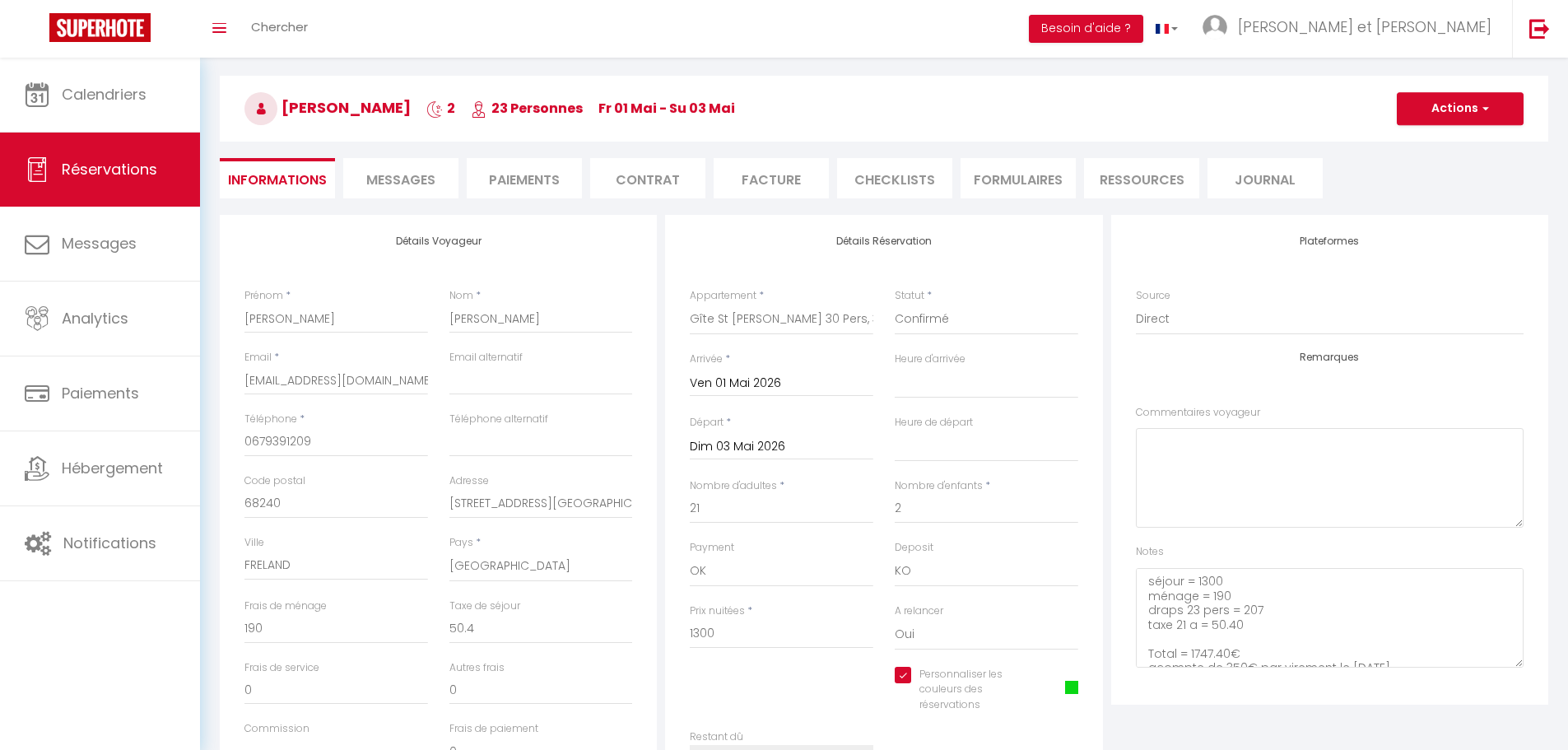
select select
checkbox input "true"
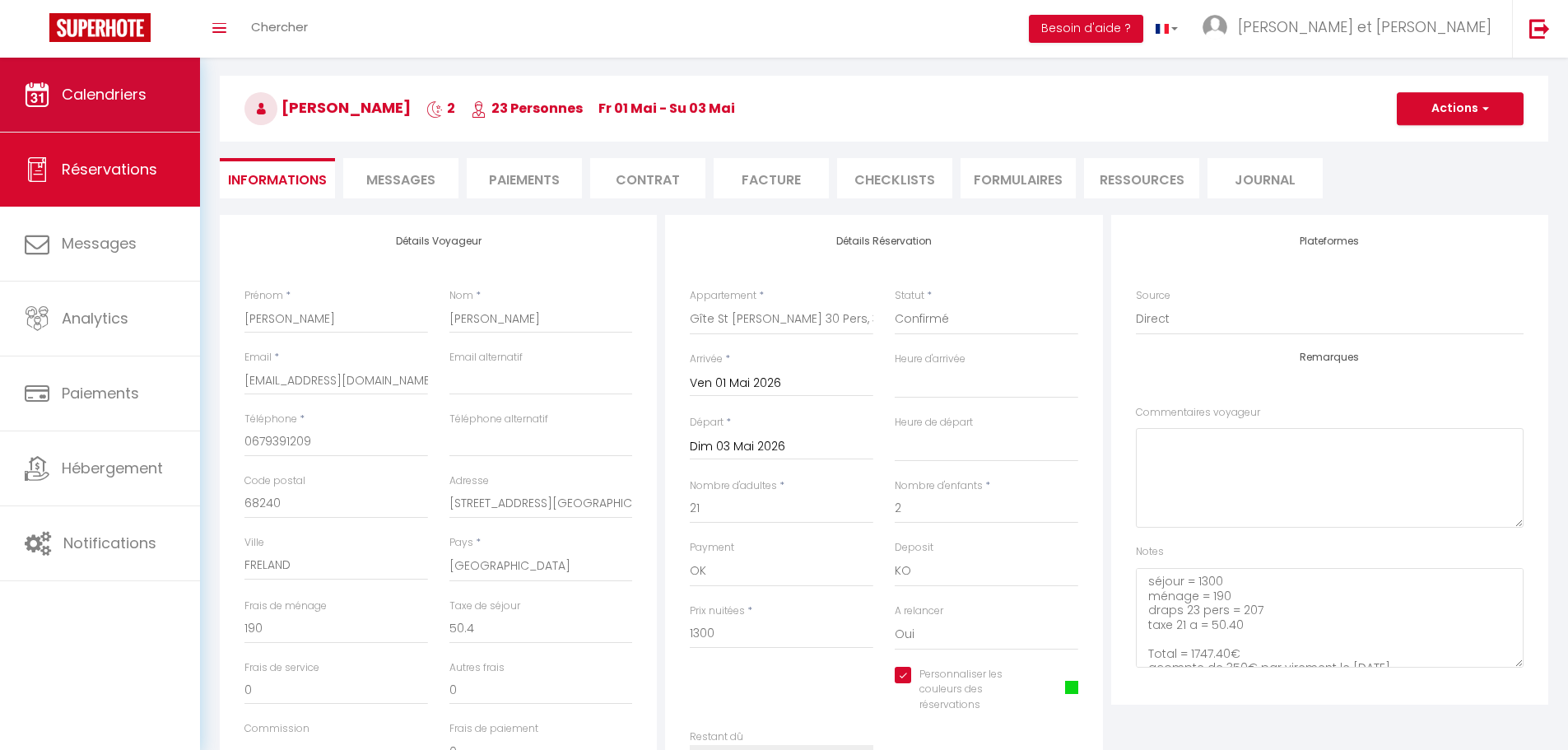
click at [122, 95] on span "Calendriers" at bounding box center [104, 94] width 85 height 21
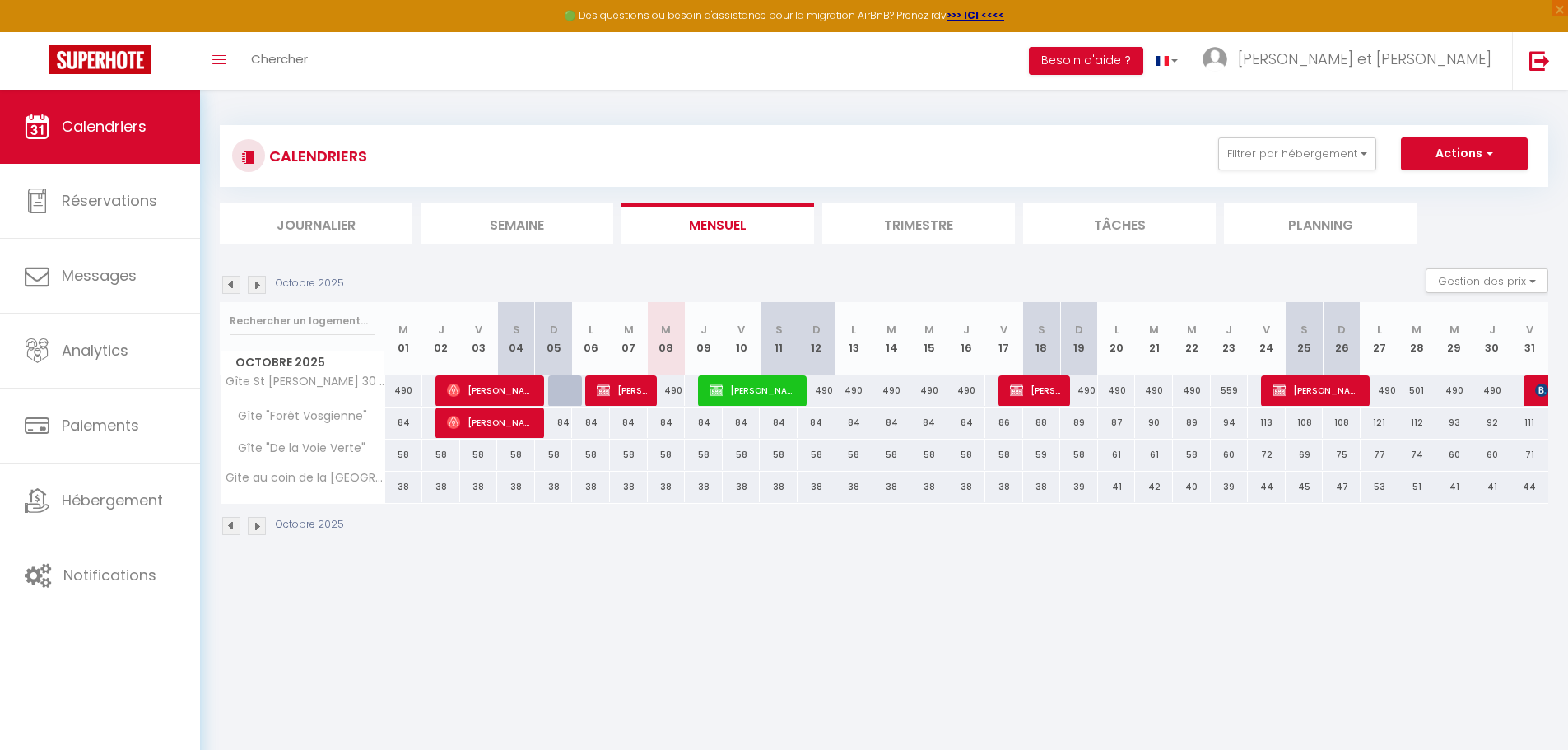
click at [926, 203] on li "Trimestre" at bounding box center [918, 223] width 193 height 40
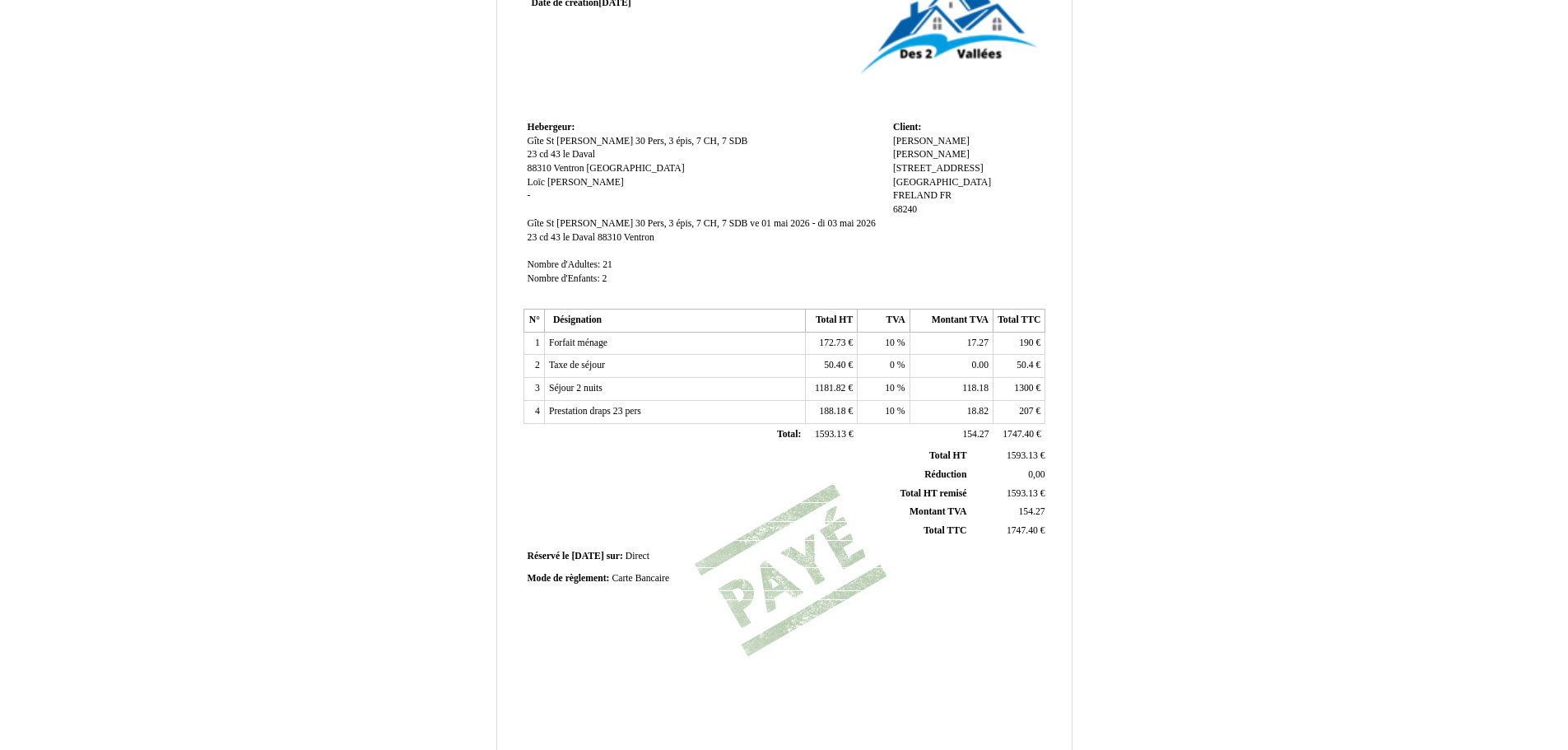
scroll to position [244, 0]
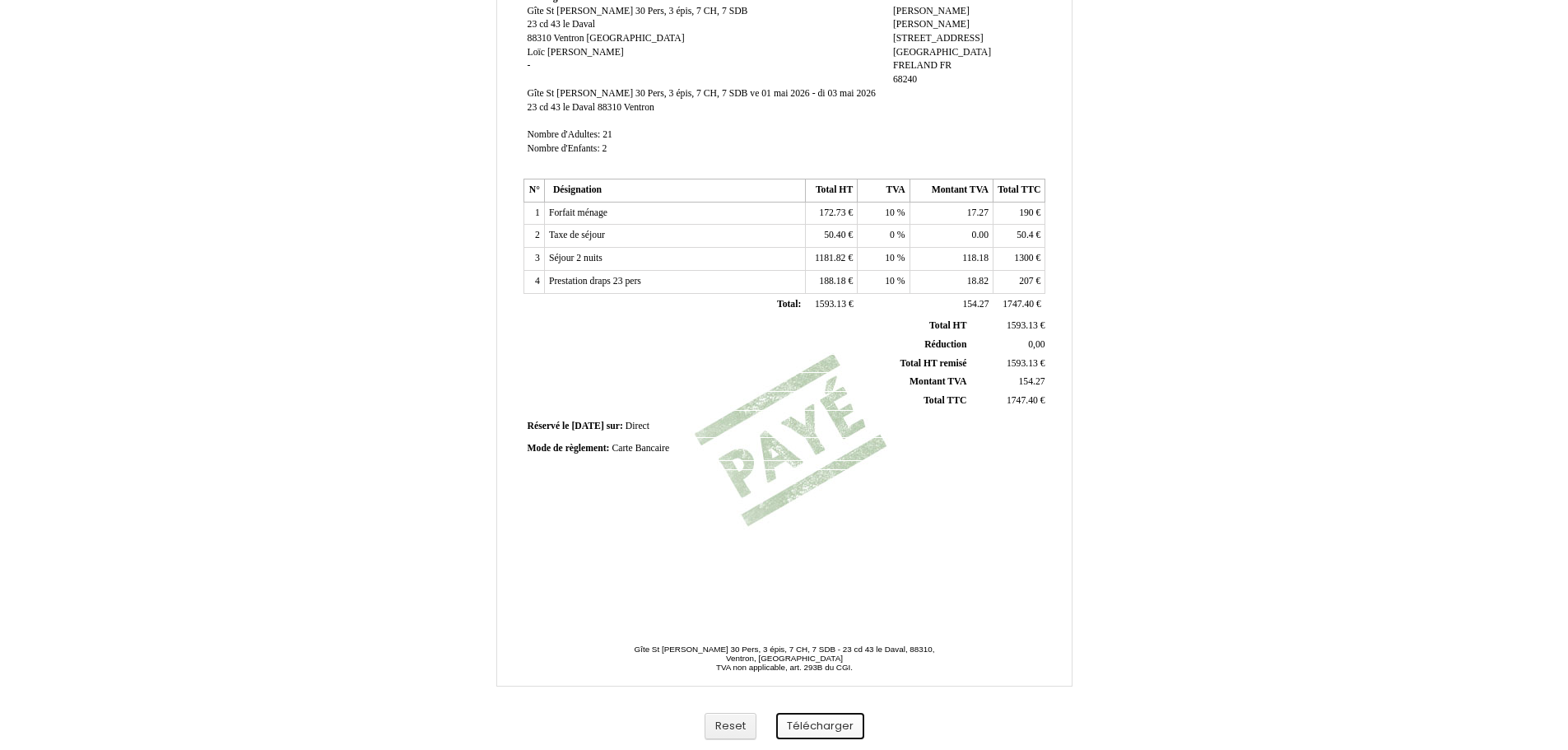
click at [836, 732] on button "Télécharger" at bounding box center [820, 726] width 88 height 27
